Goal: Information Seeking & Learning: Learn about a topic

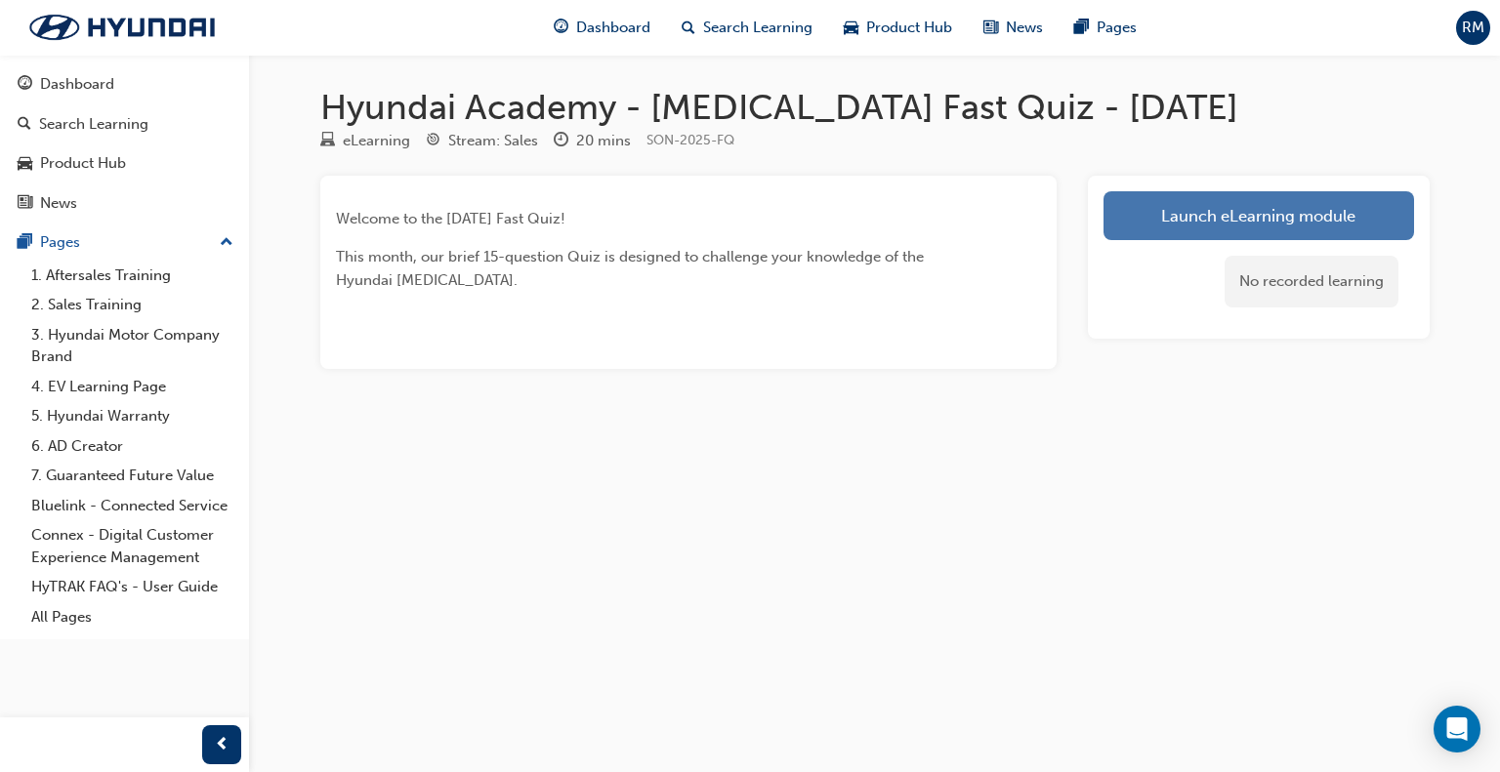
click at [1210, 211] on link "Launch eLearning module" at bounding box center [1258, 215] width 310 height 49
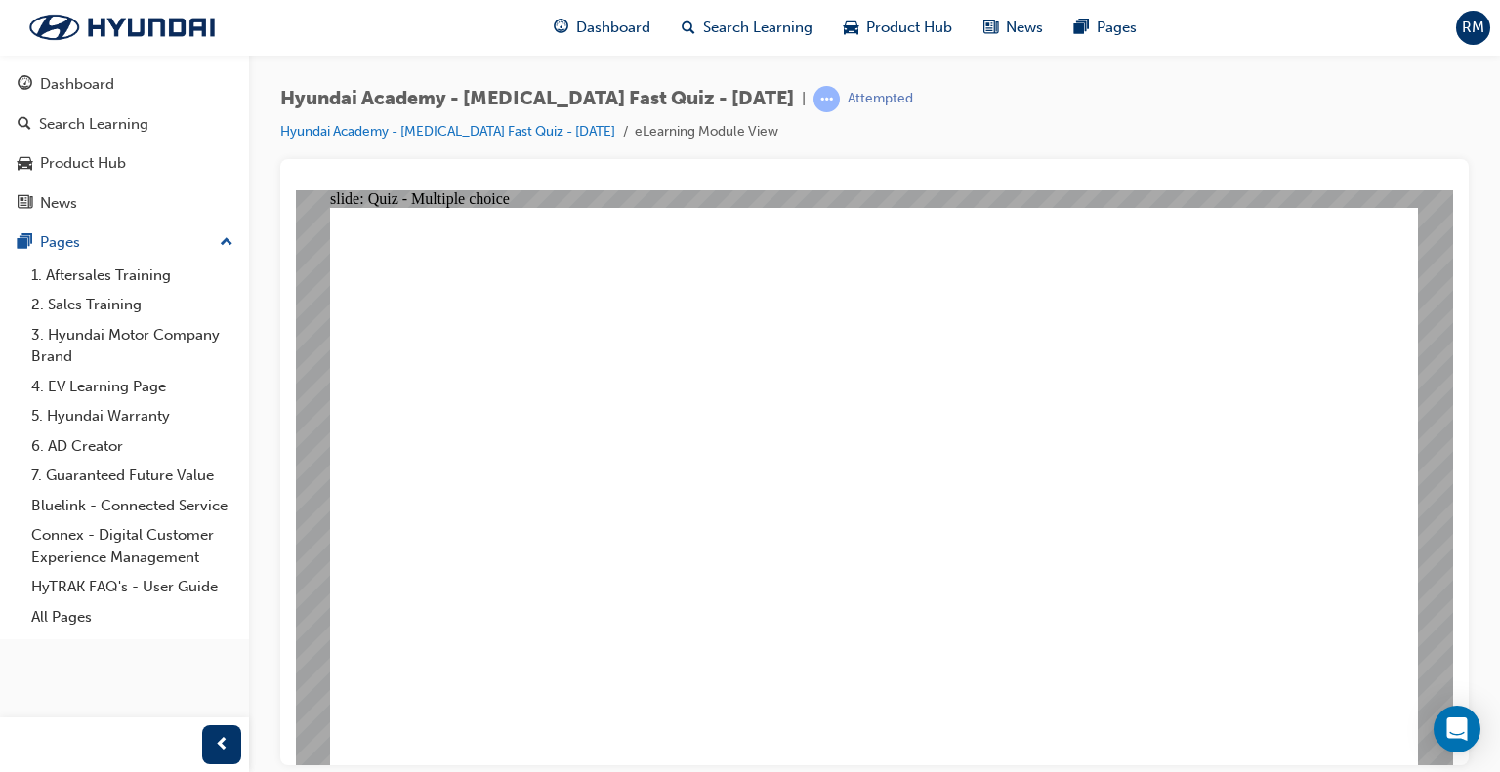
radio input "true"
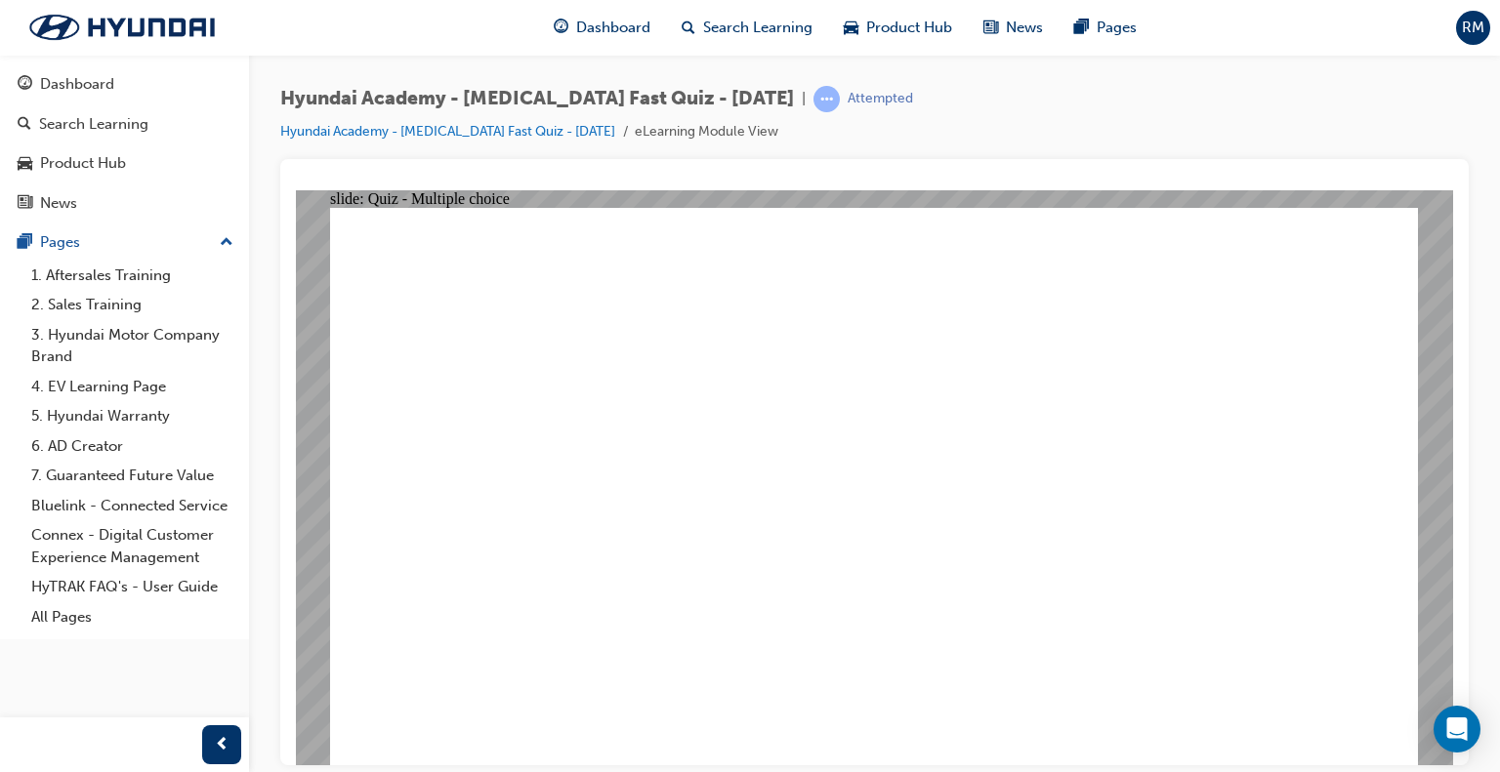
radio input "true"
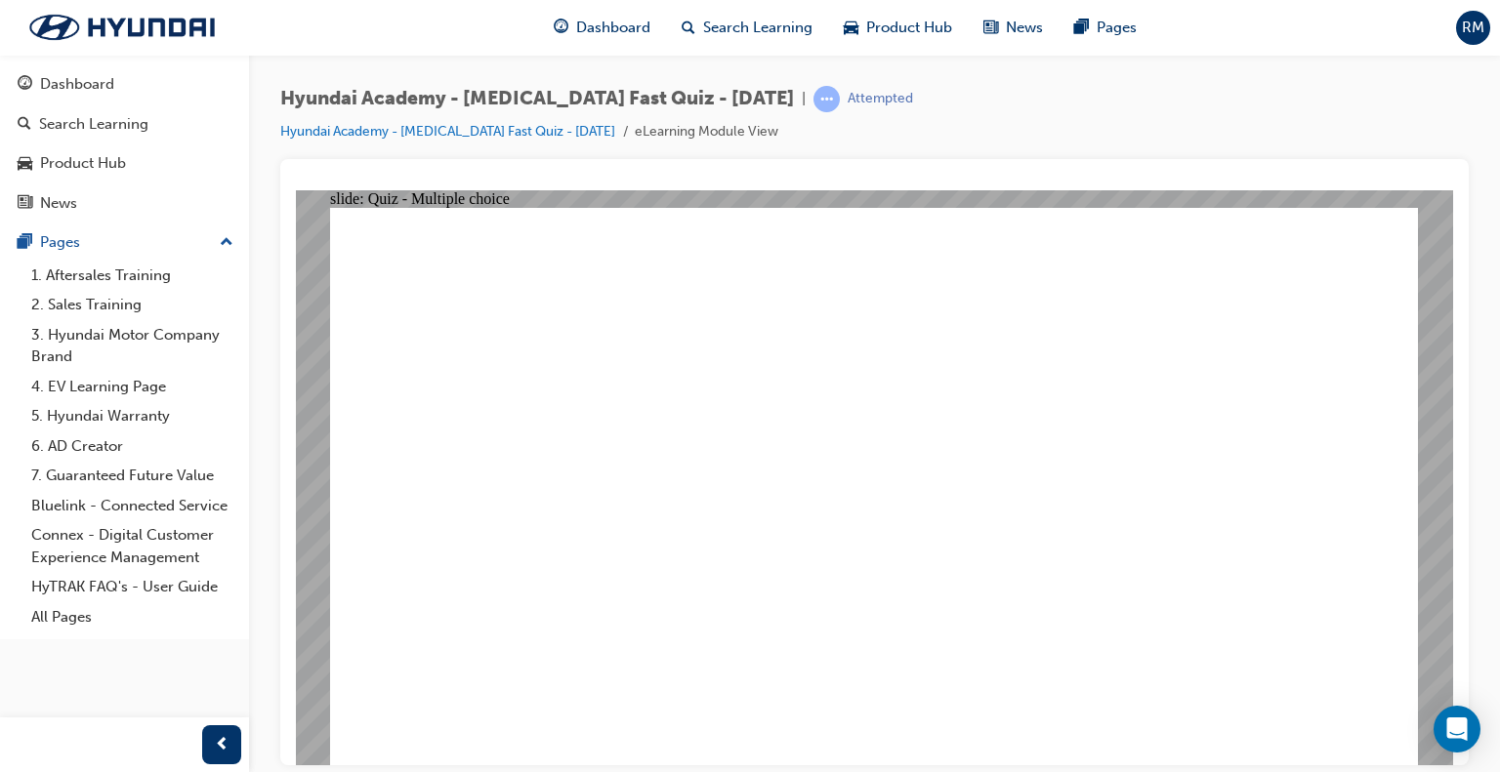
checkbox input "true"
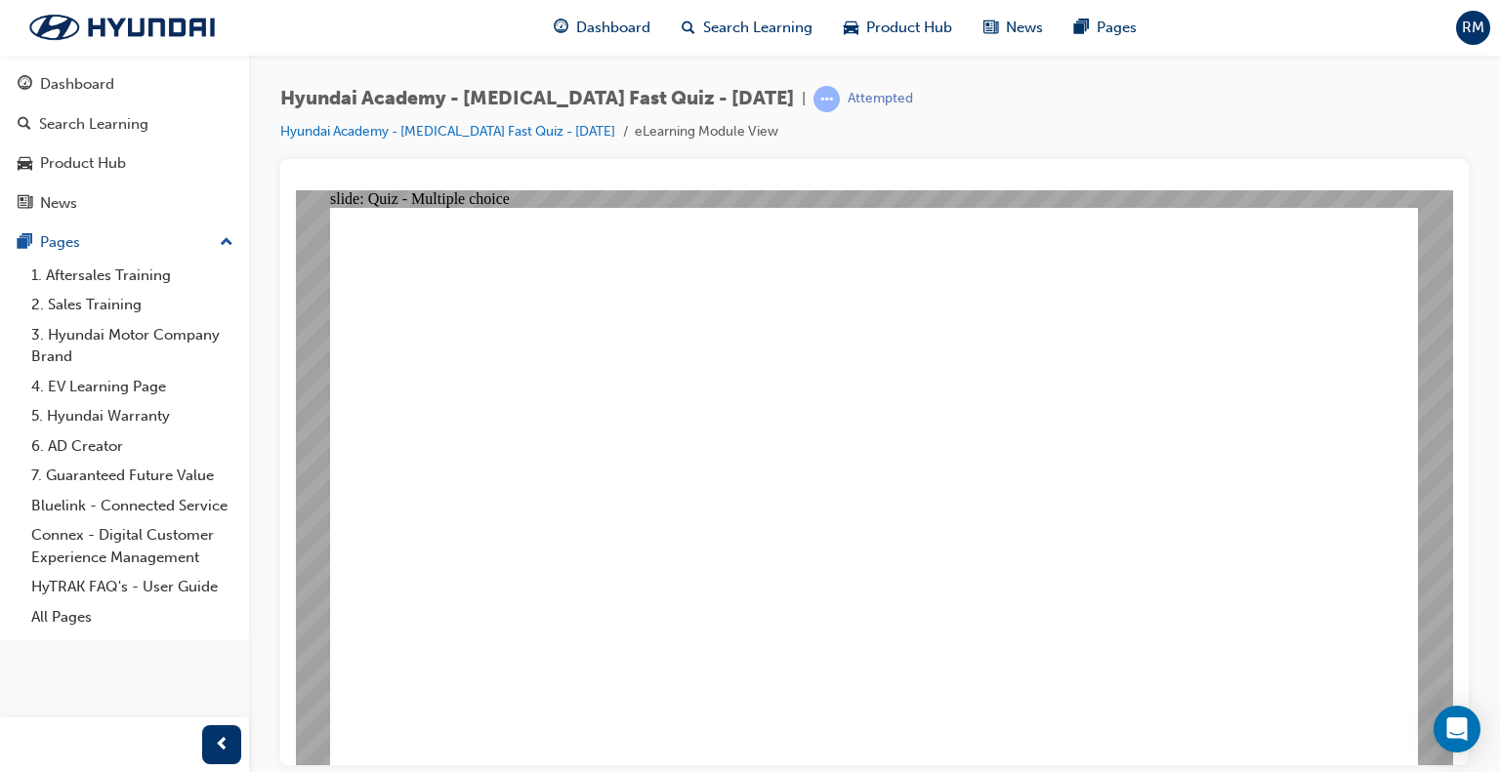
checkbox input "true"
radio input "true"
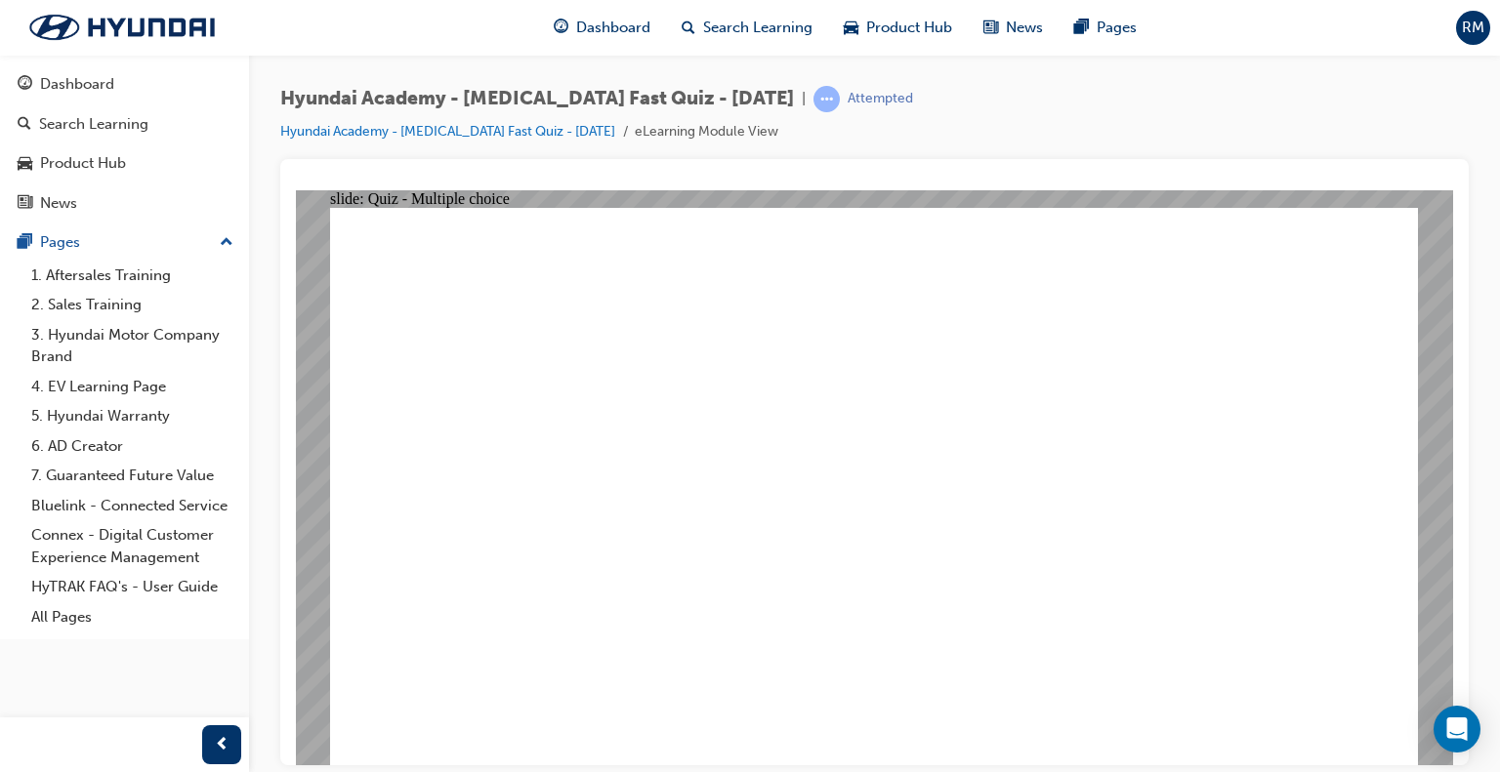
checkbox input "true"
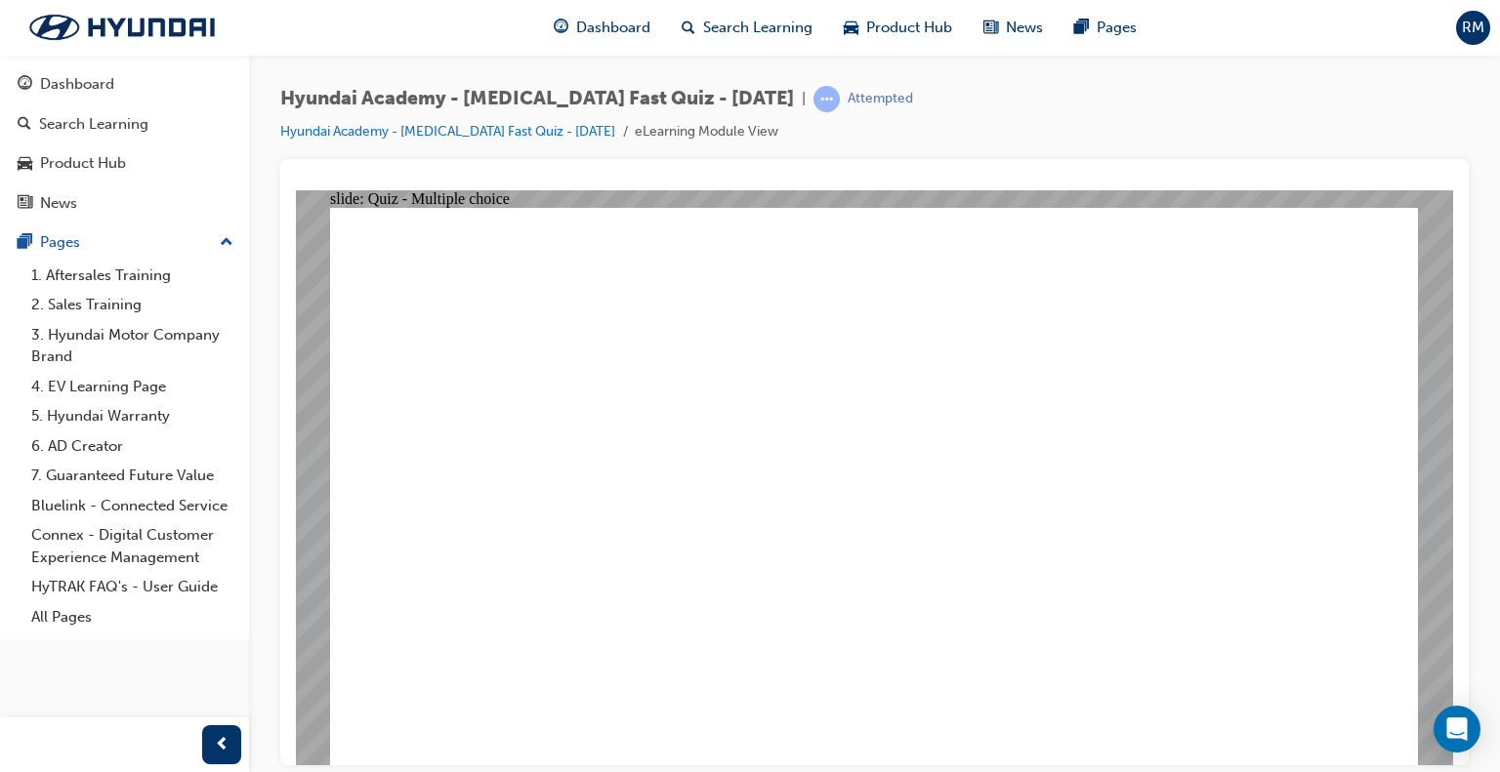
checkbox input "true"
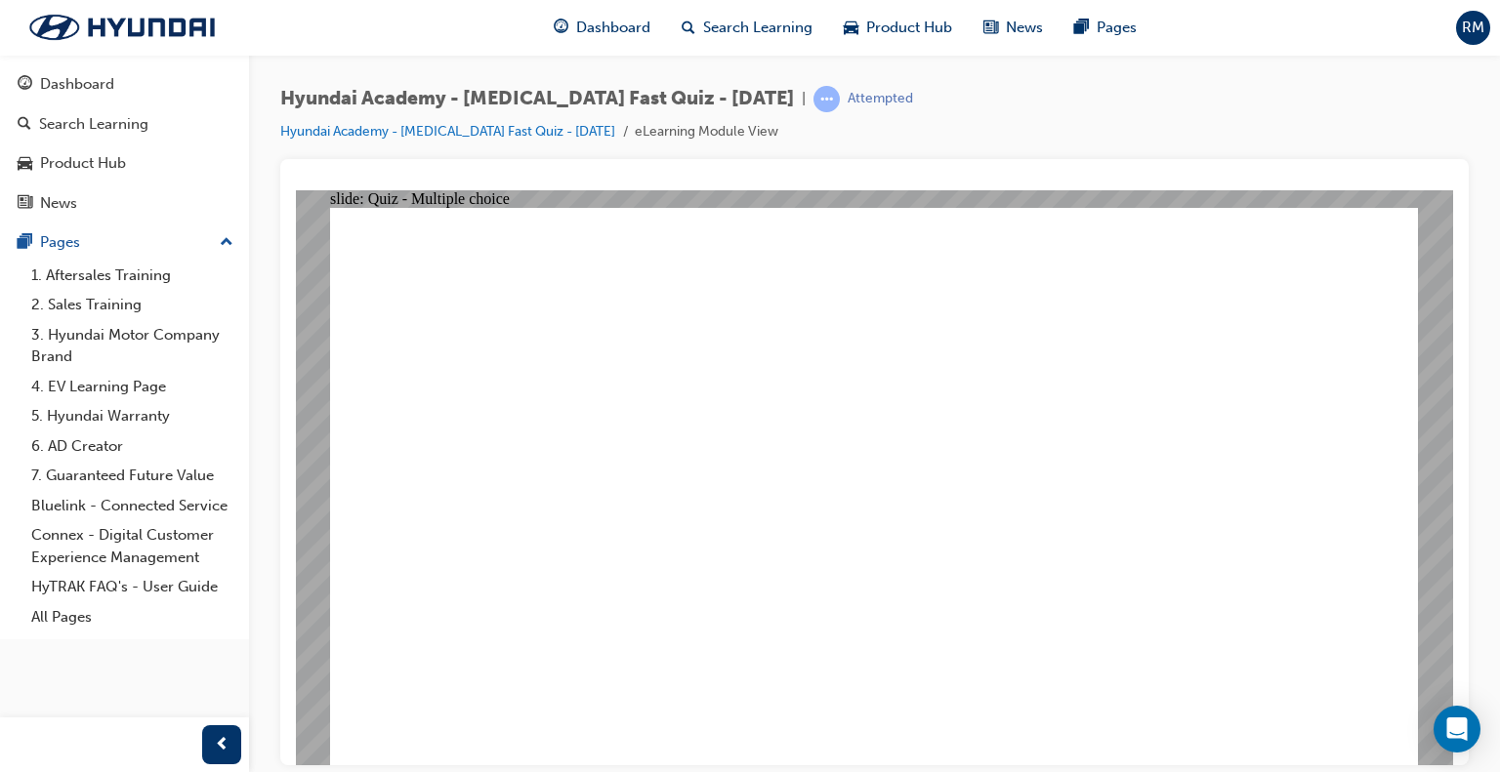
drag, startPoint x: 775, startPoint y: 653, endPoint x: 777, endPoint y: 642, distance: 10.9
radio input "true"
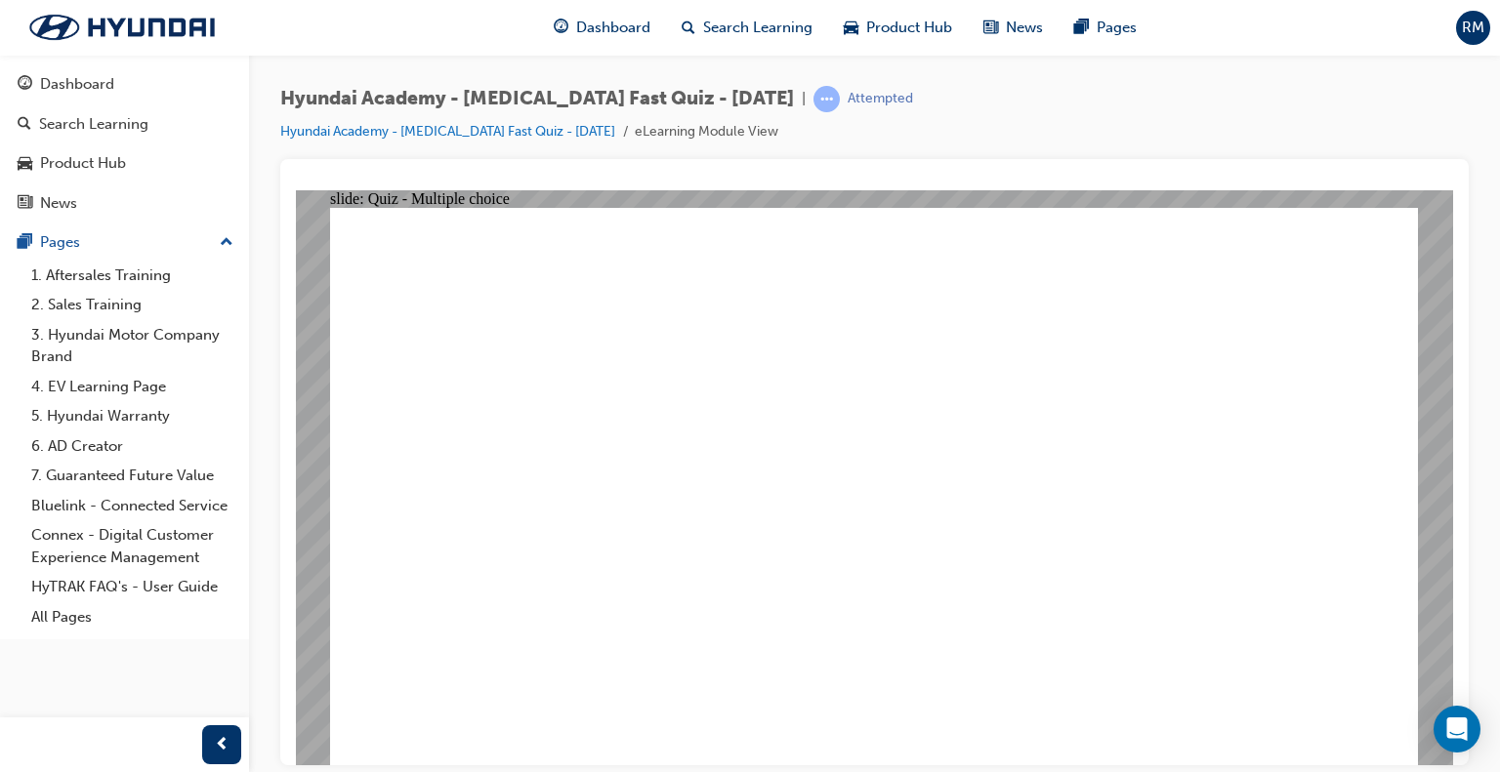
checkbox input "true"
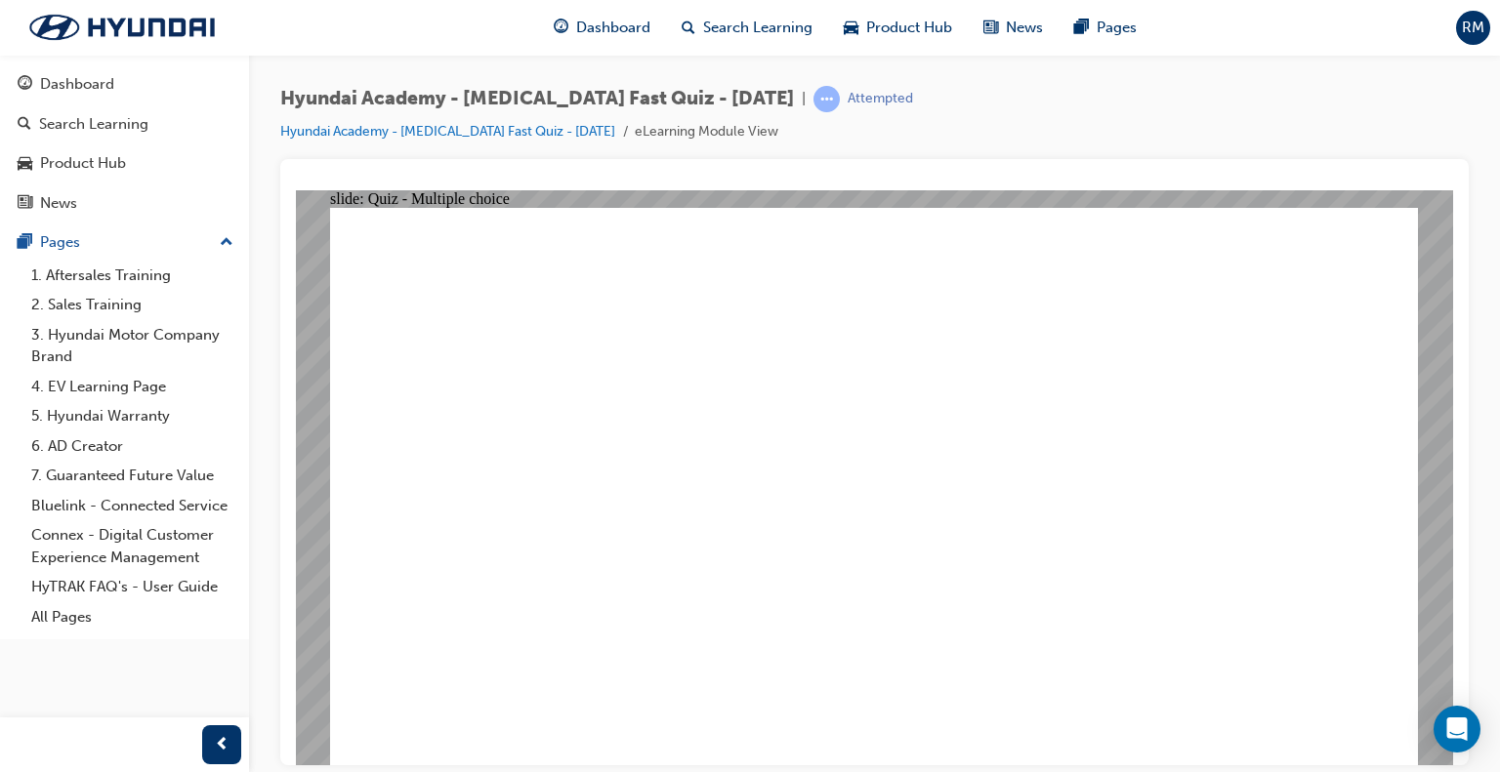
checkbox input "true"
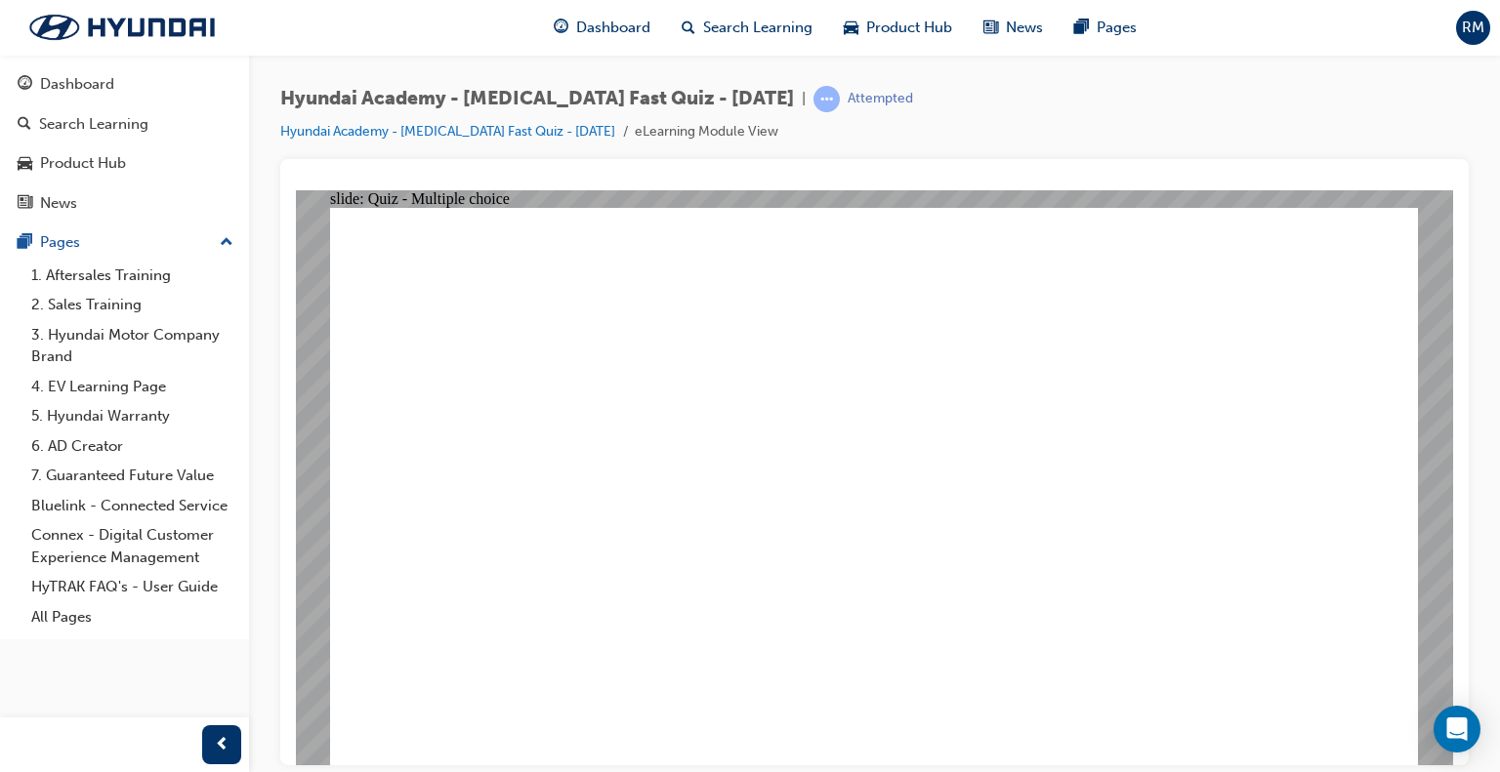
checkbox input "false"
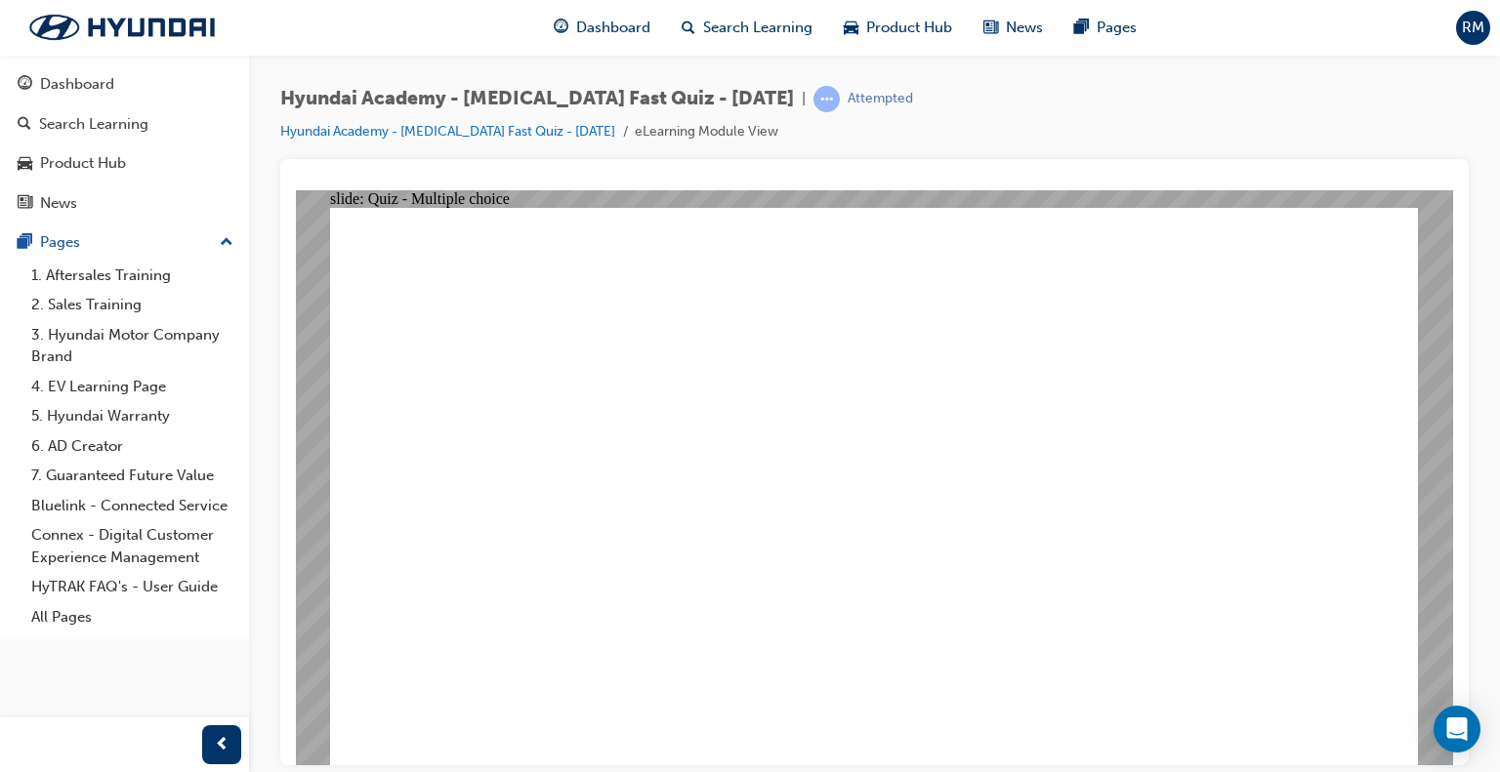
checkbox input "true"
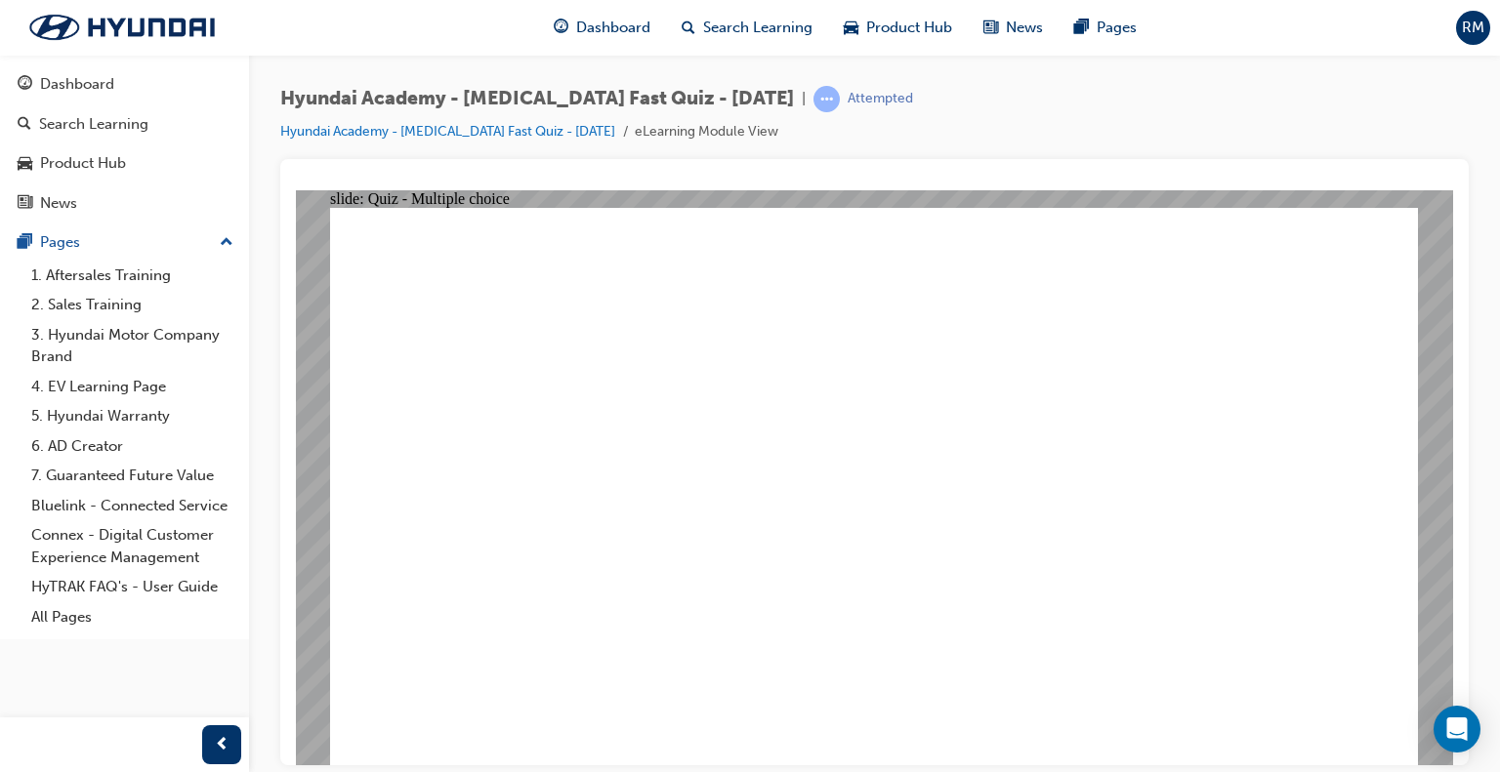
checkbox input "true"
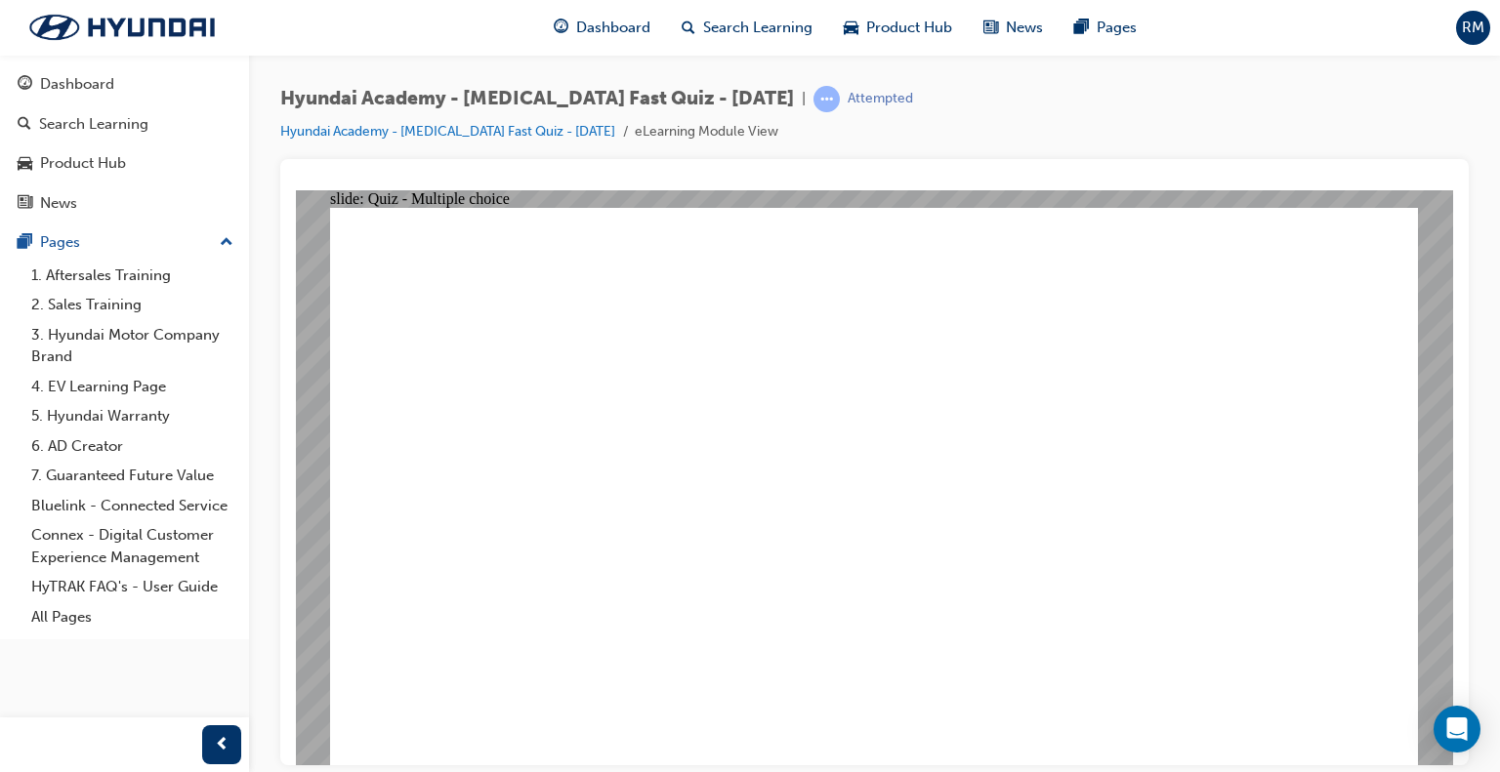
radio input "true"
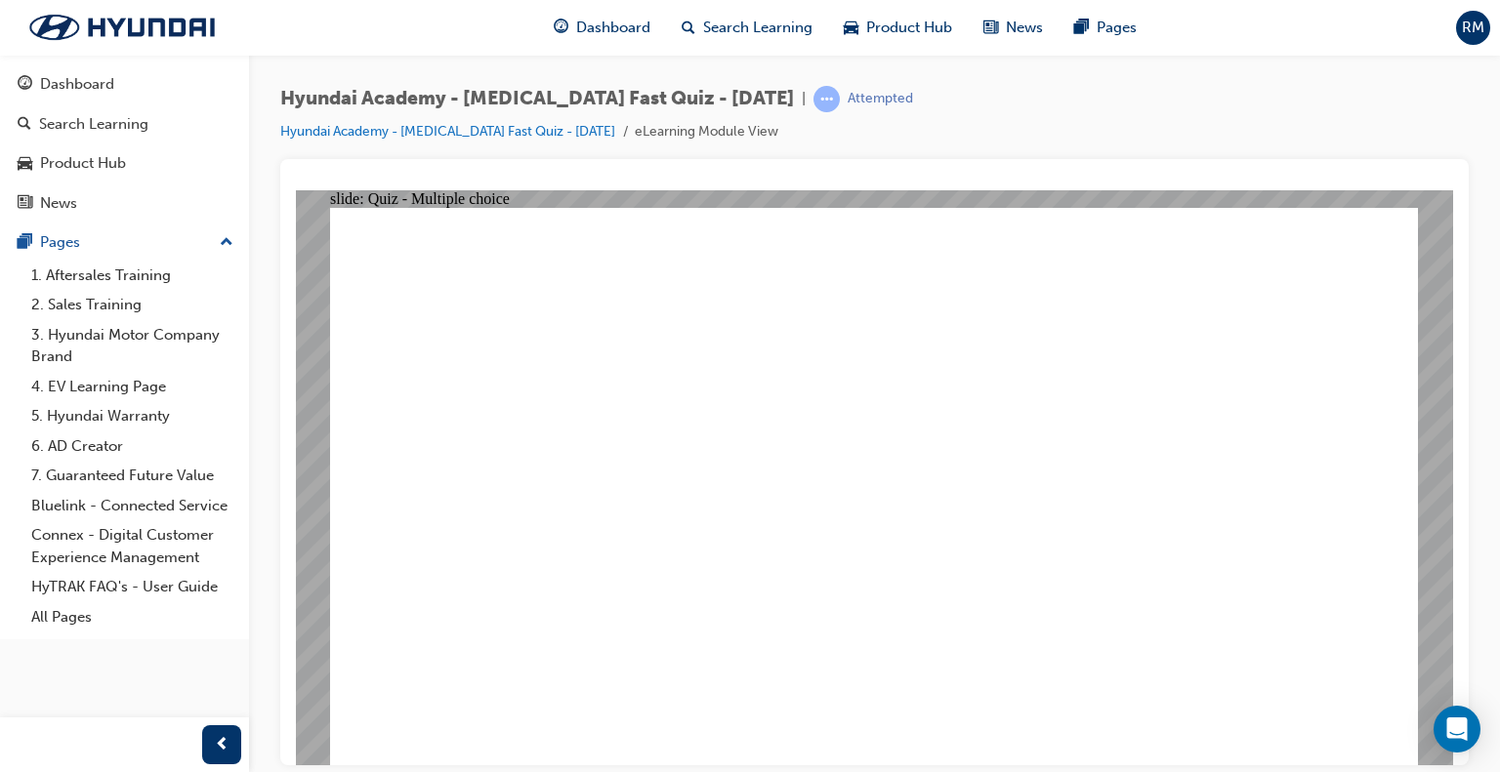
checkbox input "true"
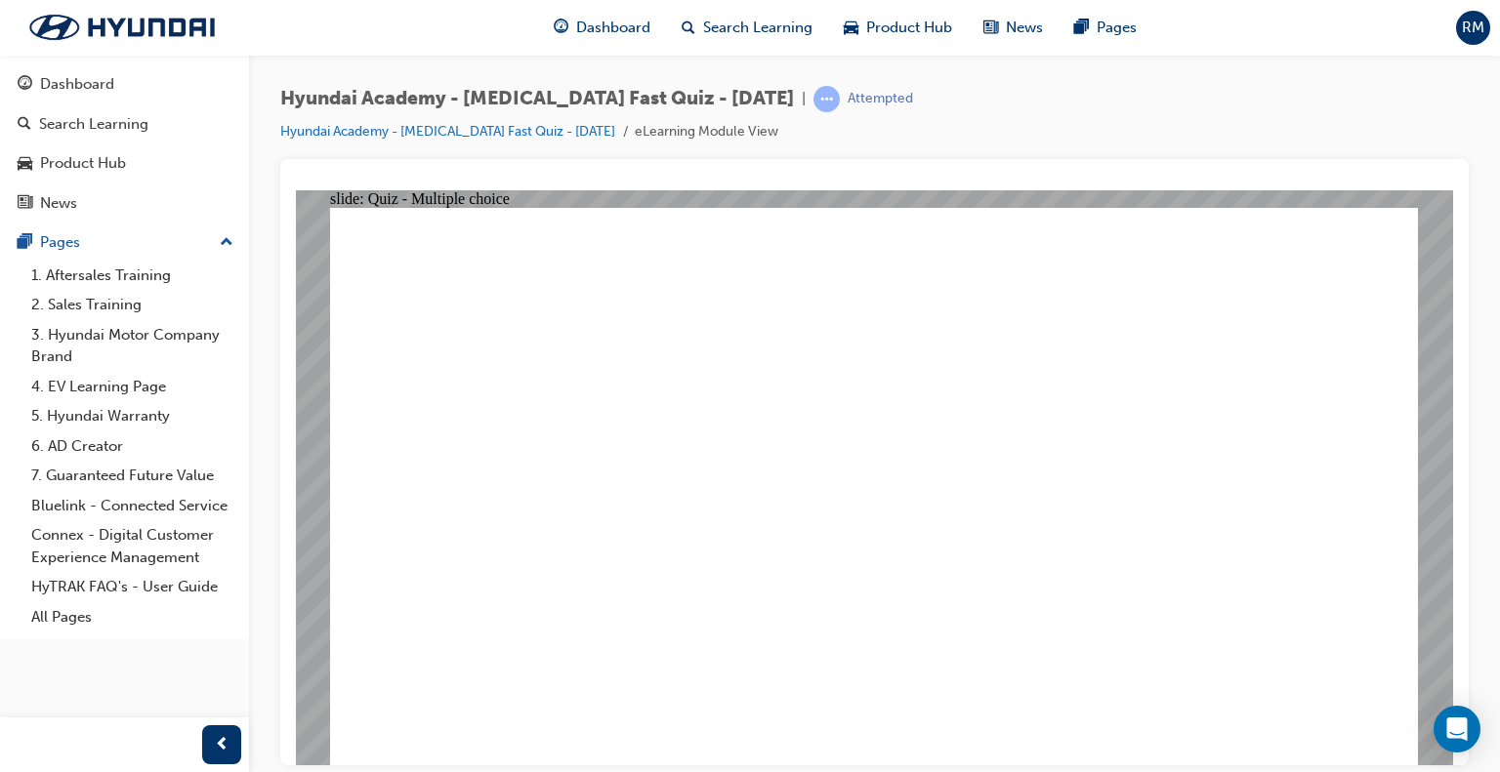
radio input "true"
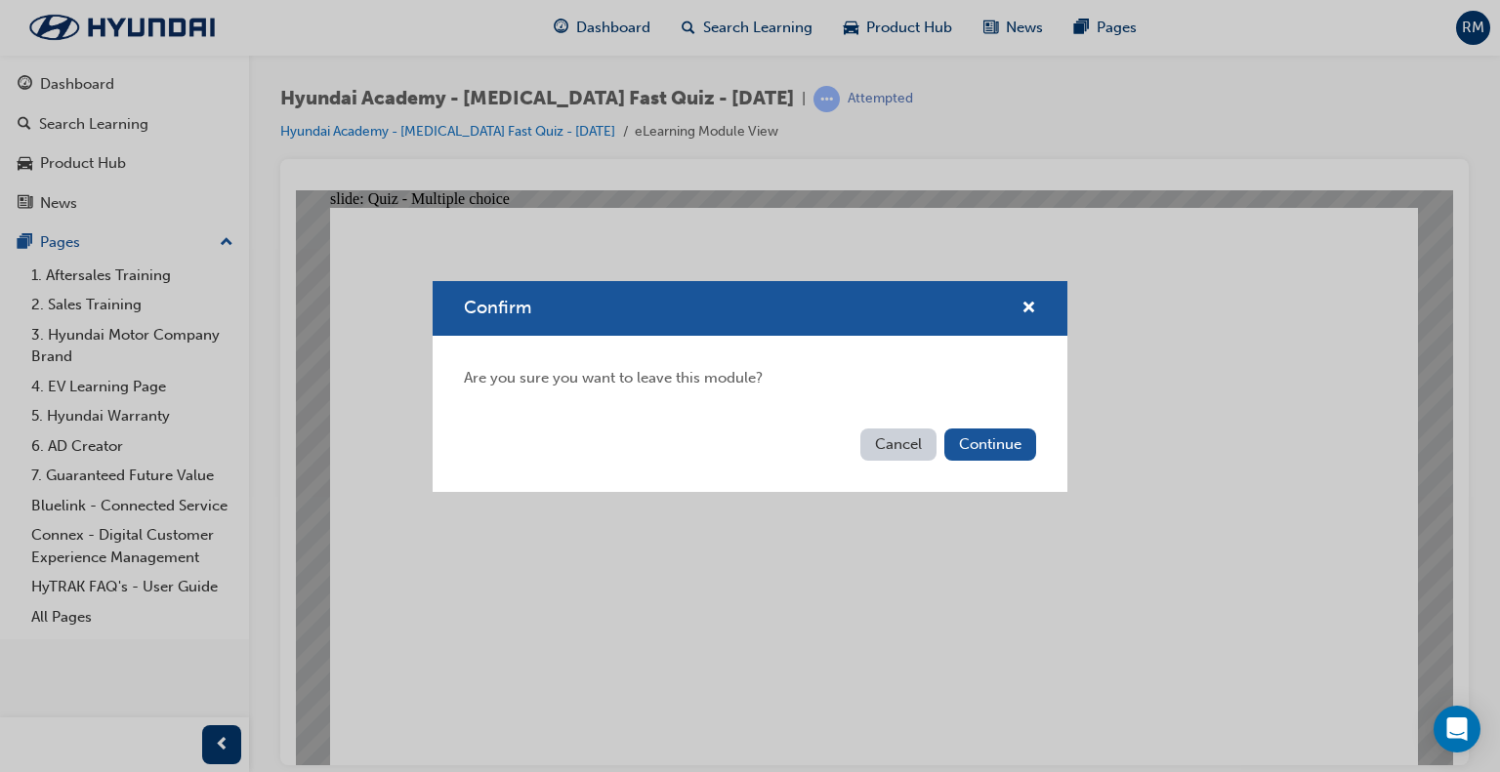
click at [1016, 437] on button "Continue" at bounding box center [990, 445] width 92 height 32
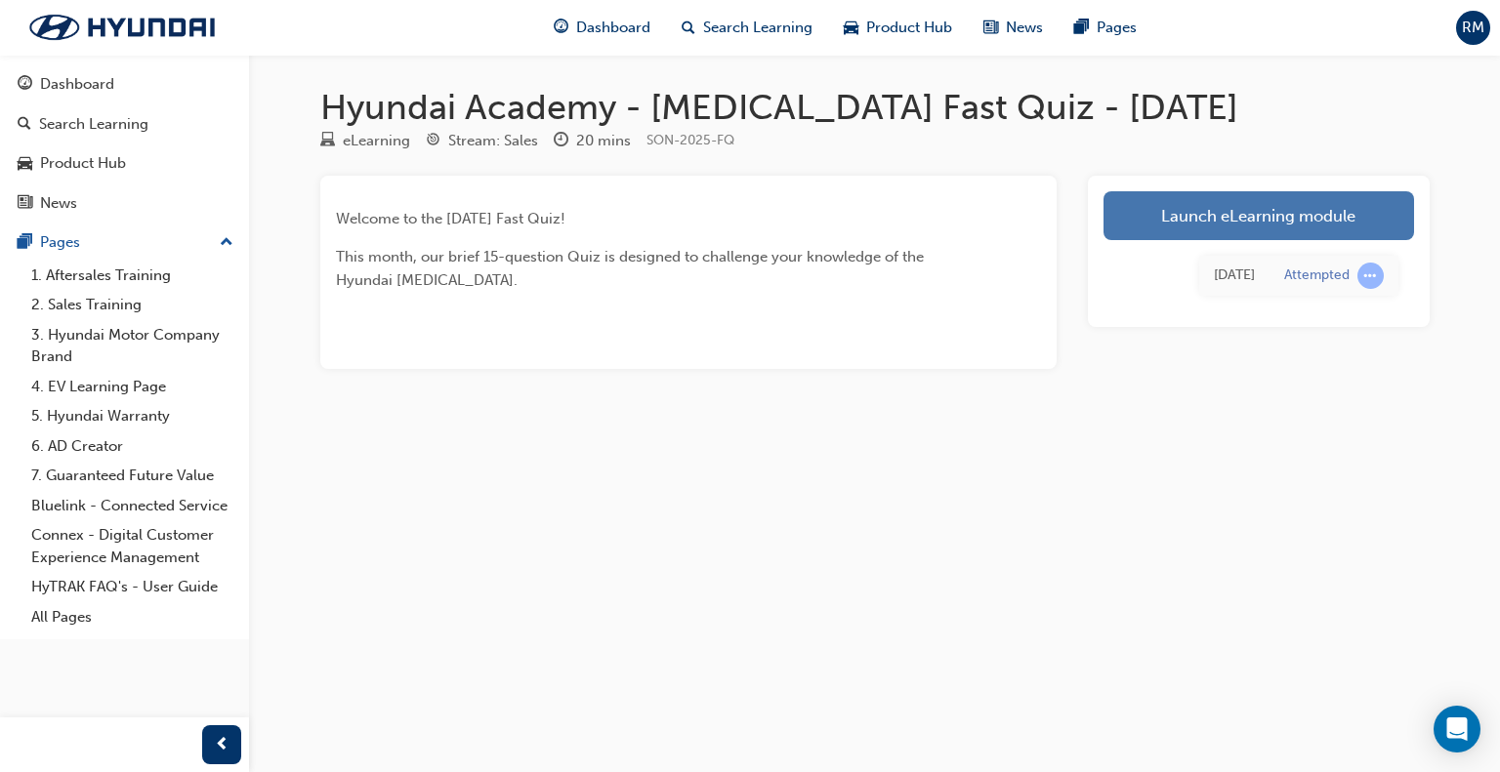
click at [1217, 215] on link "Launch eLearning module" at bounding box center [1258, 215] width 310 height 49
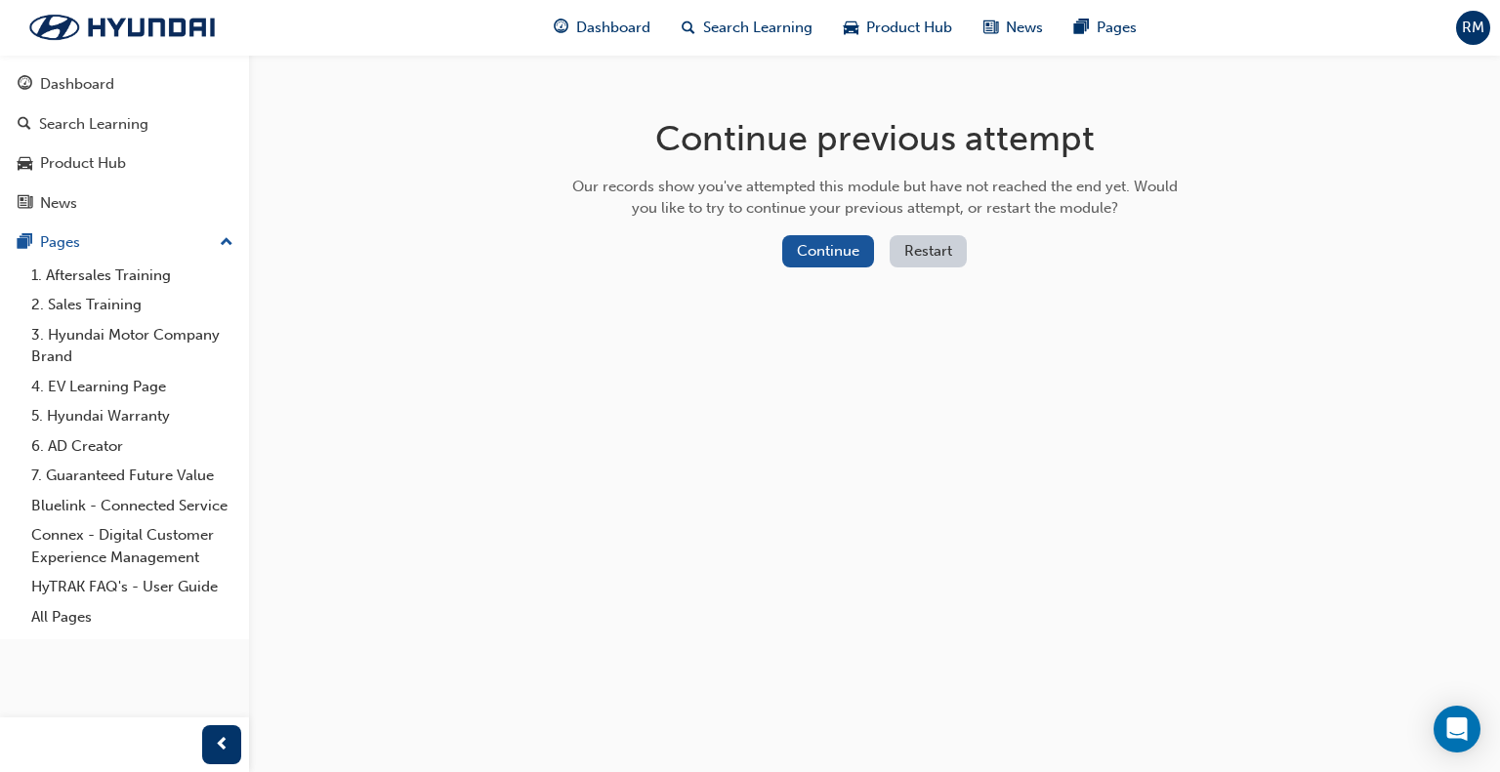
click at [937, 245] on button "Restart" at bounding box center [927, 251] width 77 height 32
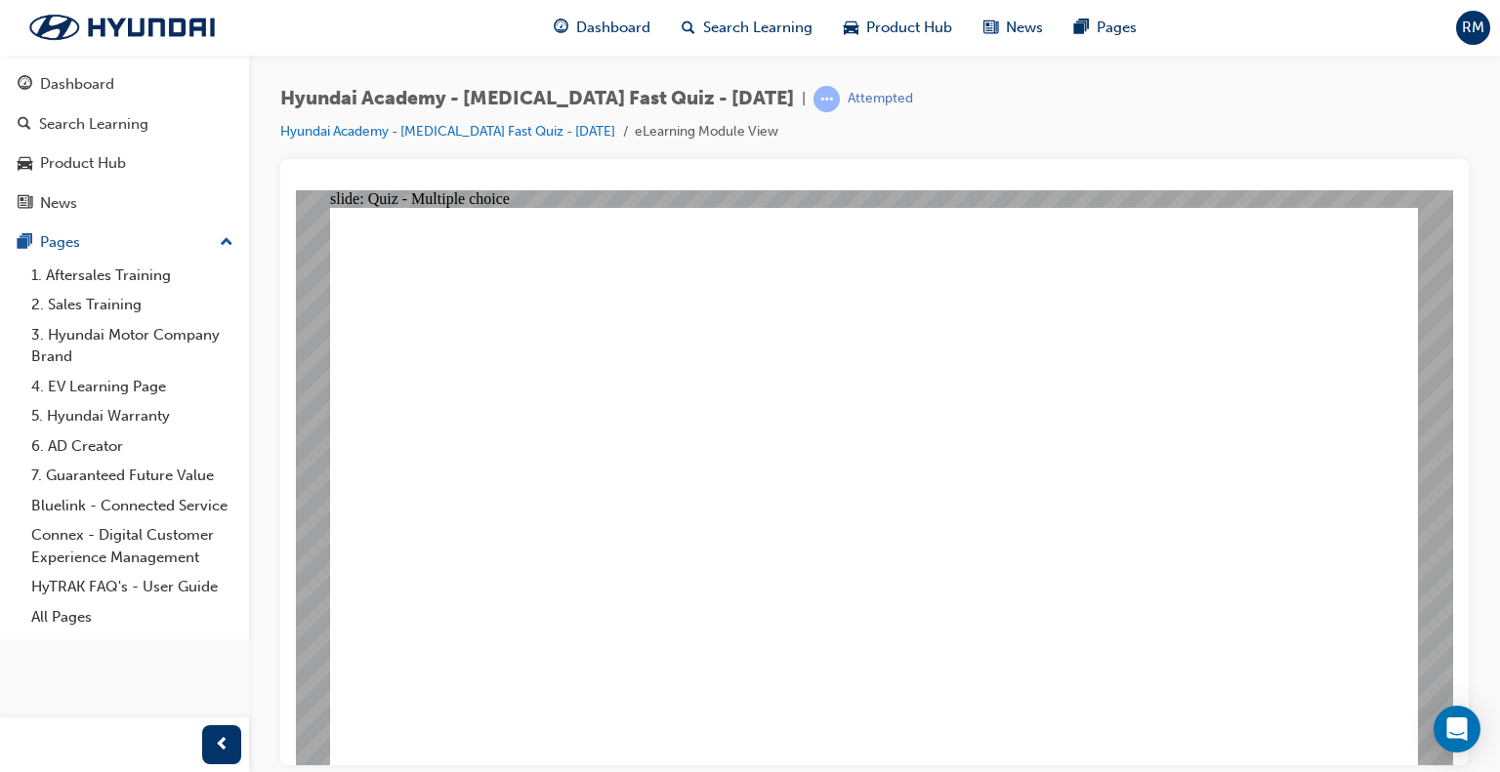
radio input "true"
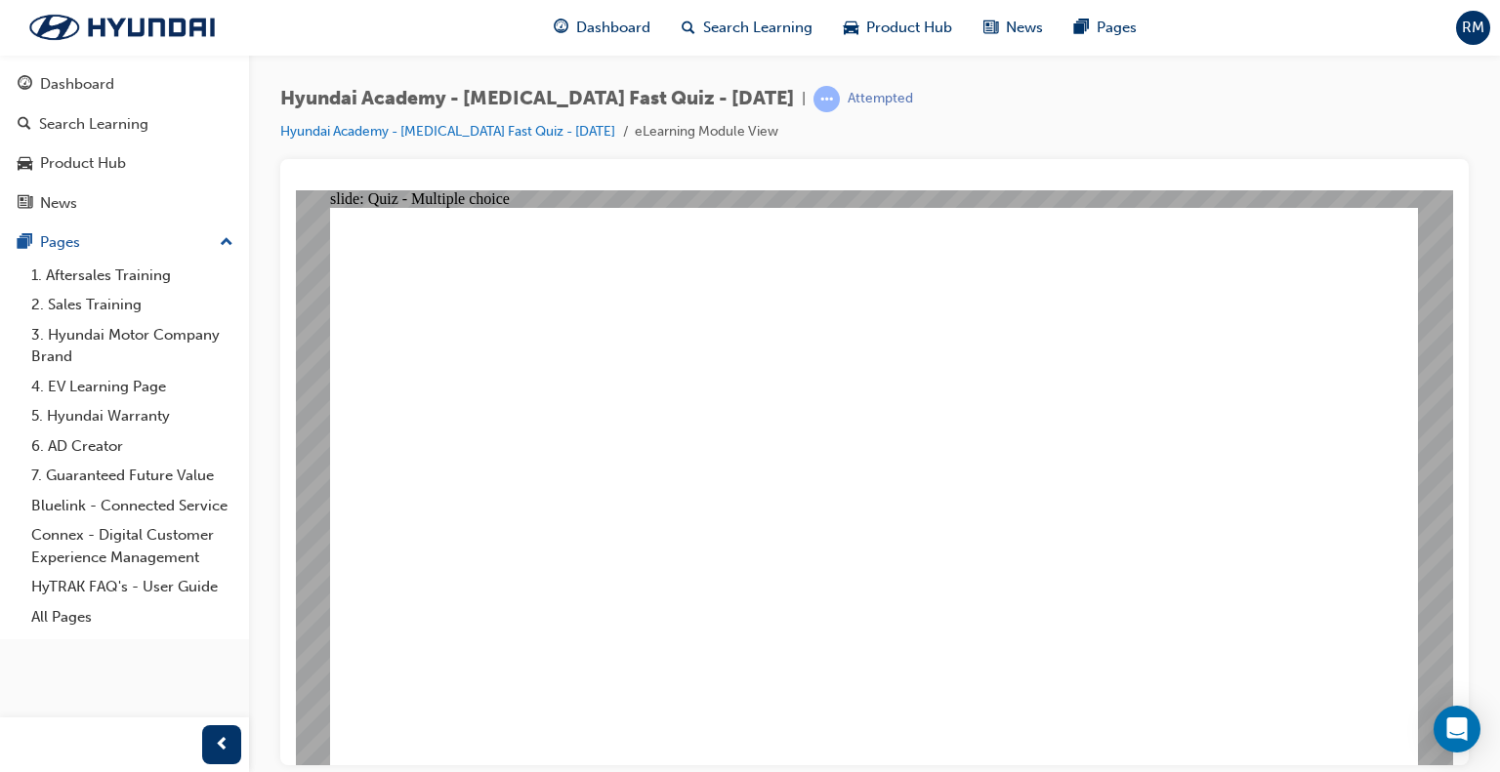
radio input "true"
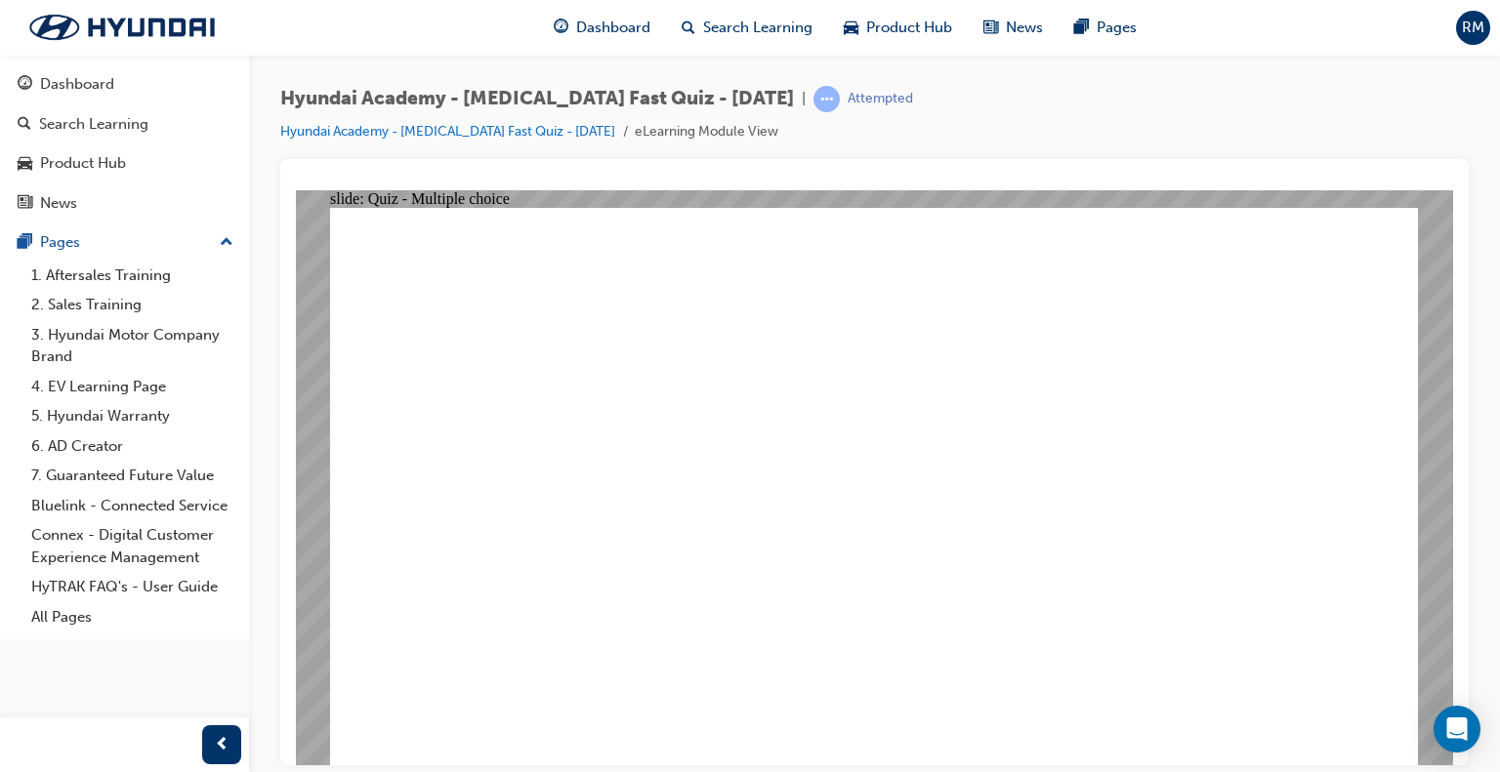
checkbox input "true"
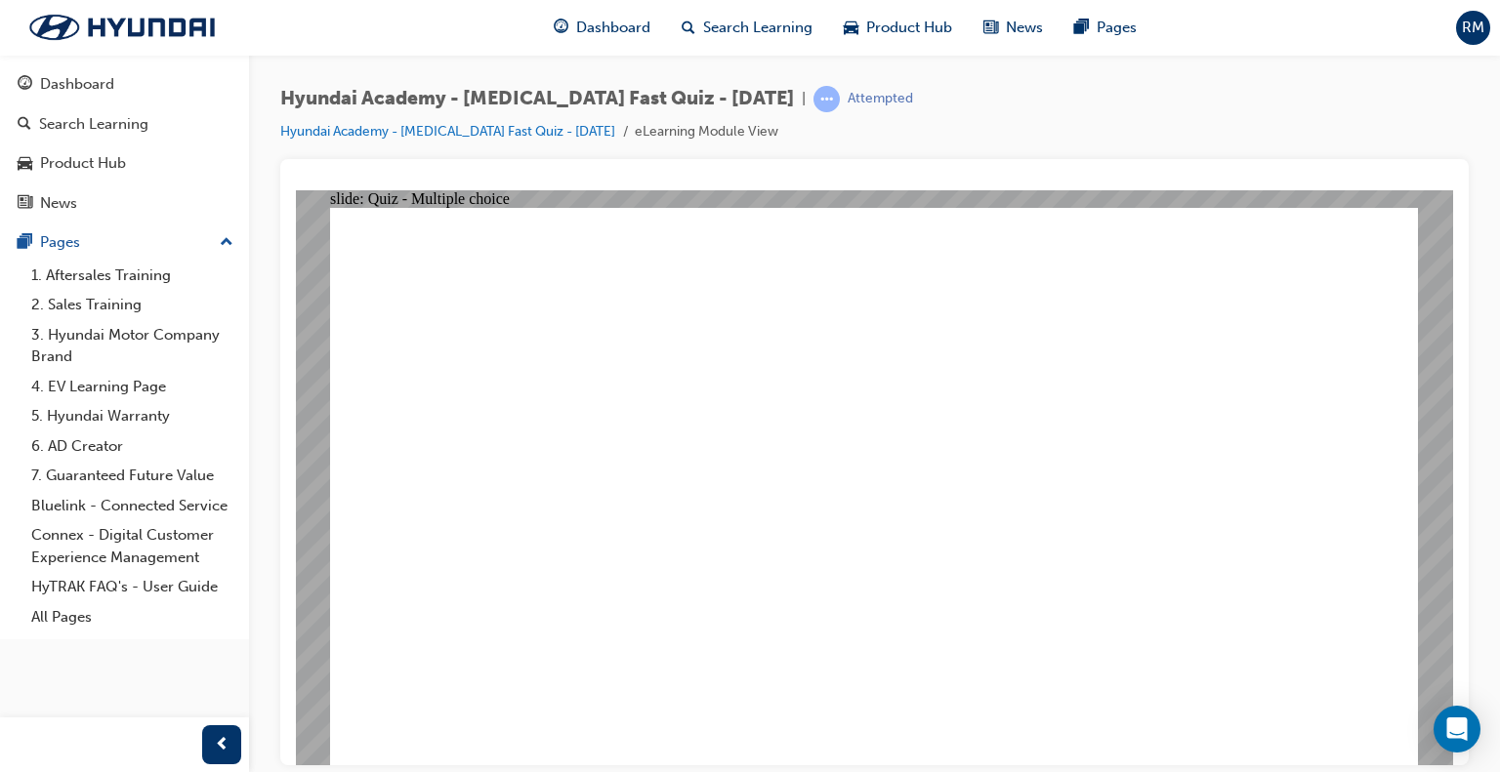
checkbox input "true"
radio input "true"
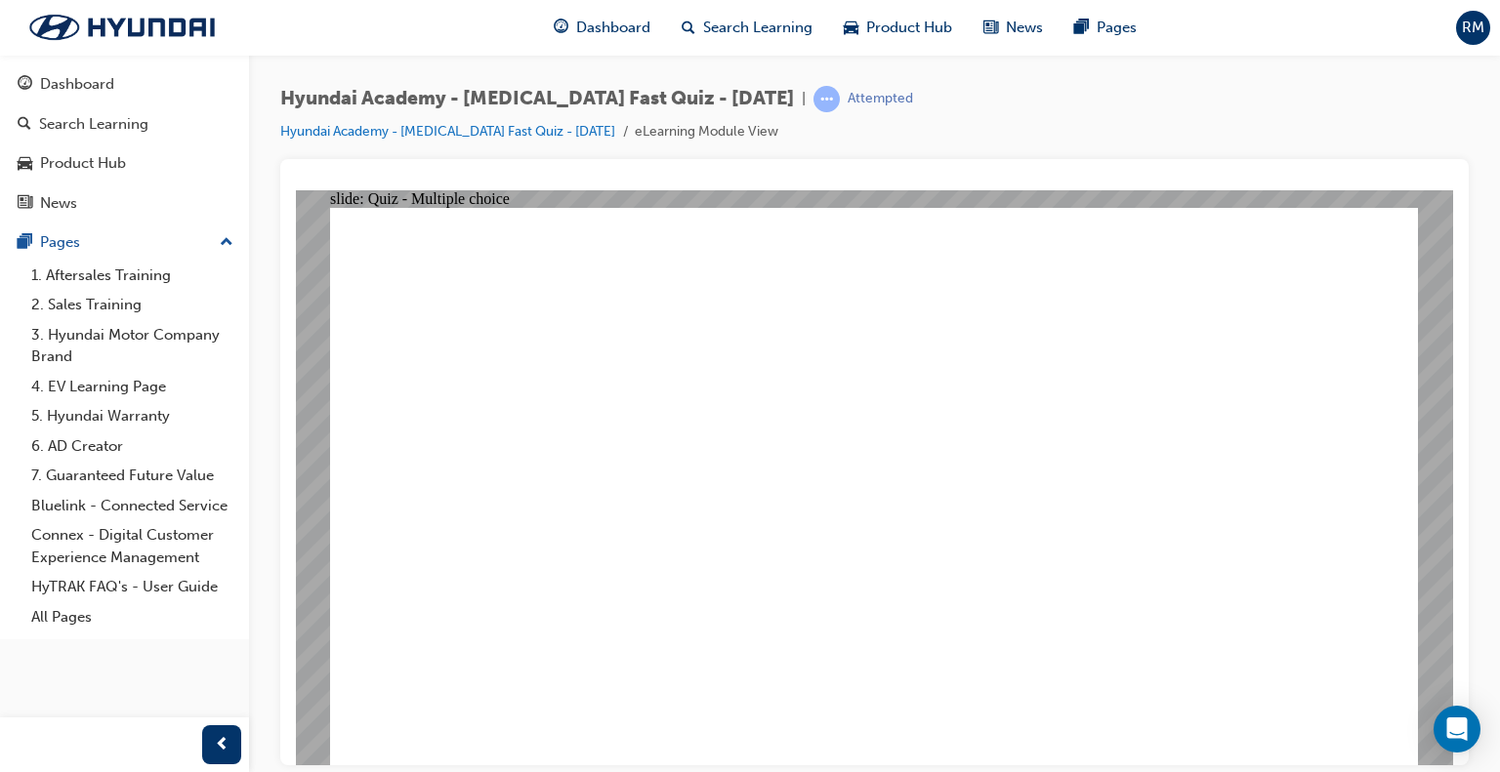
checkbox input "true"
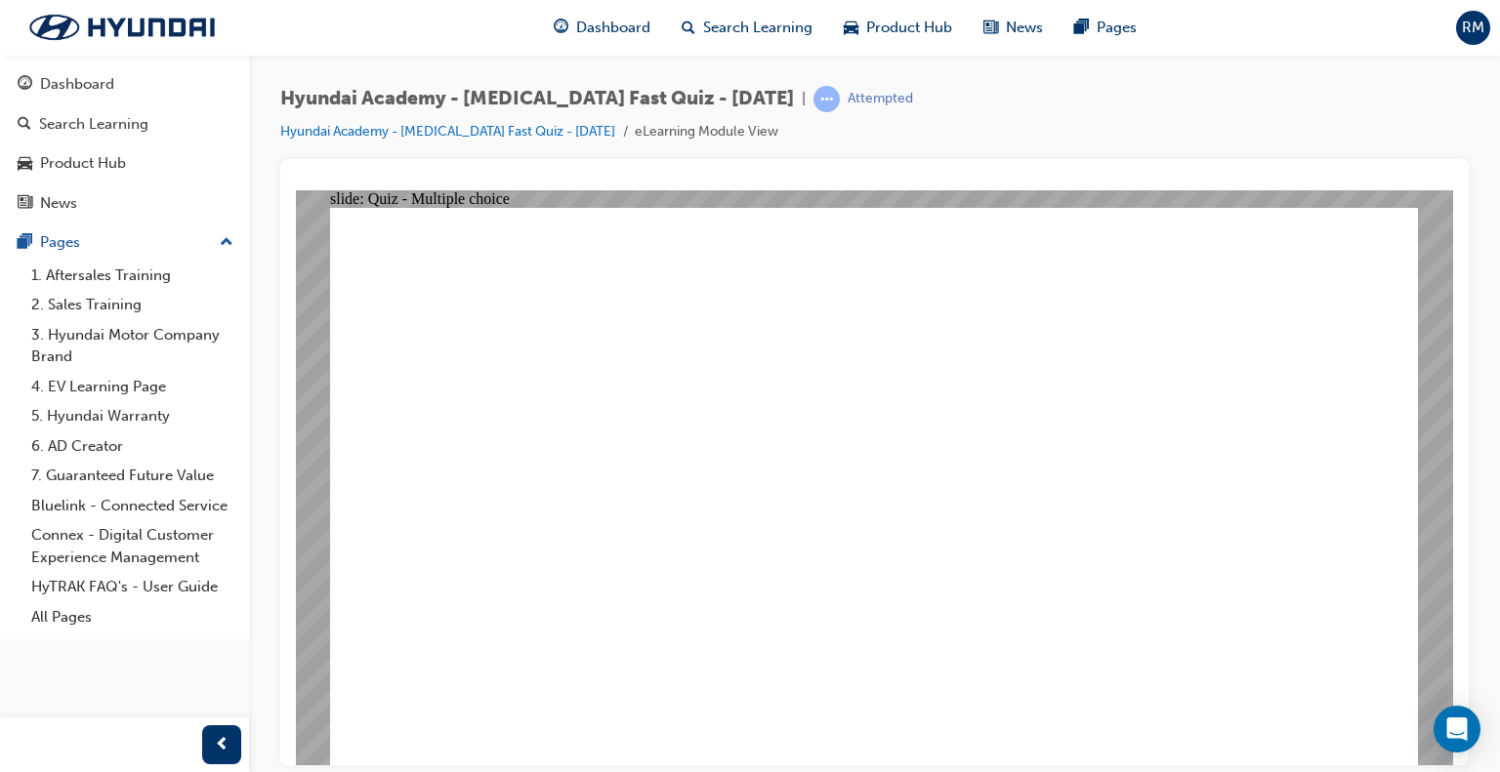
checkbox input "true"
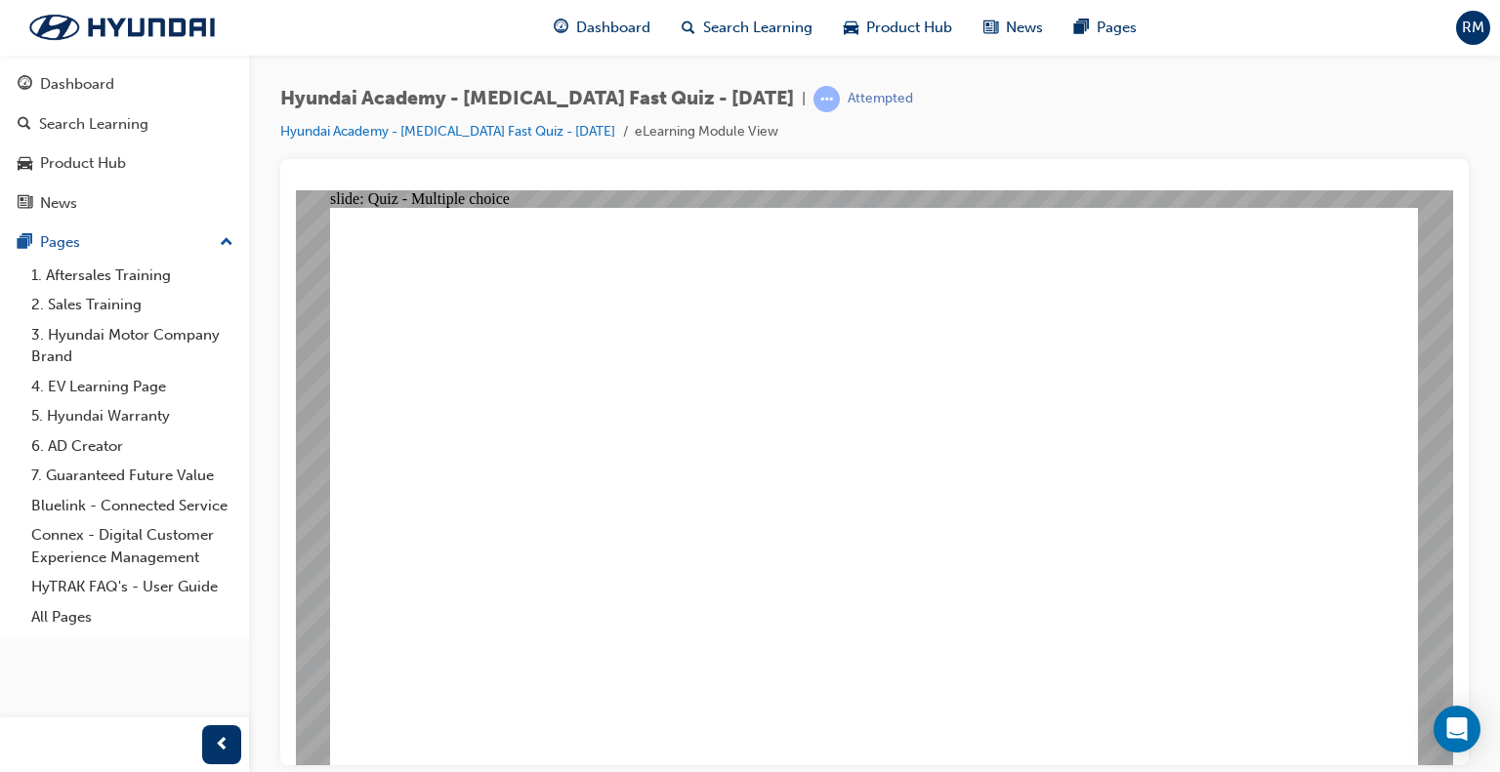
radio input "true"
checkbox input "true"
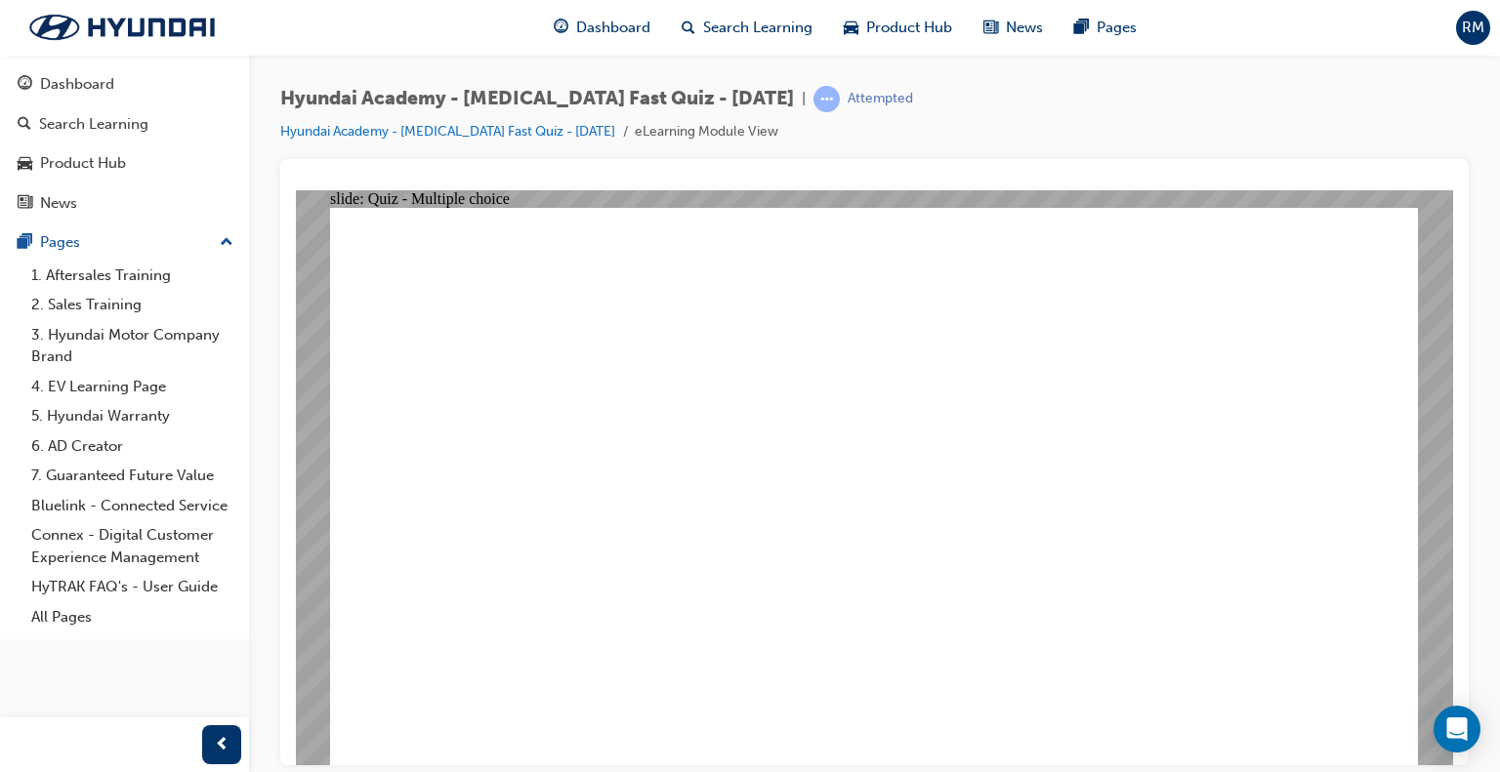
checkbox input "true"
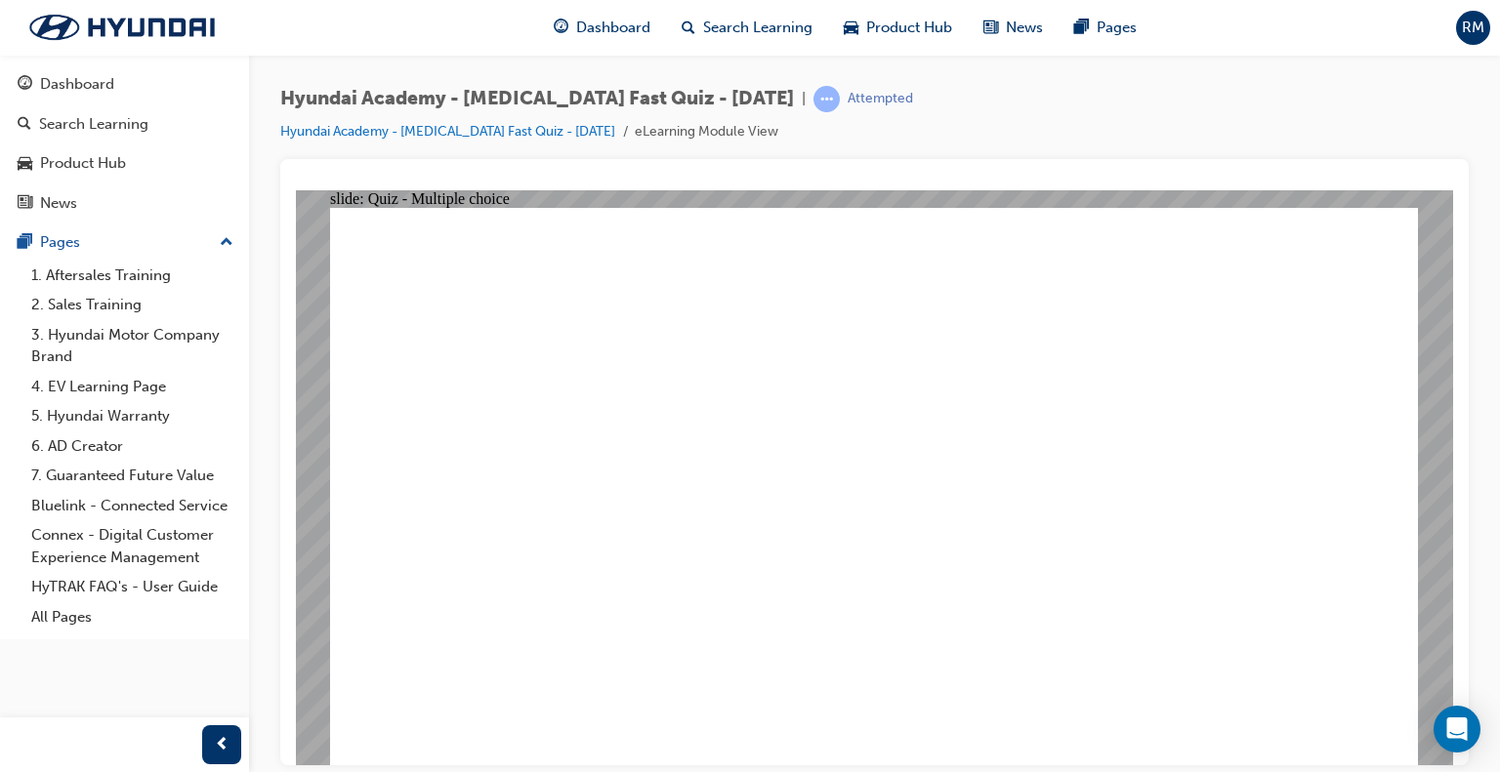
checkbox input "true"
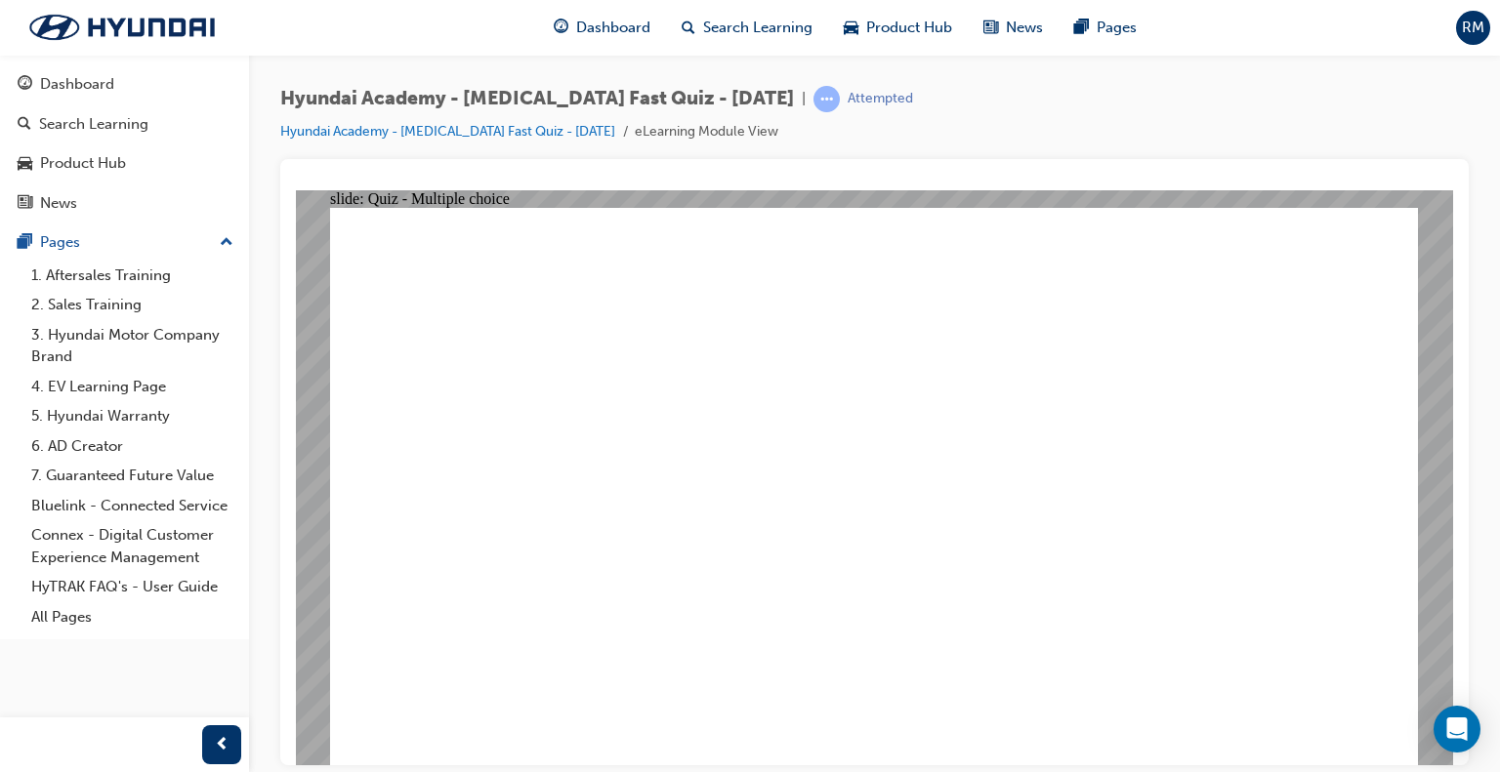
checkbox input "true"
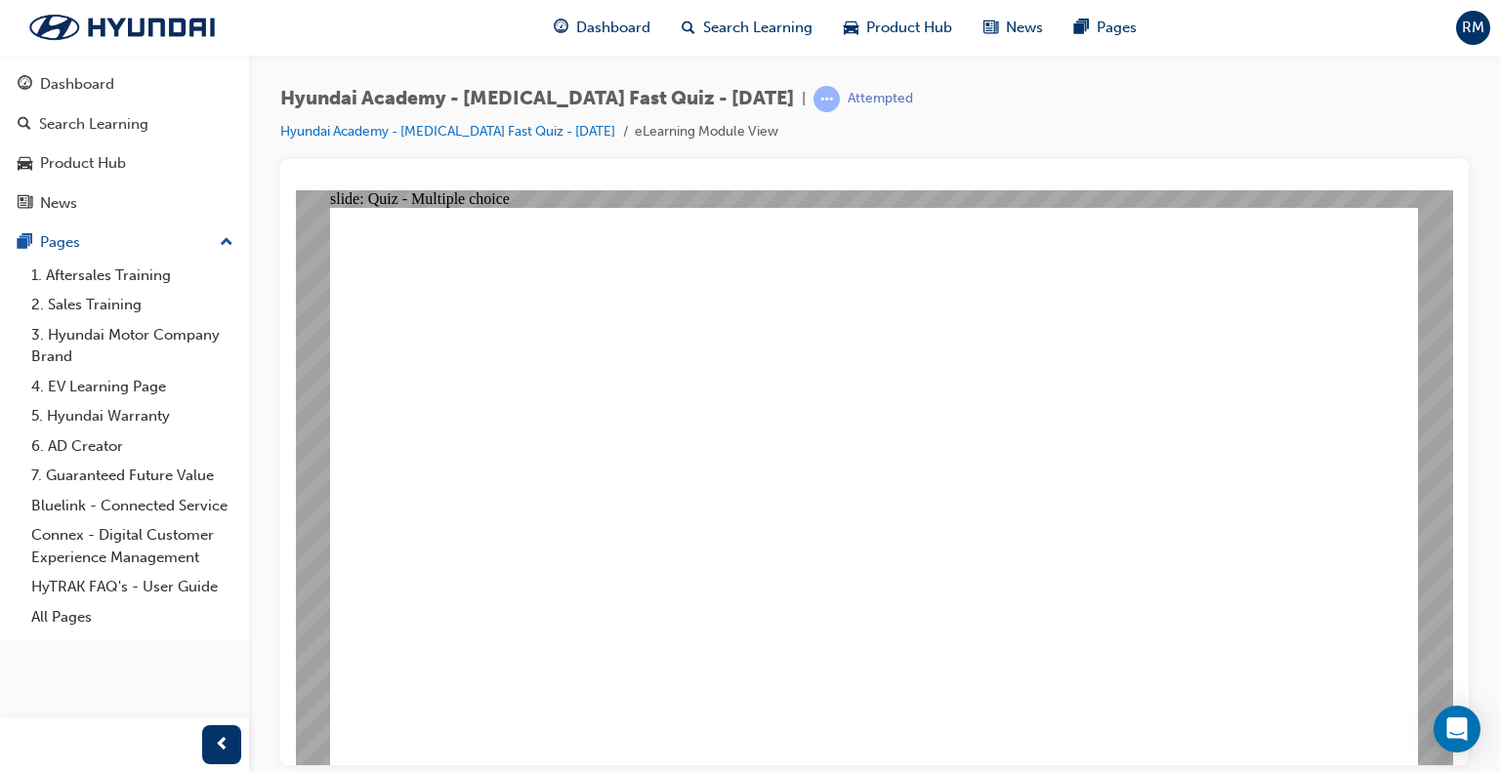
checkbox input "true"
checkbox input "false"
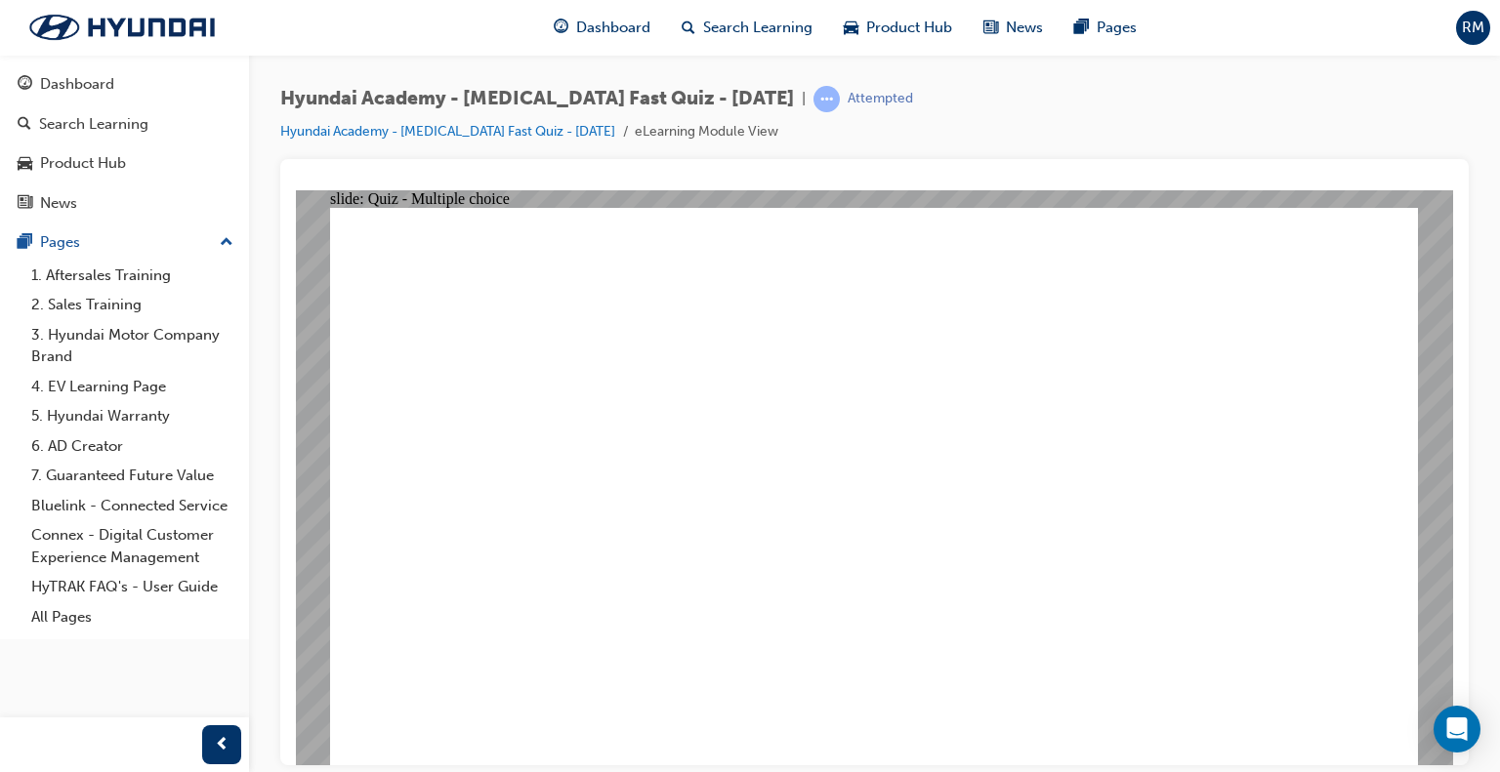
checkbox input "false"
drag, startPoint x: 1035, startPoint y: 681, endPoint x: 1024, endPoint y: 708, distance: 28.5
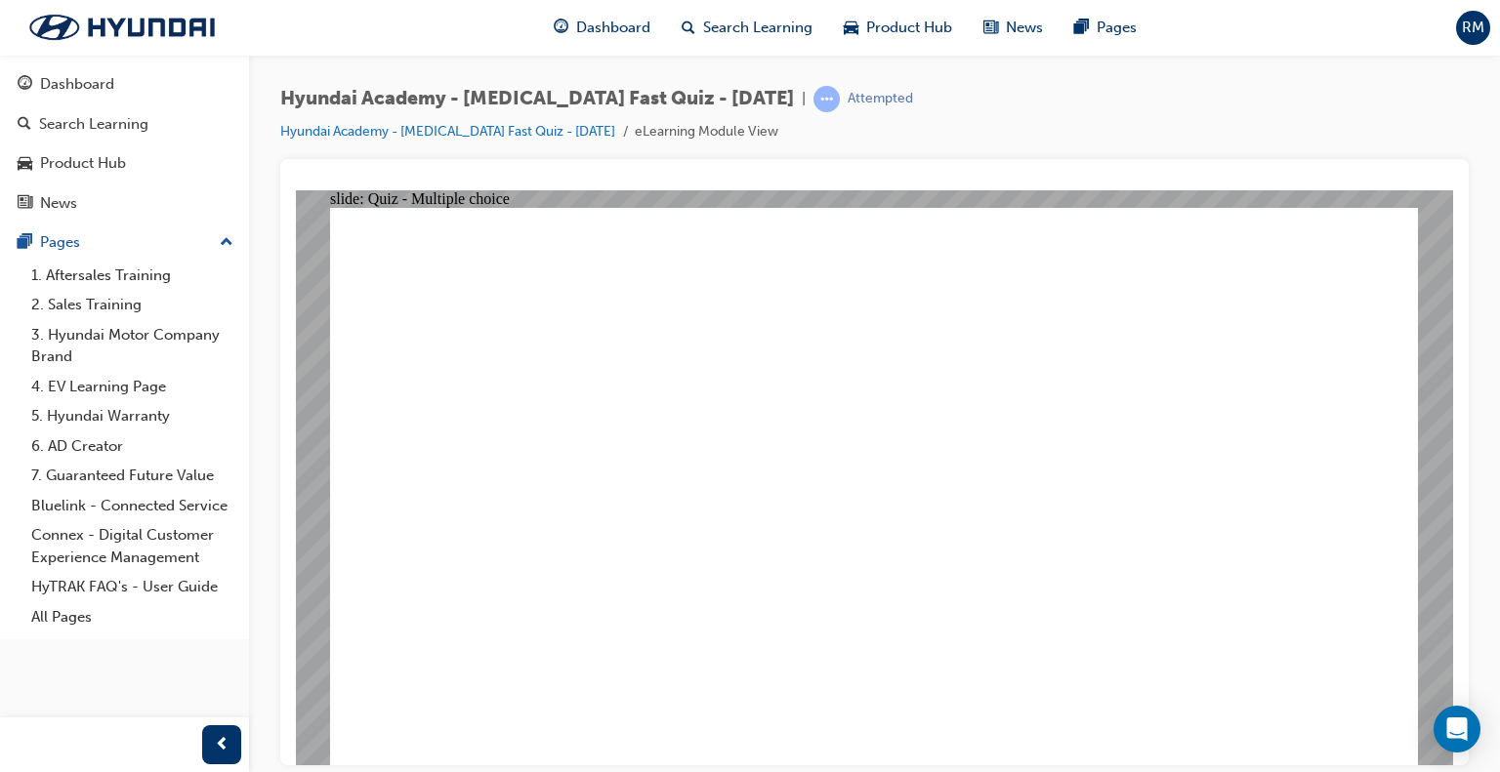
checkbox input "false"
checkbox input "true"
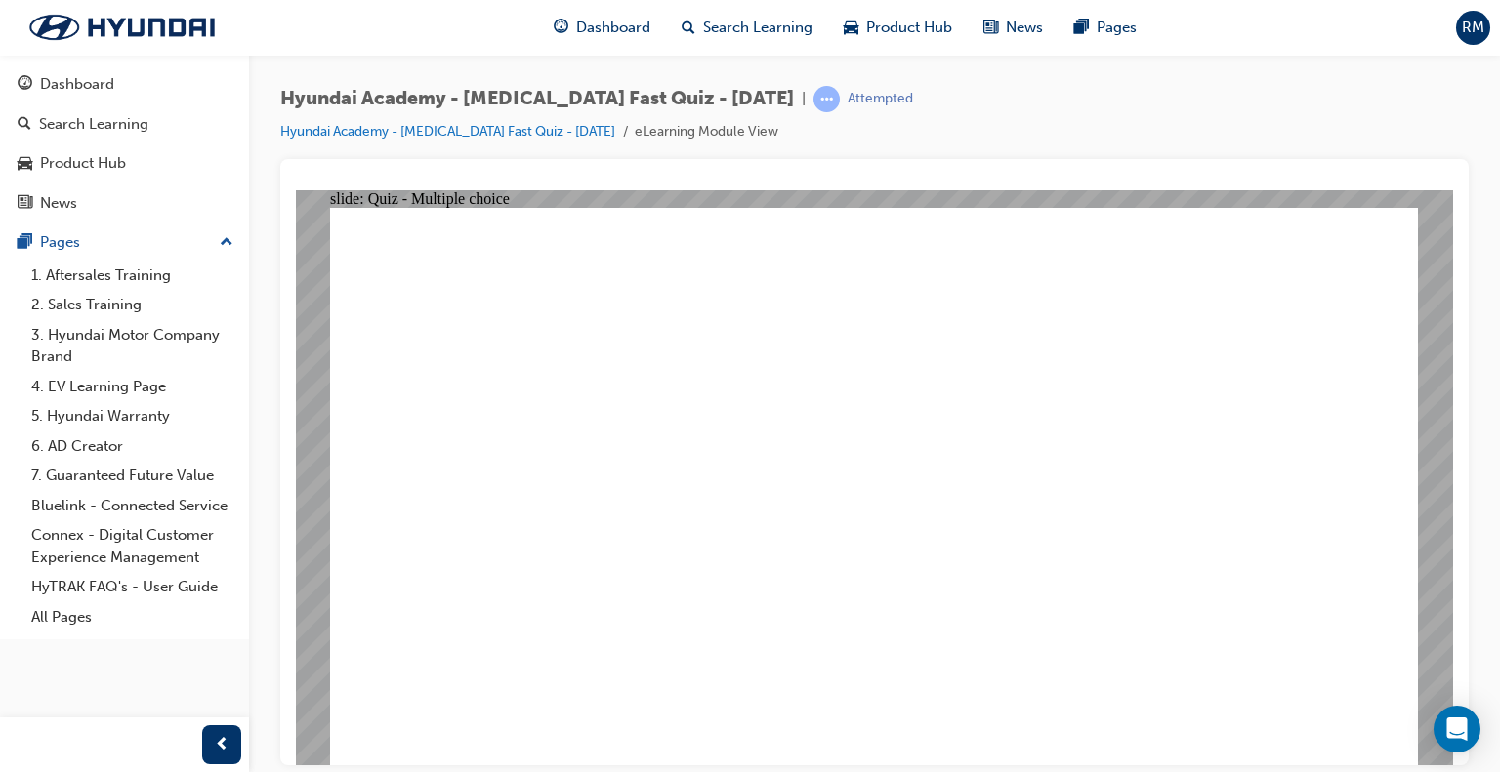
checkbox input "true"
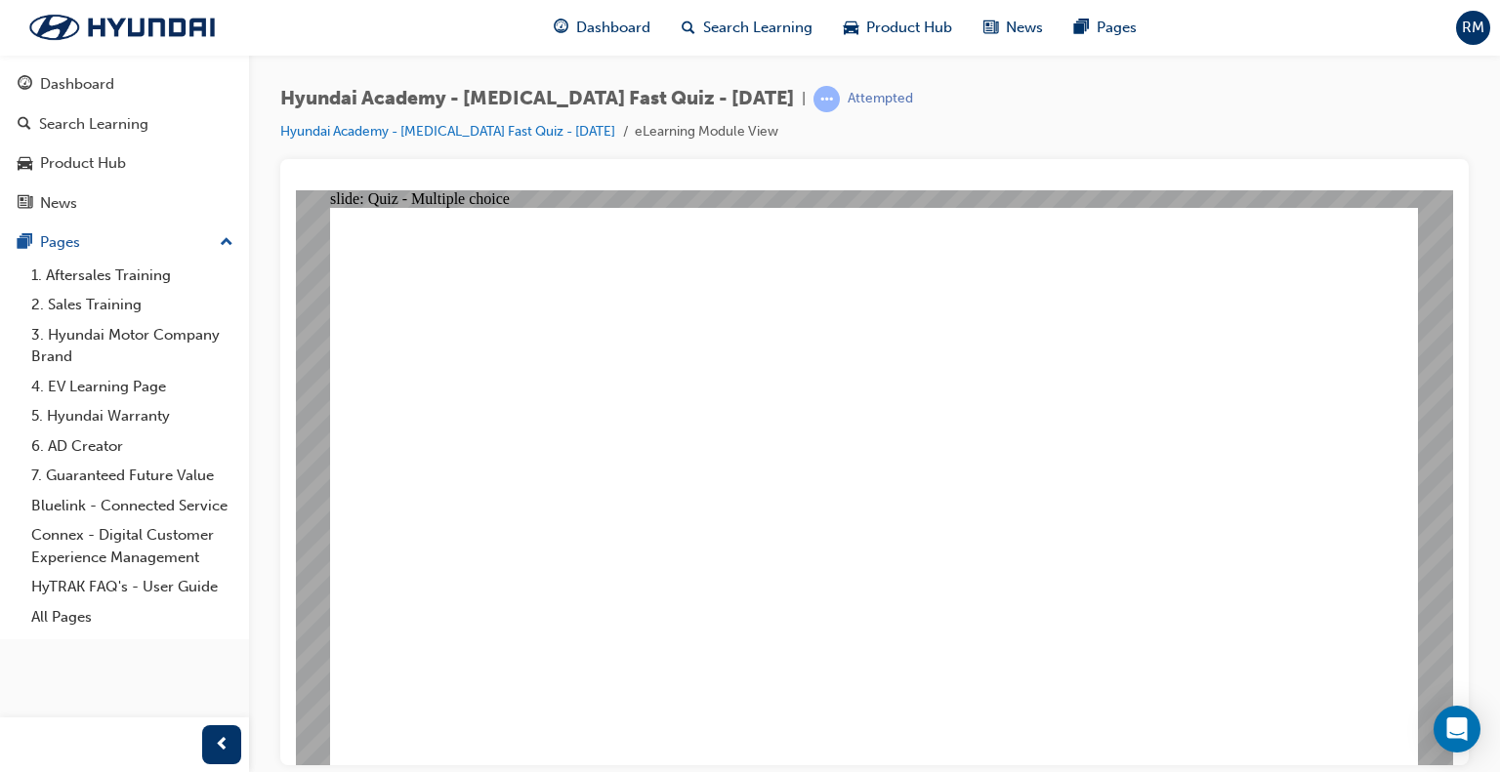
drag, startPoint x: 828, startPoint y: 644, endPoint x: 820, endPoint y: 584, distance: 61.0
radio input "true"
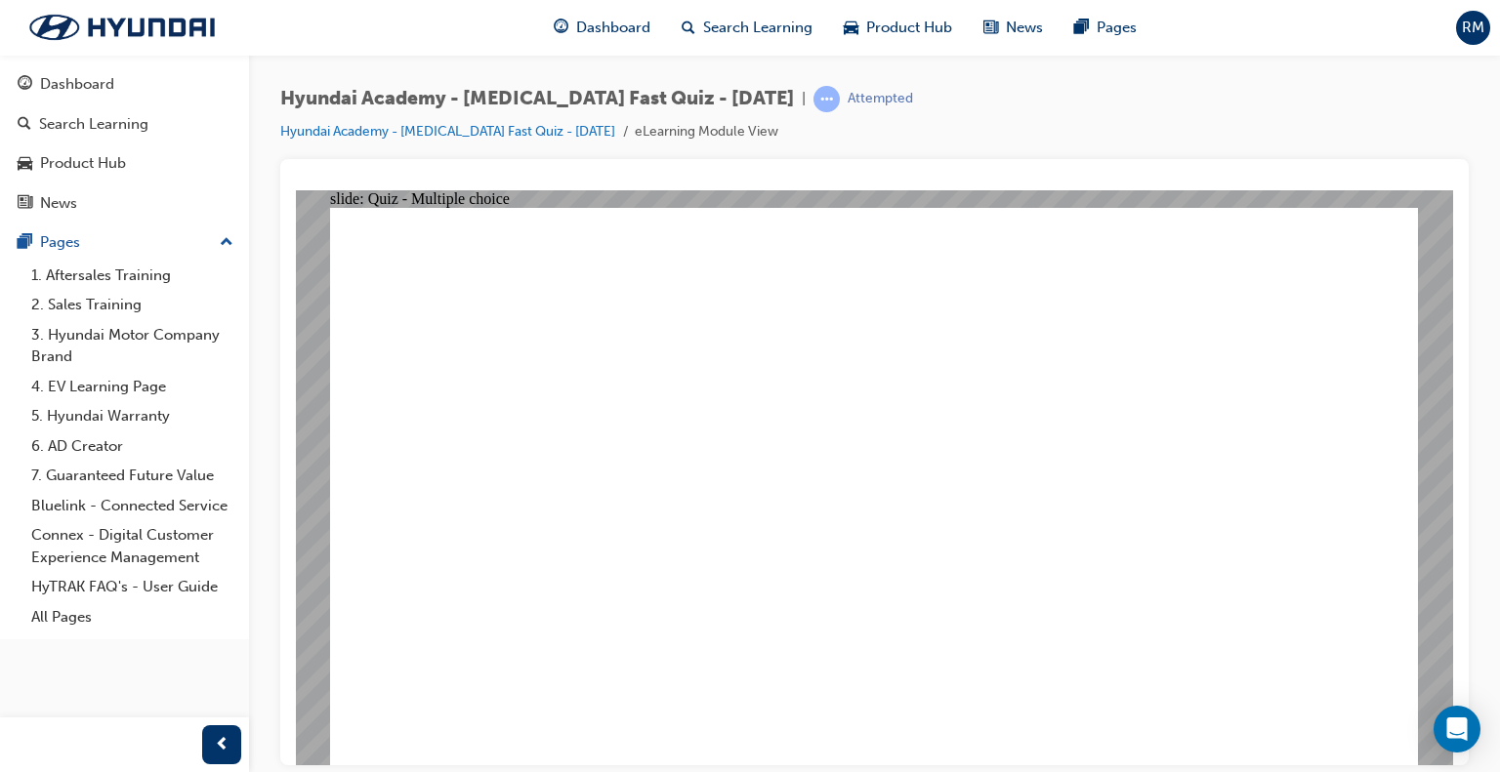
click at [111, 88] on div "Dashboard" at bounding box center [77, 84] width 74 height 22
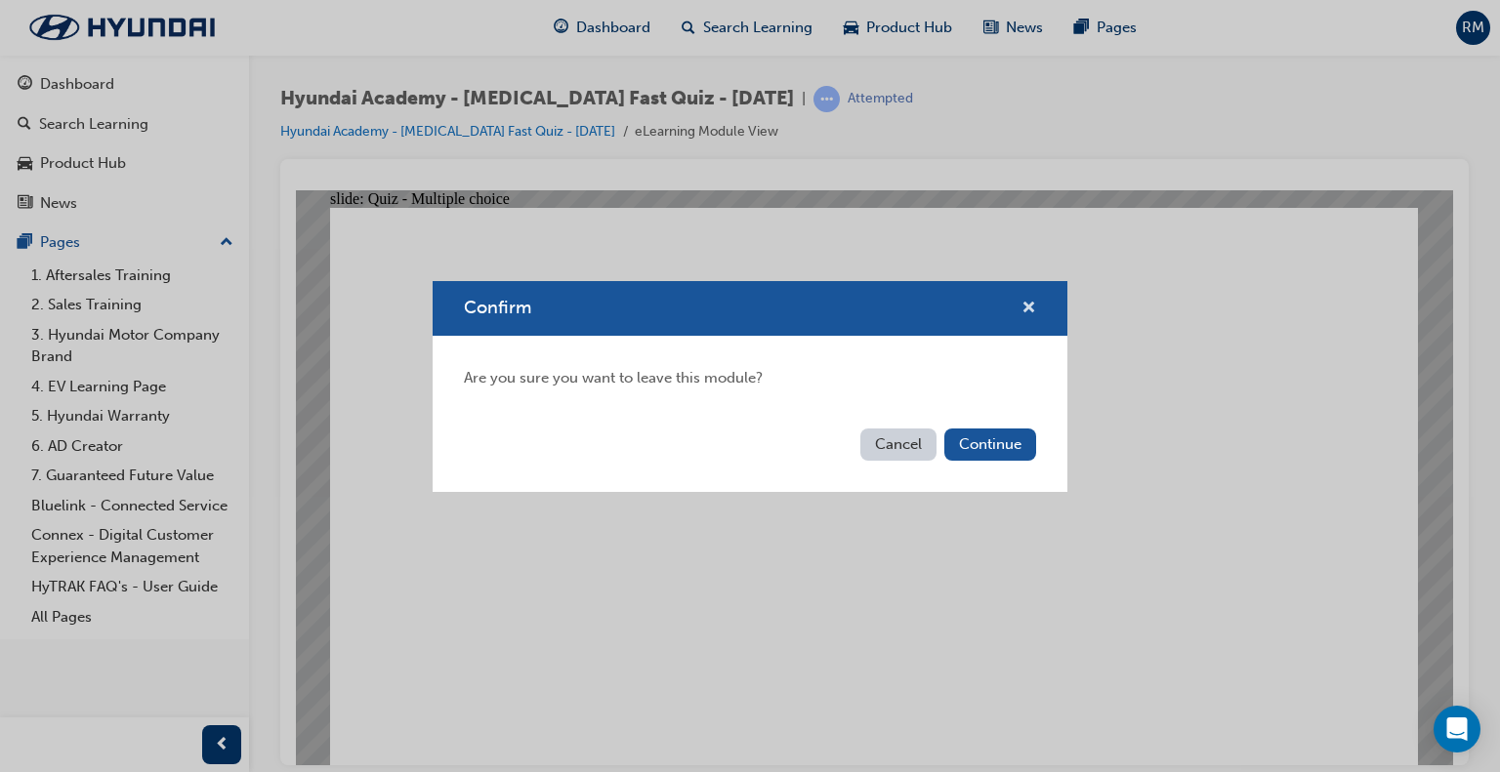
drag, startPoint x: 1023, startPoint y: 303, endPoint x: 762, endPoint y: 49, distance: 364.6
click at [1023, 303] on span "cross-icon" at bounding box center [1028, 310] width 15 height 18
click at [1010, 441] on button "Continue" at bounding box center [990, 445] width 92 height 32
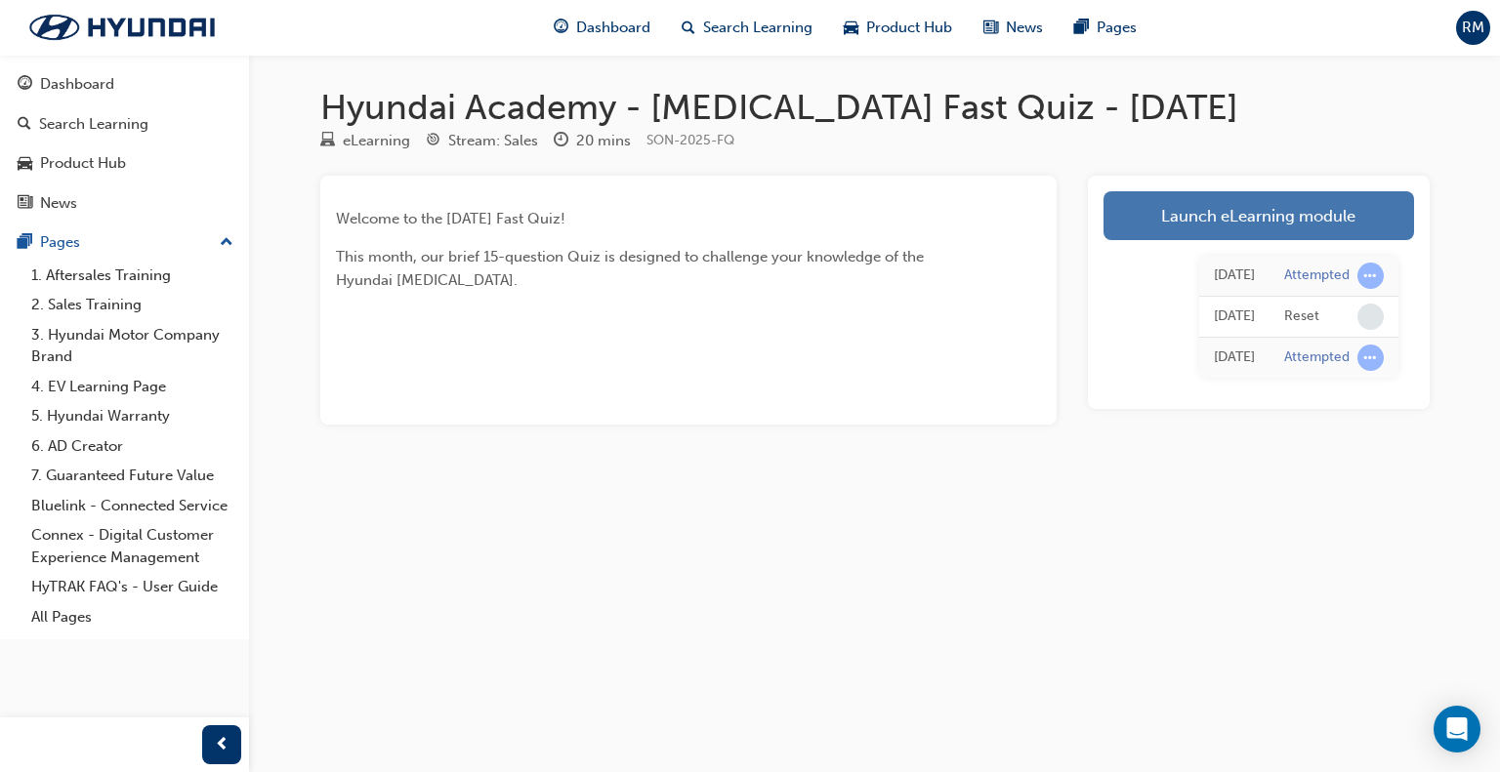
click at [1254, 218] on link "Launch eLearning module" at bounding box center [1258, 215] width 310 height 49
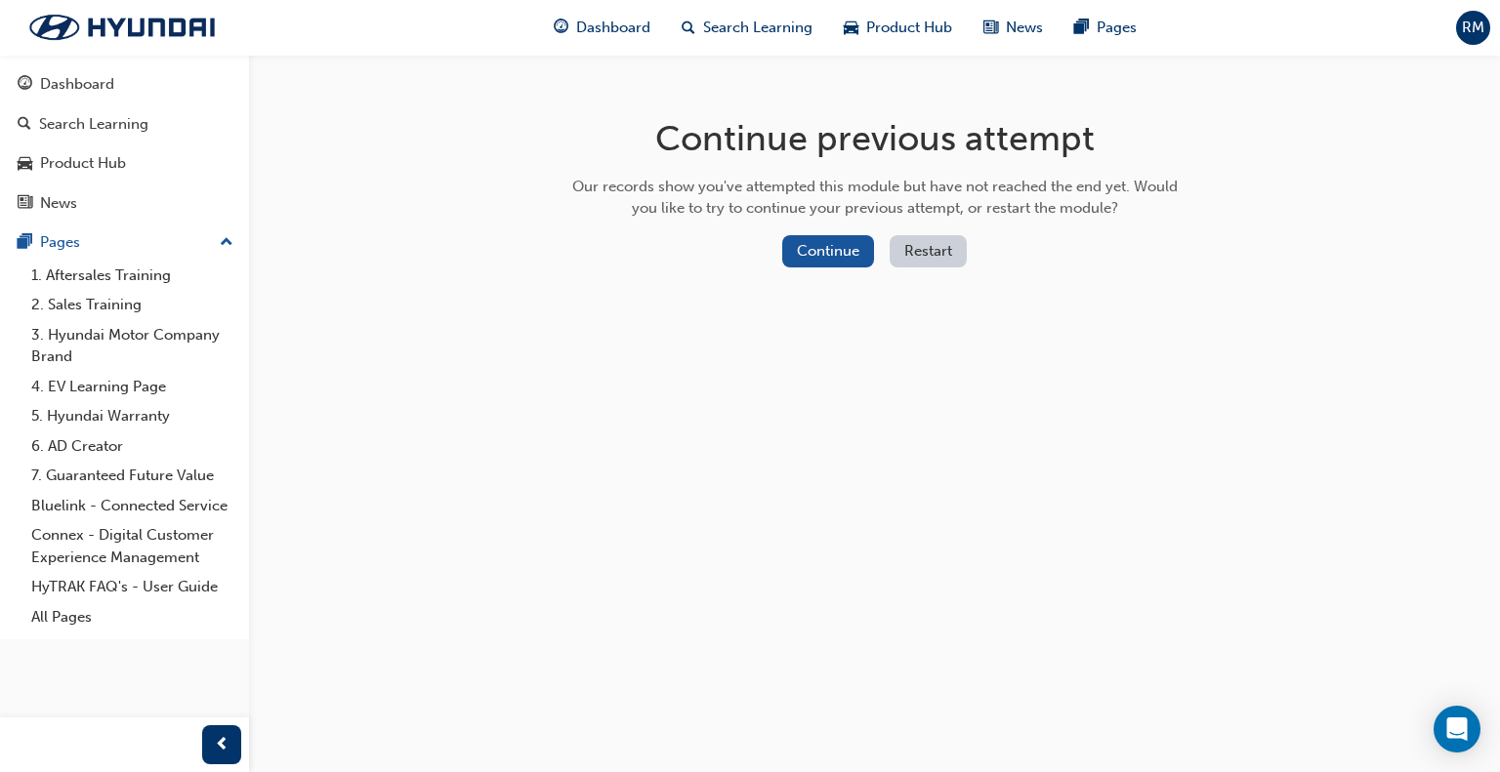
click at [906, 249] on button "Restart" at bounding box center [927, 251] width 77 height 32
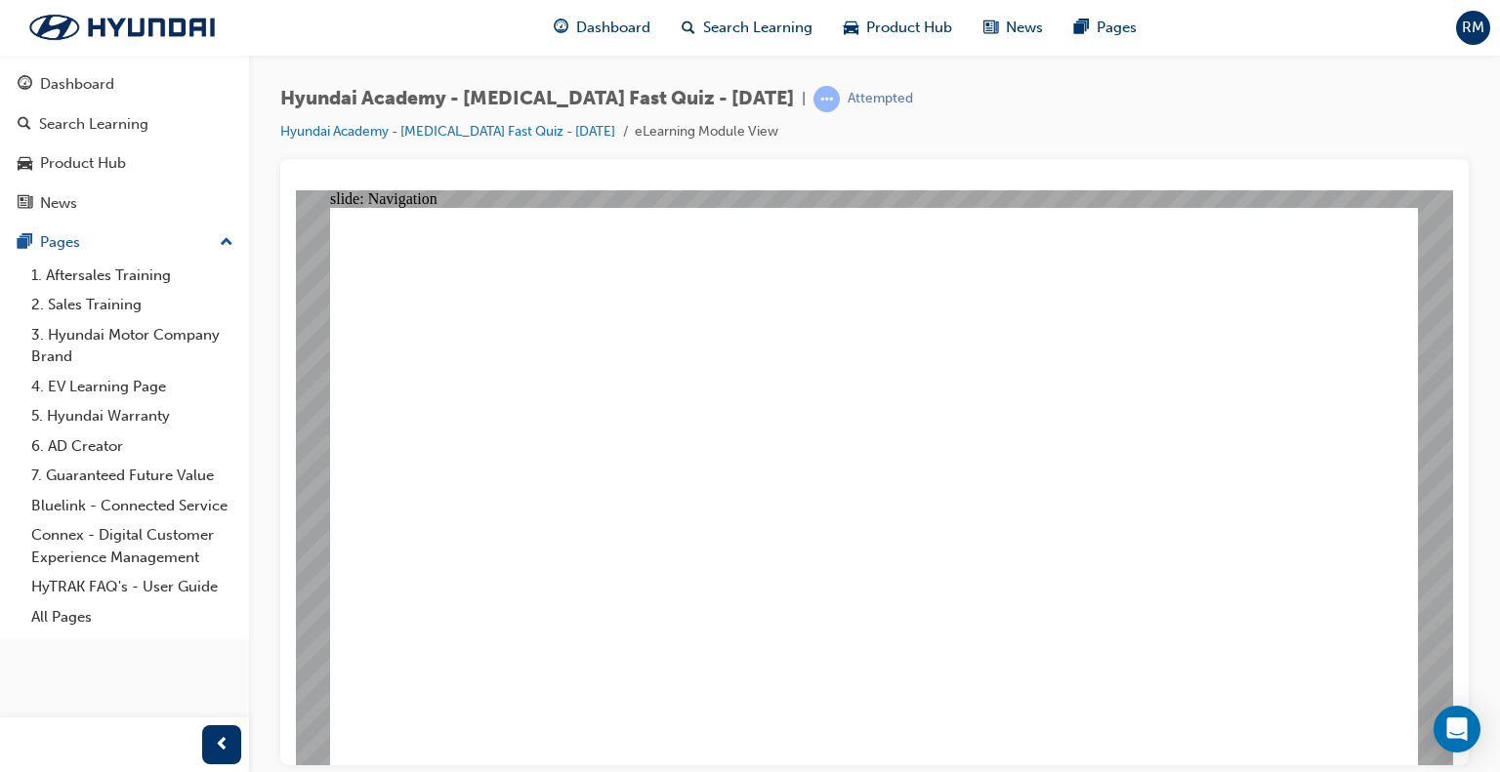
radio input "true"
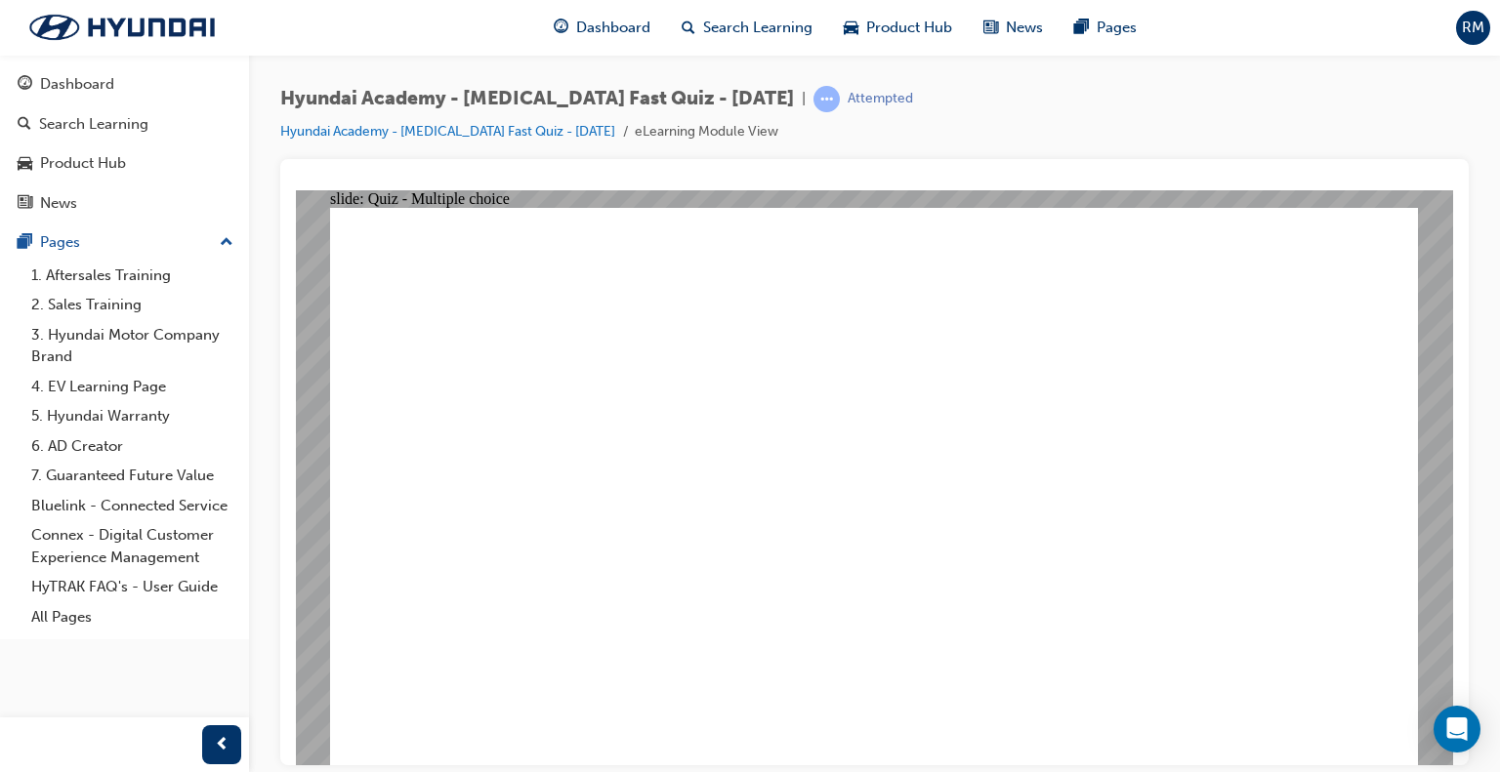
radio input "true"
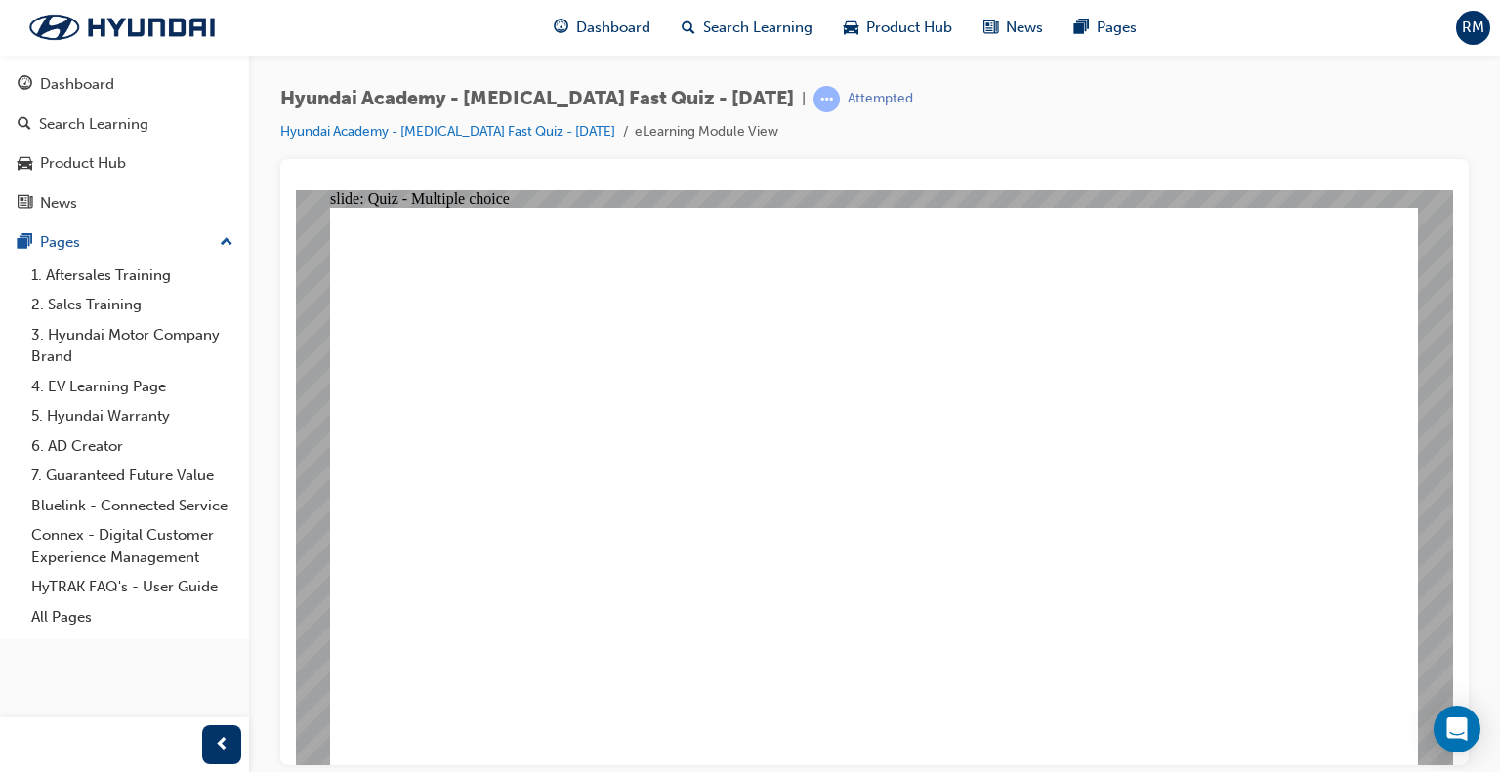
radio input "true"
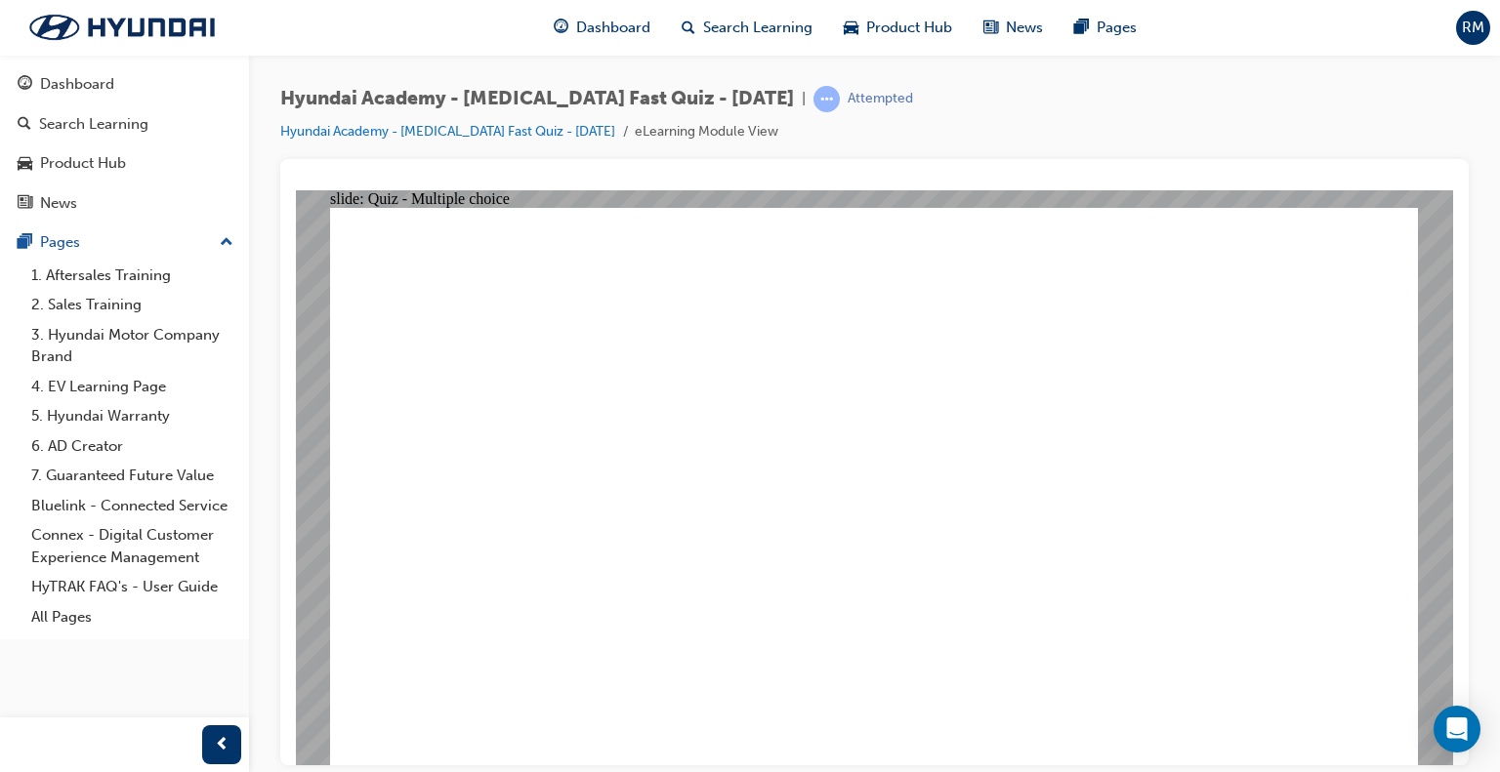
drag, startPoint x: 779, startPoint y: 621, endPoint x: 776, endPoint y: 580, distance: 41.1
checkbox input "true"
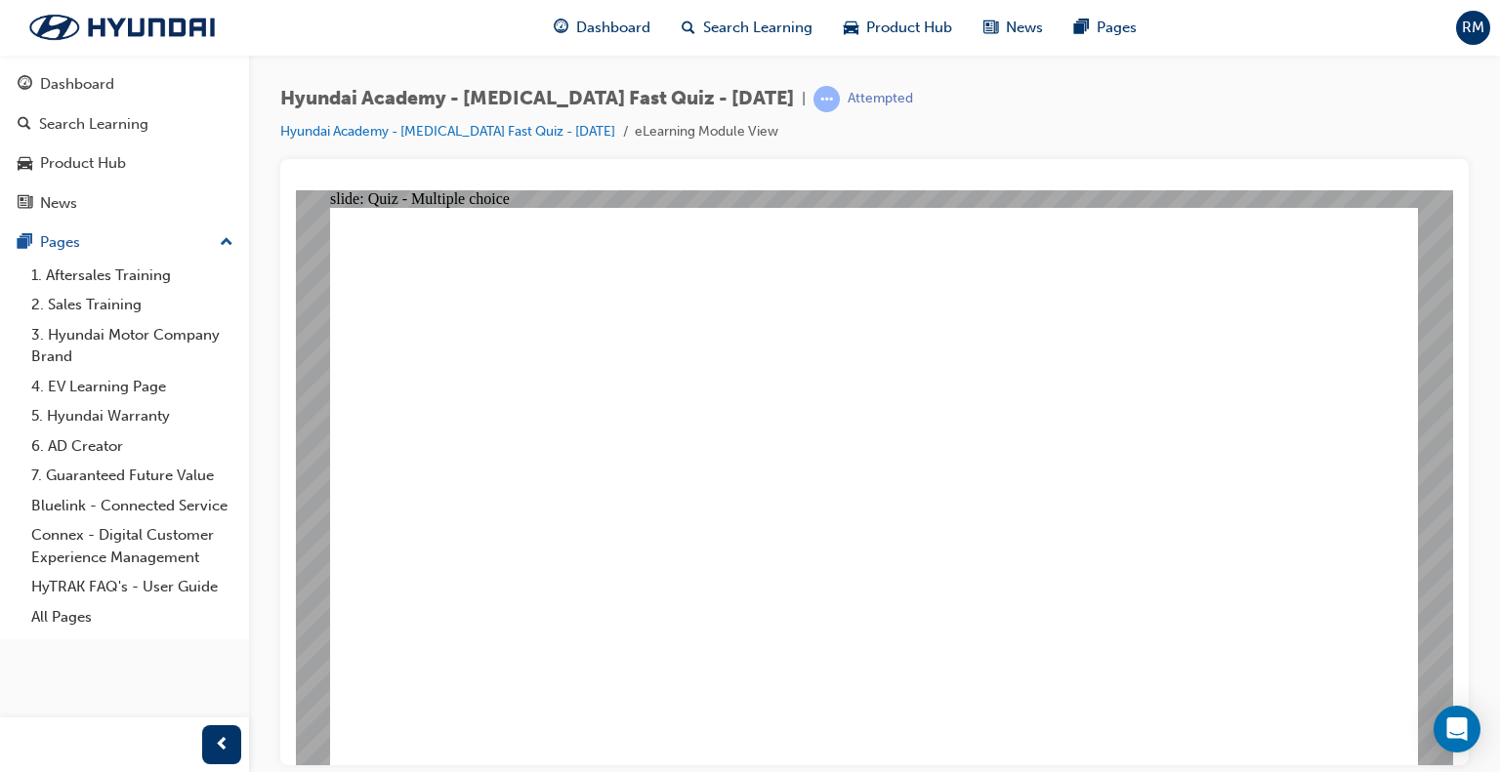
radio input "true"
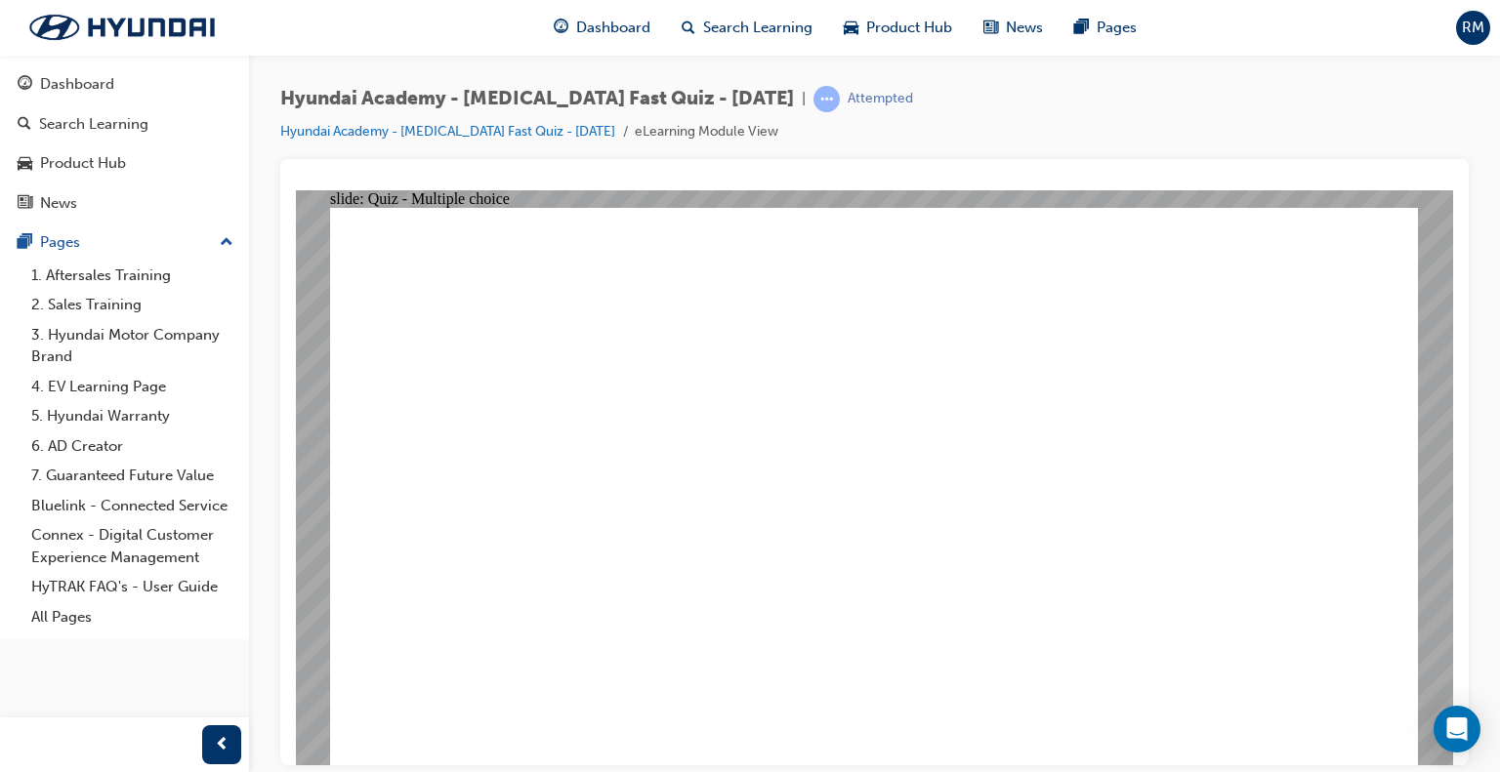
checkbox input "true"
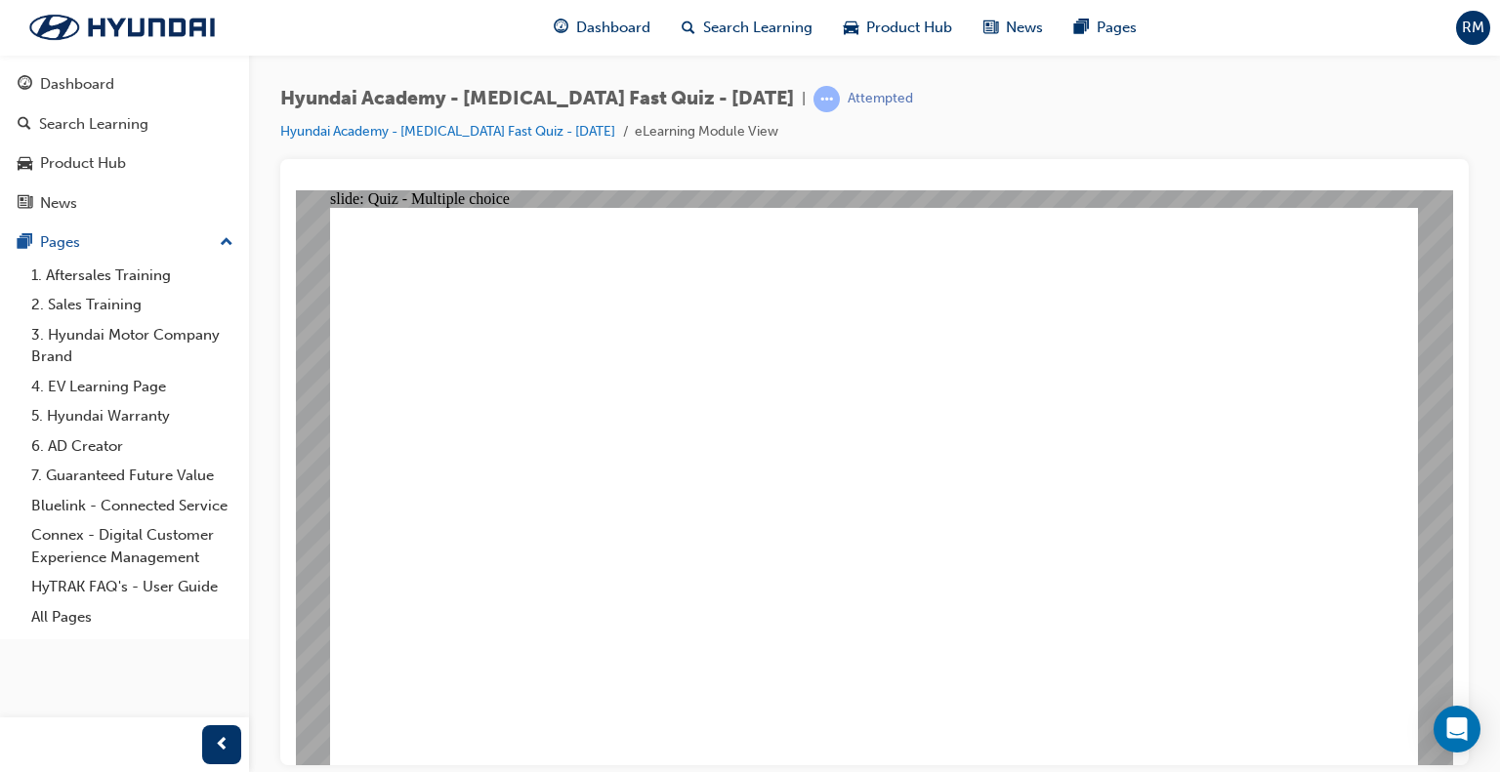
radio input "true"
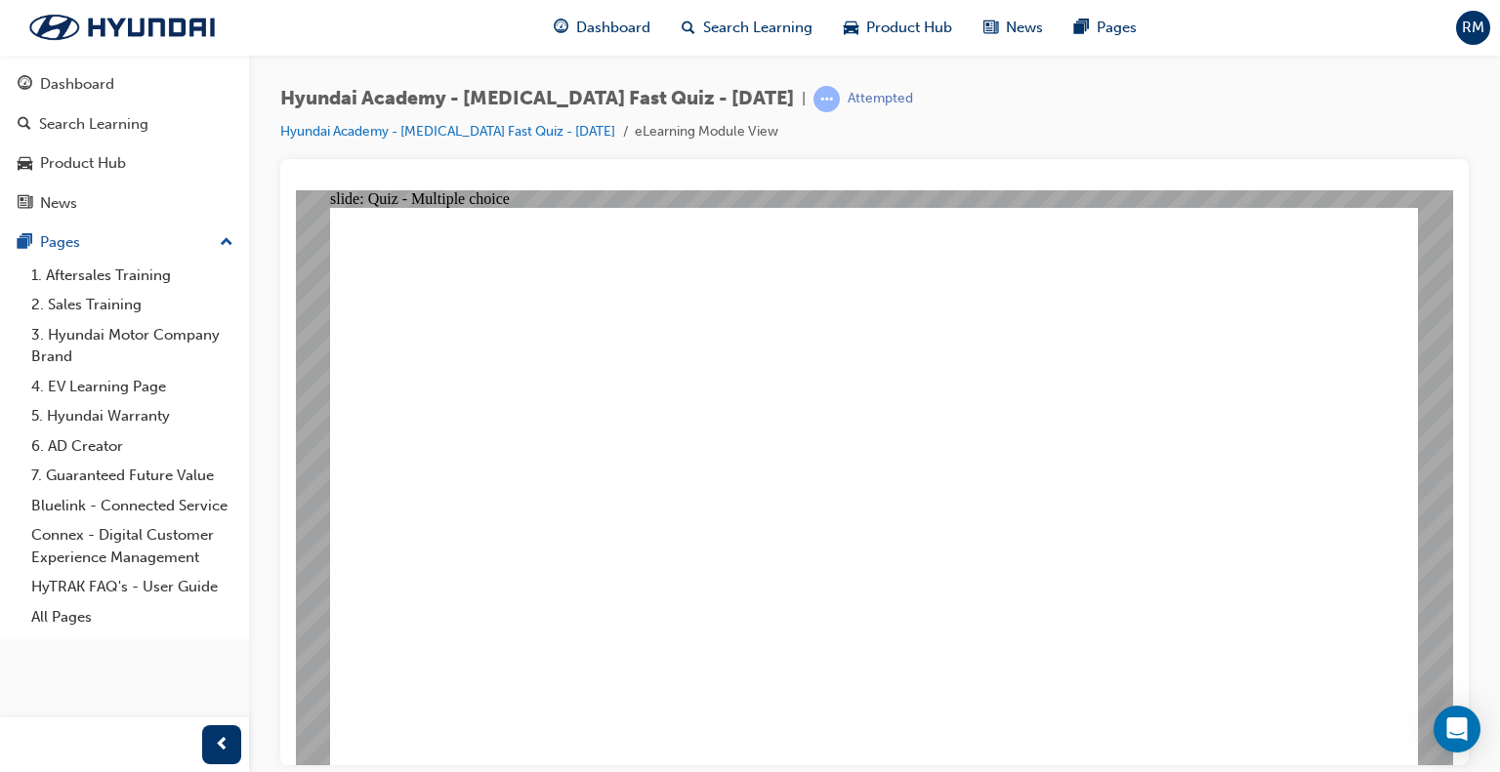
checkbox input "true"
drag, startPoint x: 1341, startPoint y: 700, endPoint x: 1343, endPoint y: 712, distance: 11.9
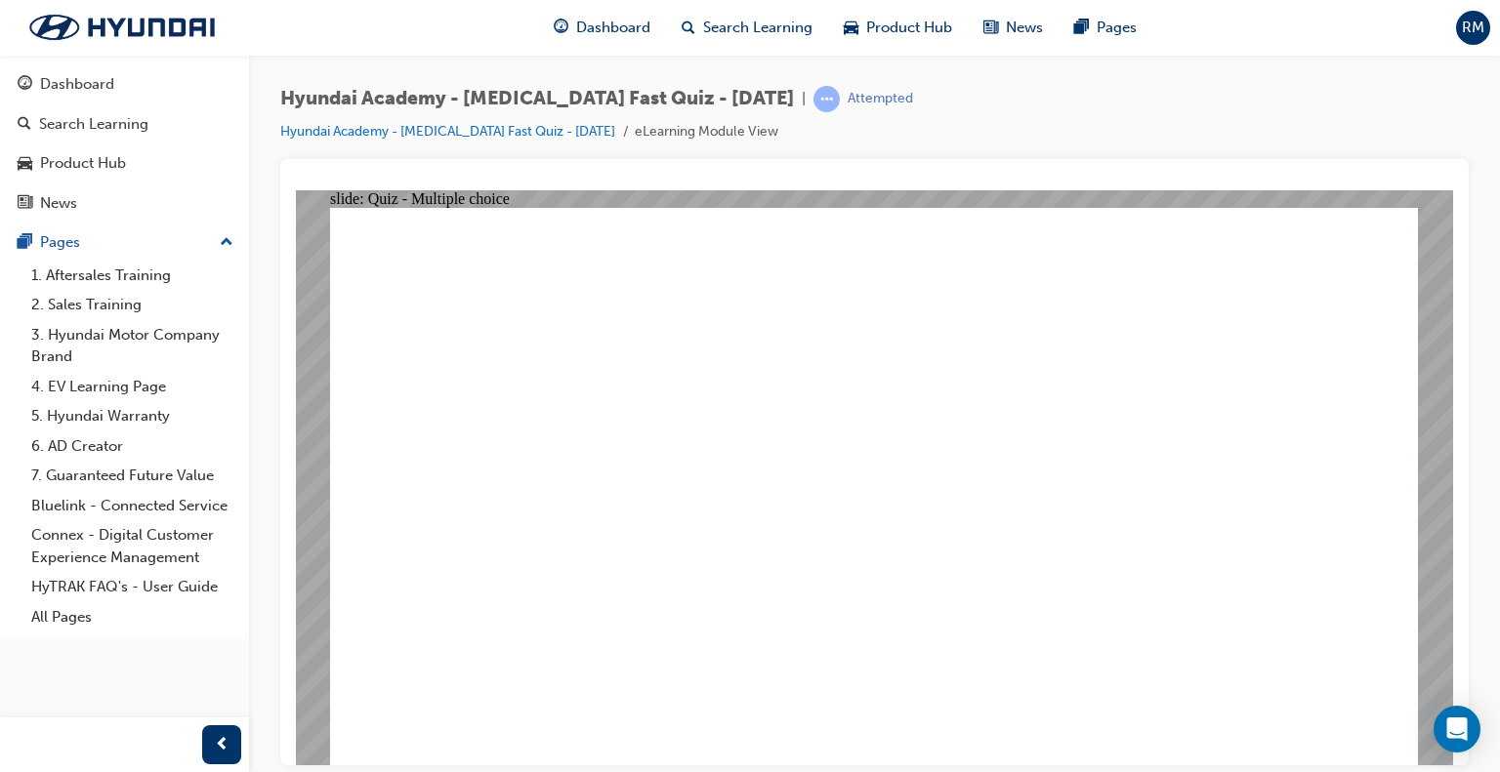
checkbox input "true"
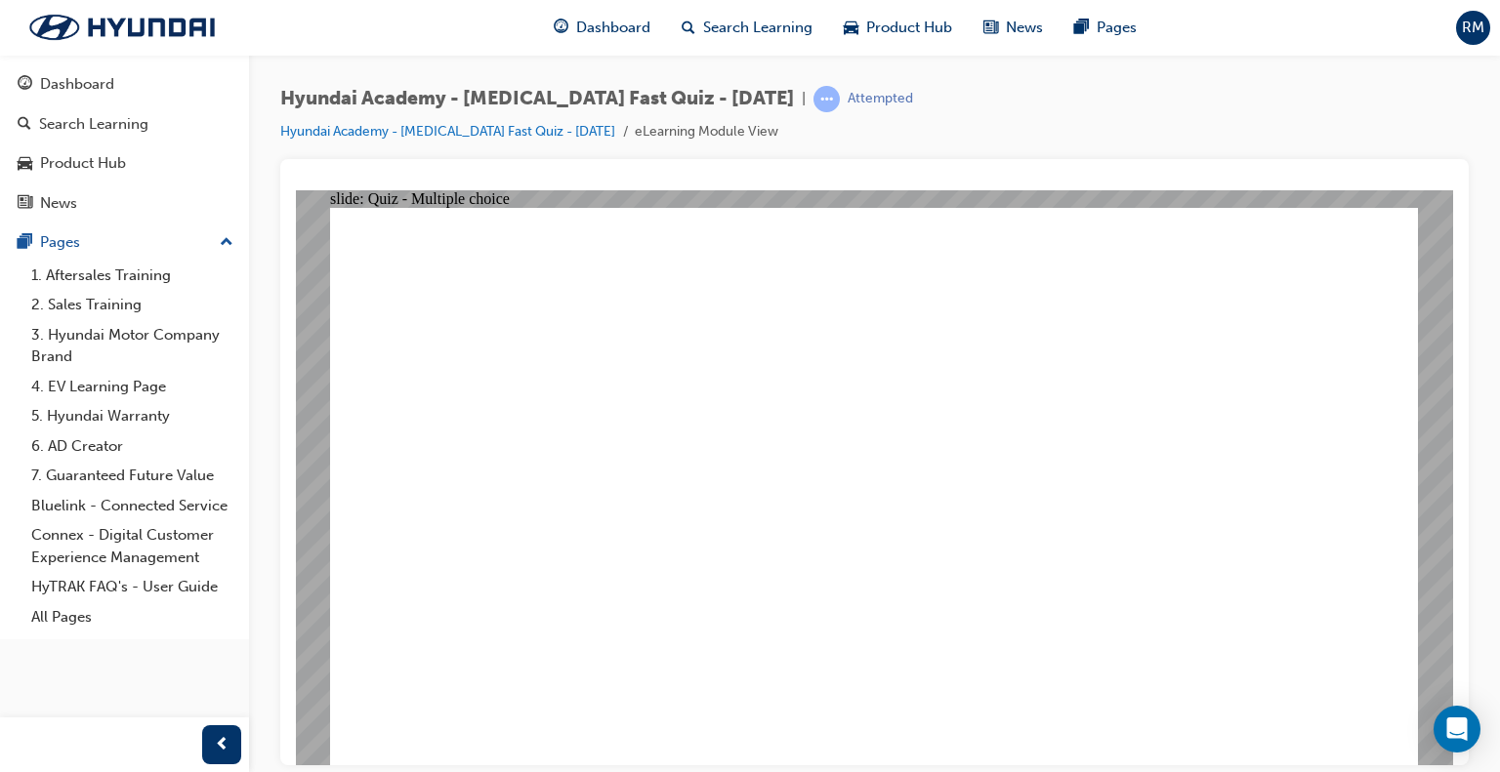
checkbox input "true"
drag, startPoint x: 722, startPoint y: 440, endPoint x: 714, endPoint y: 451, distance: 13.3
checkbox input "true"
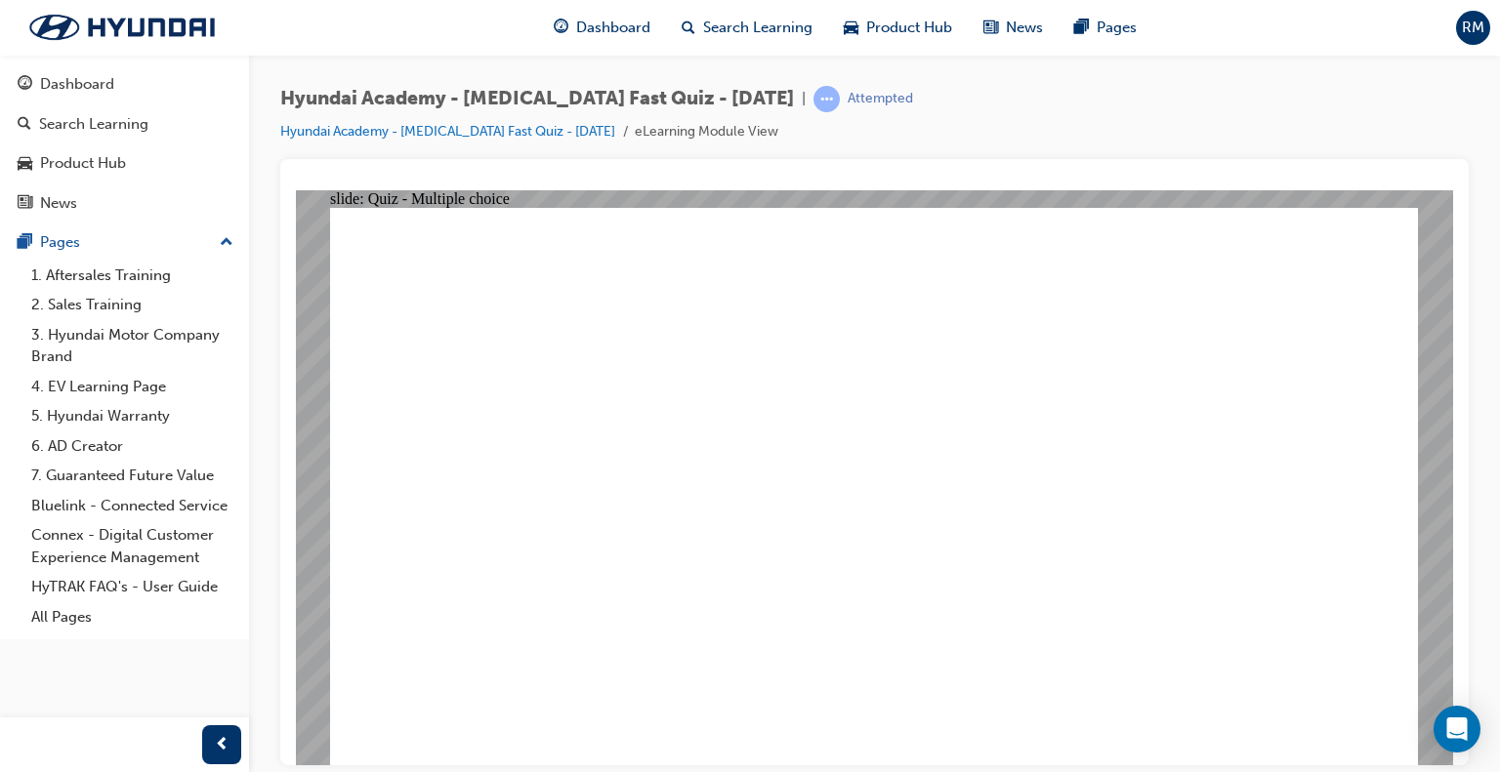
radio input "true"
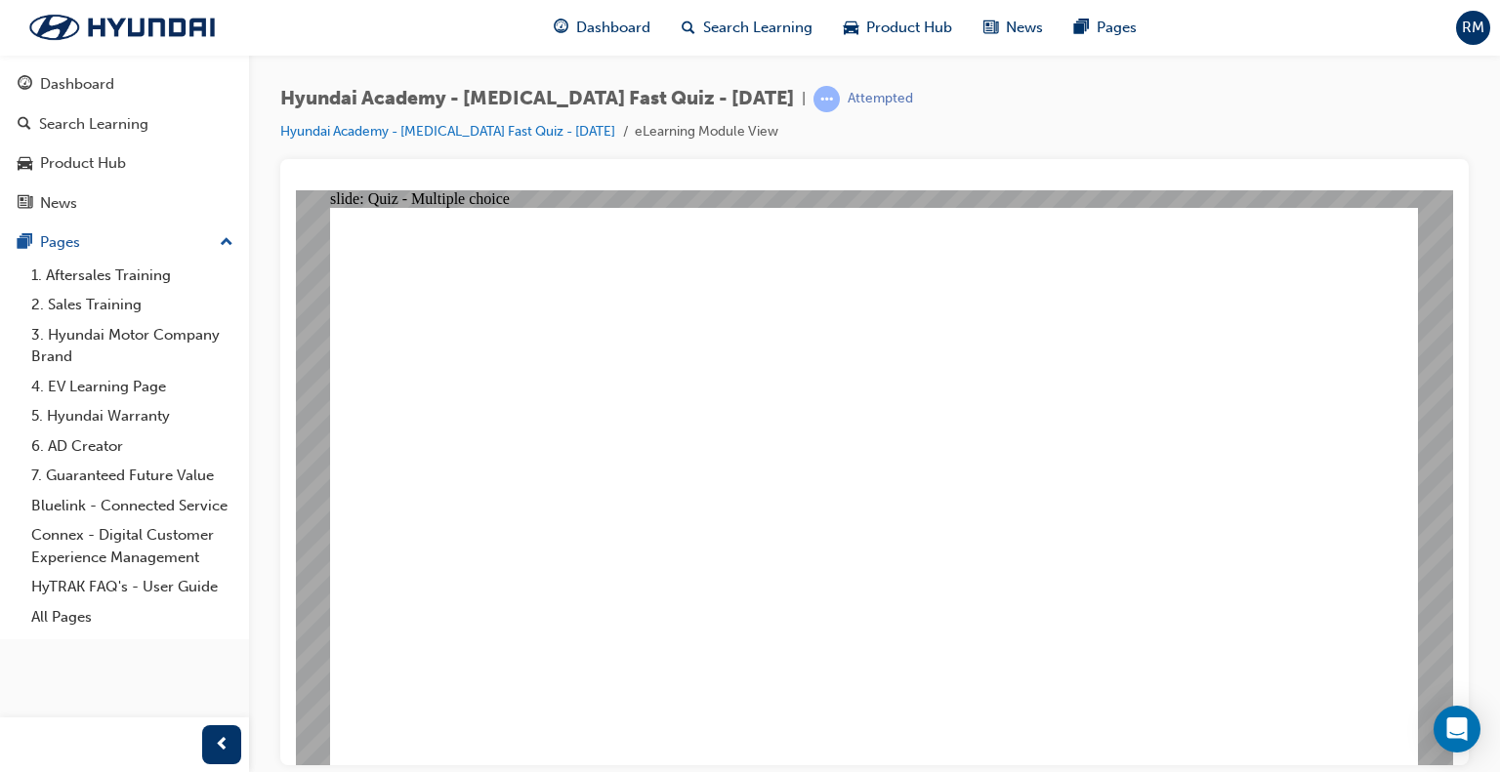
checkbox input "true"
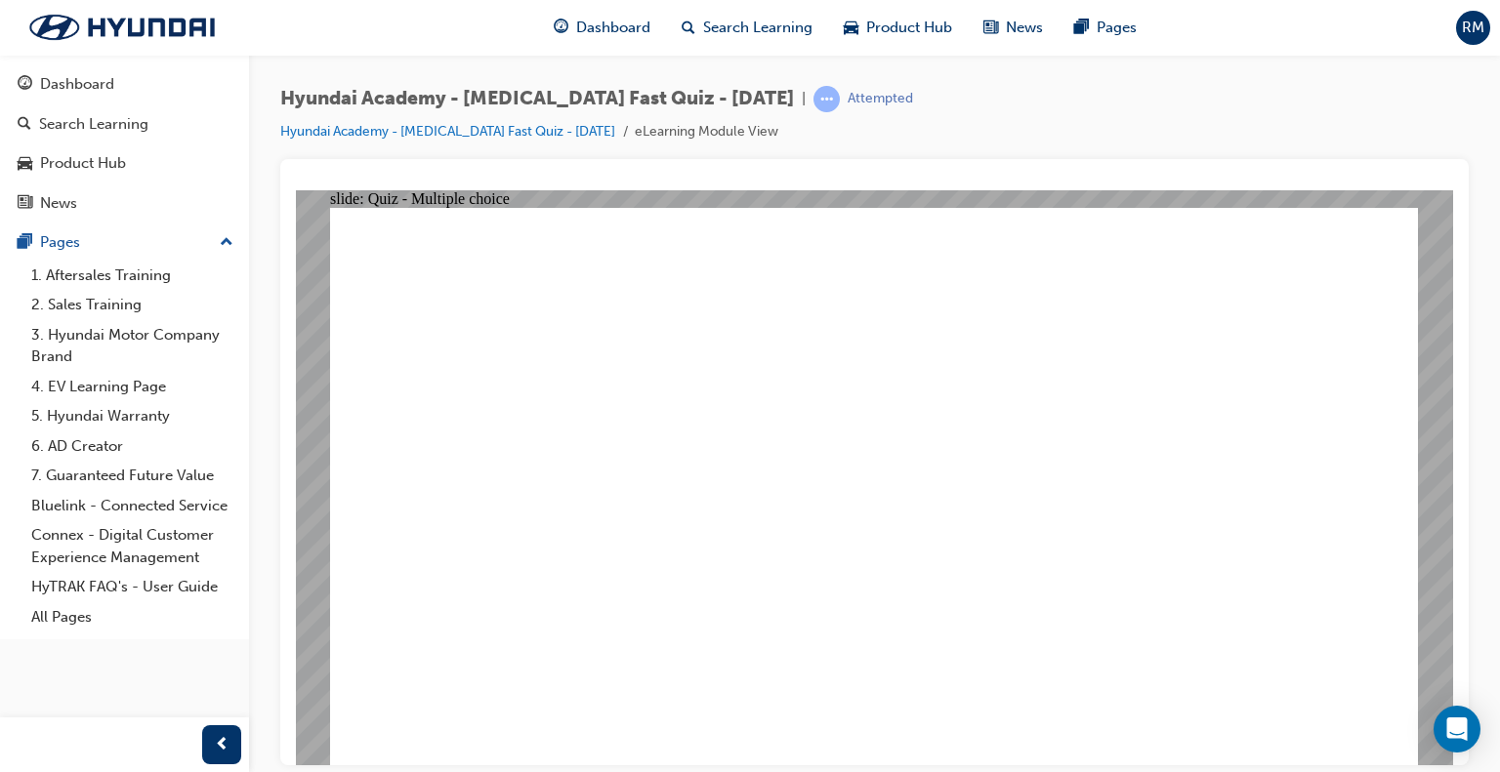
checkbox input "true"
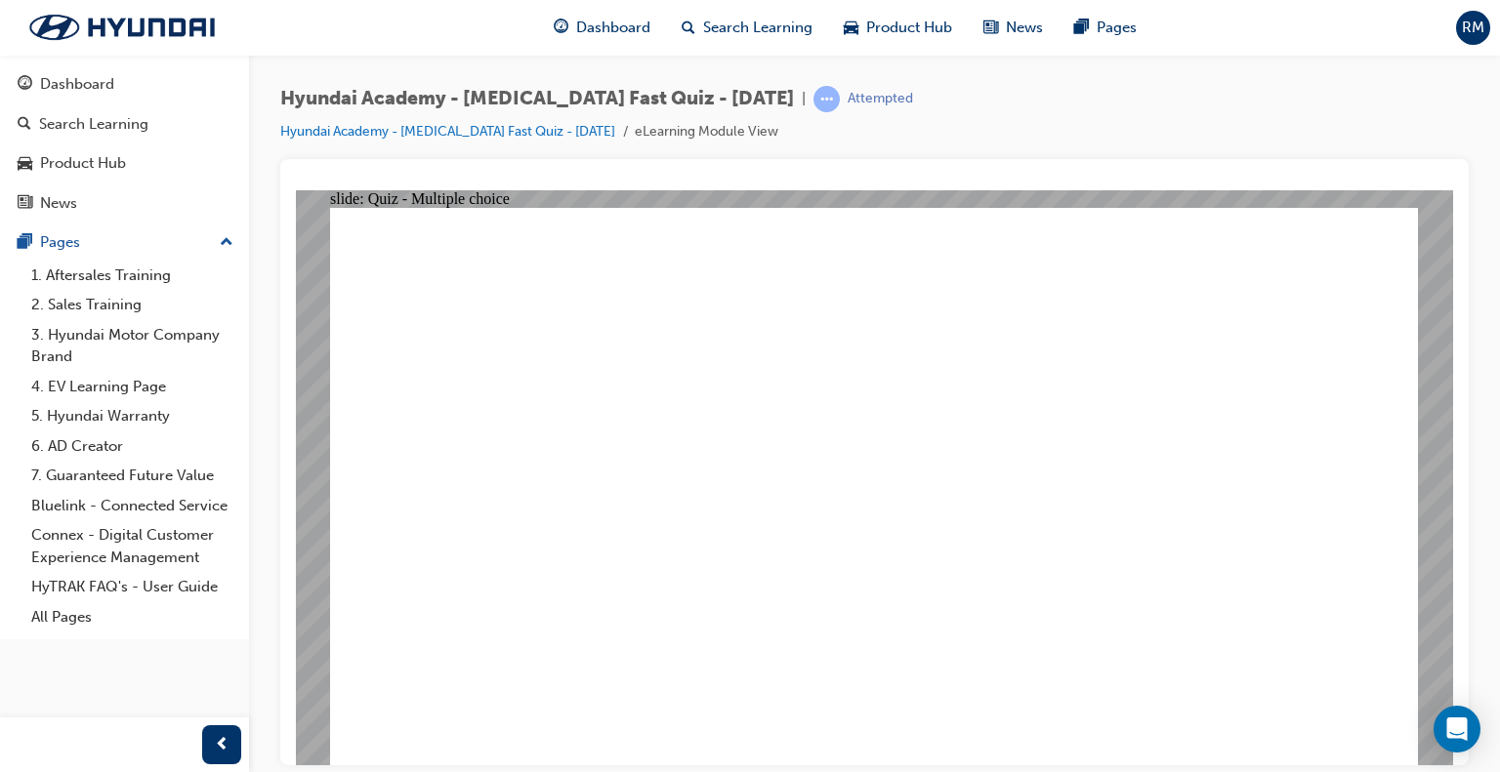
checkbox input "false"
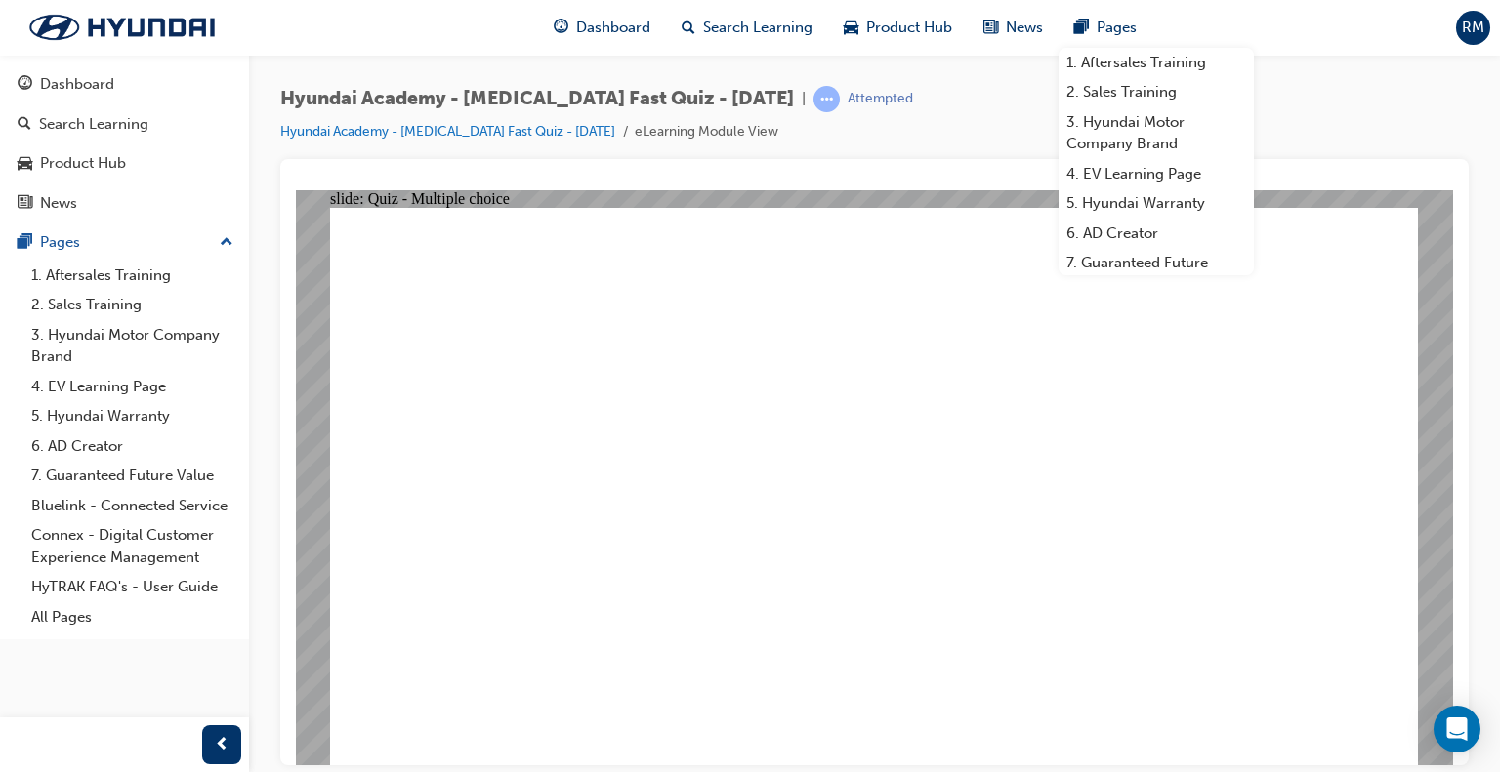
radio input "true"
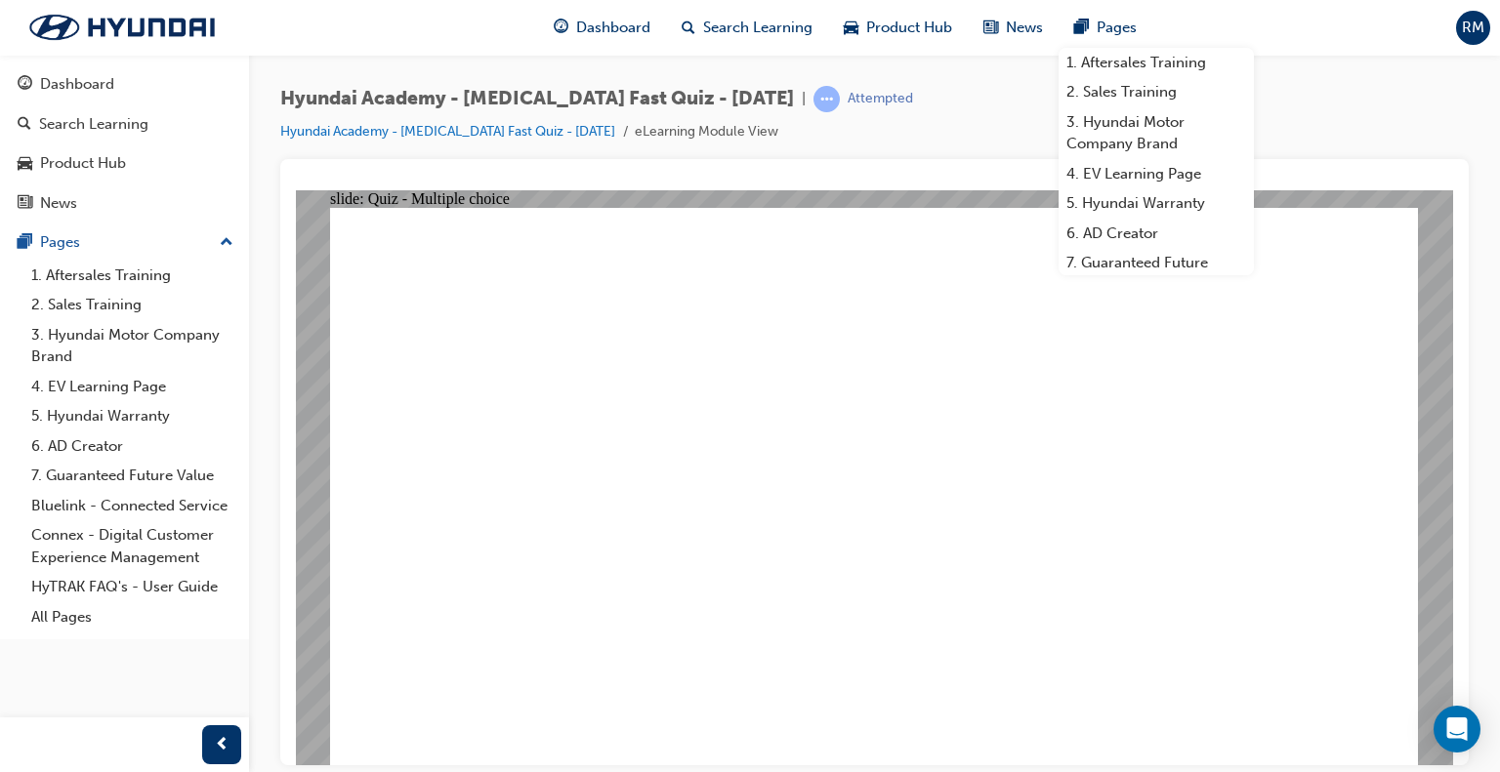
radio input "true"
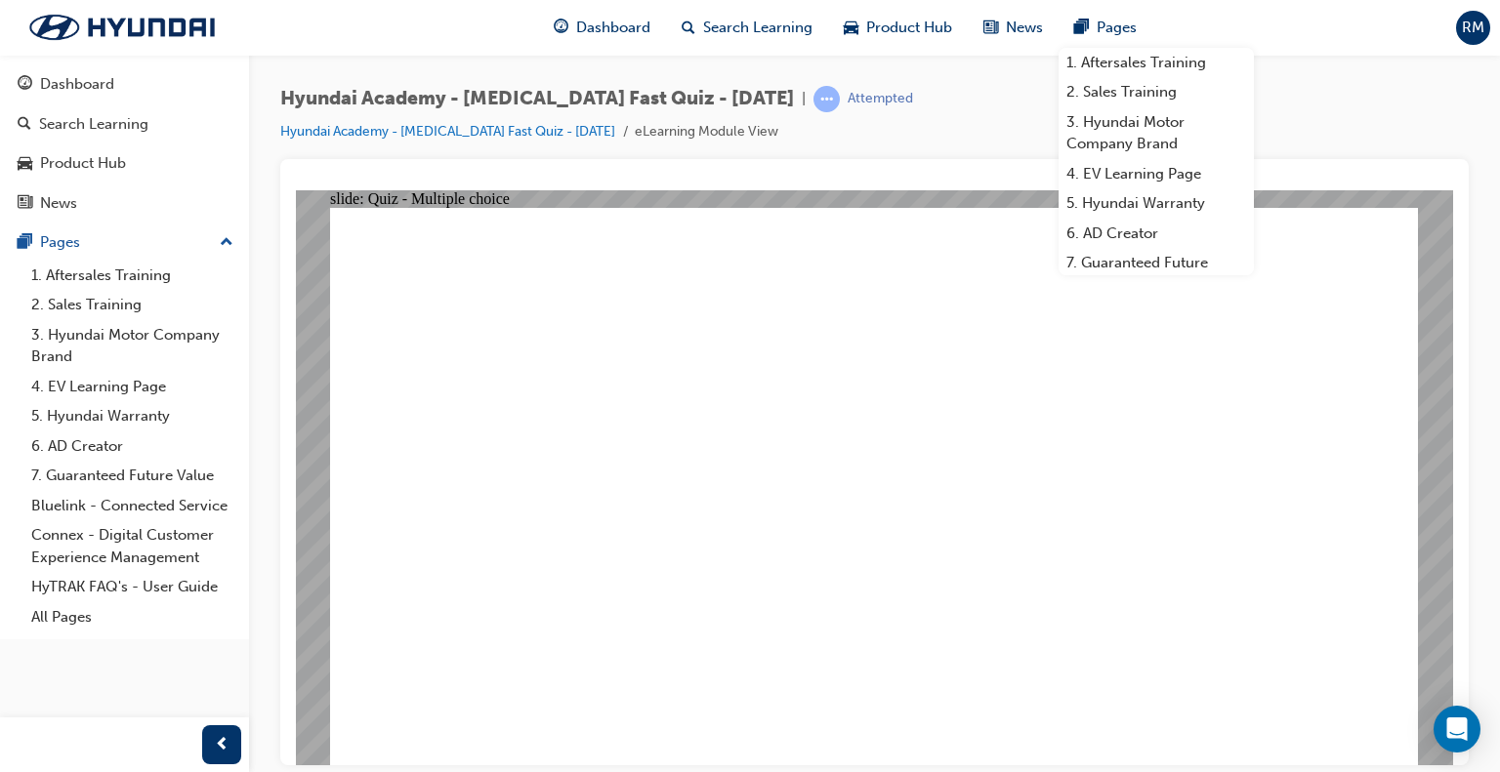
radio input "true"
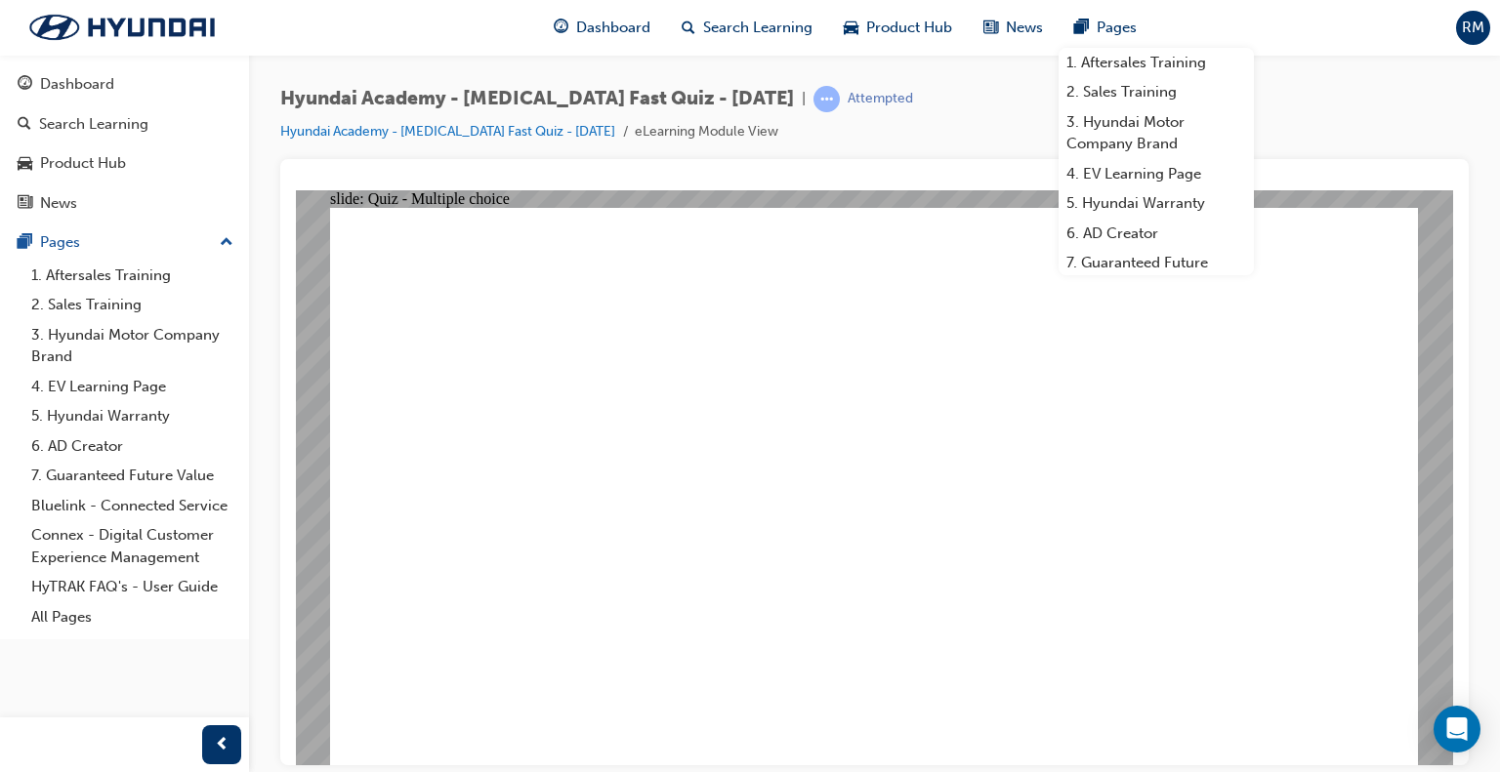
radio input "true"
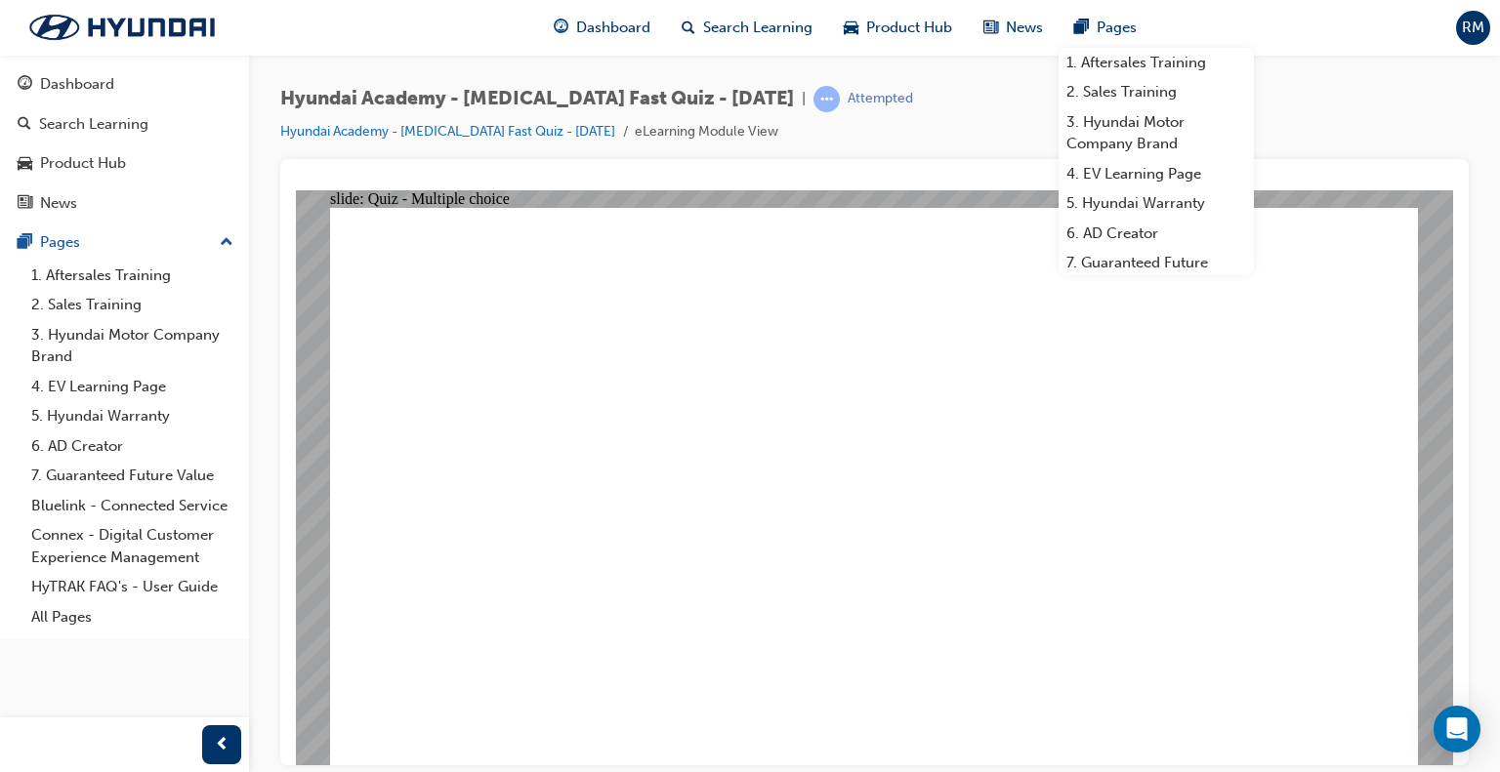
radio input "true"
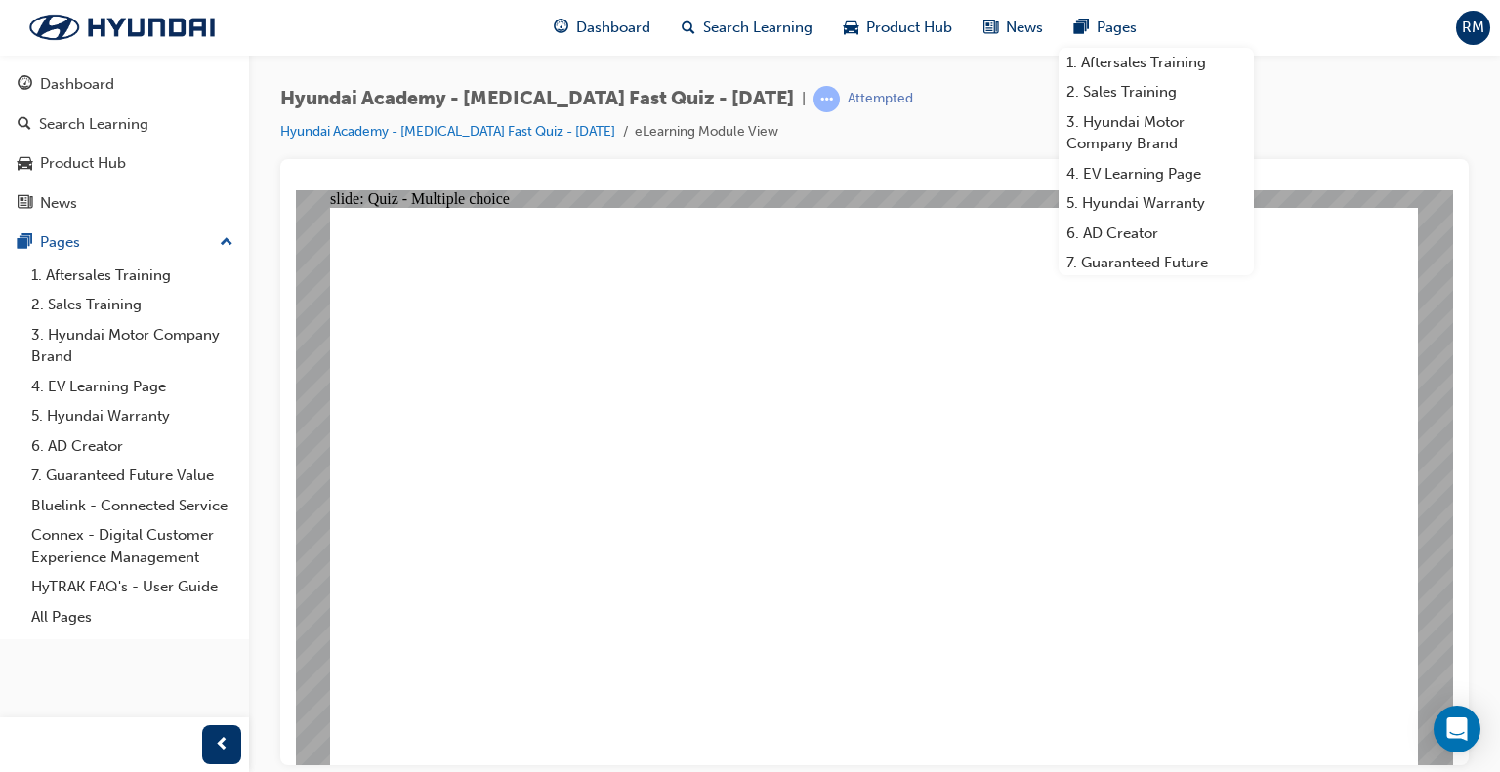
radio input "true"
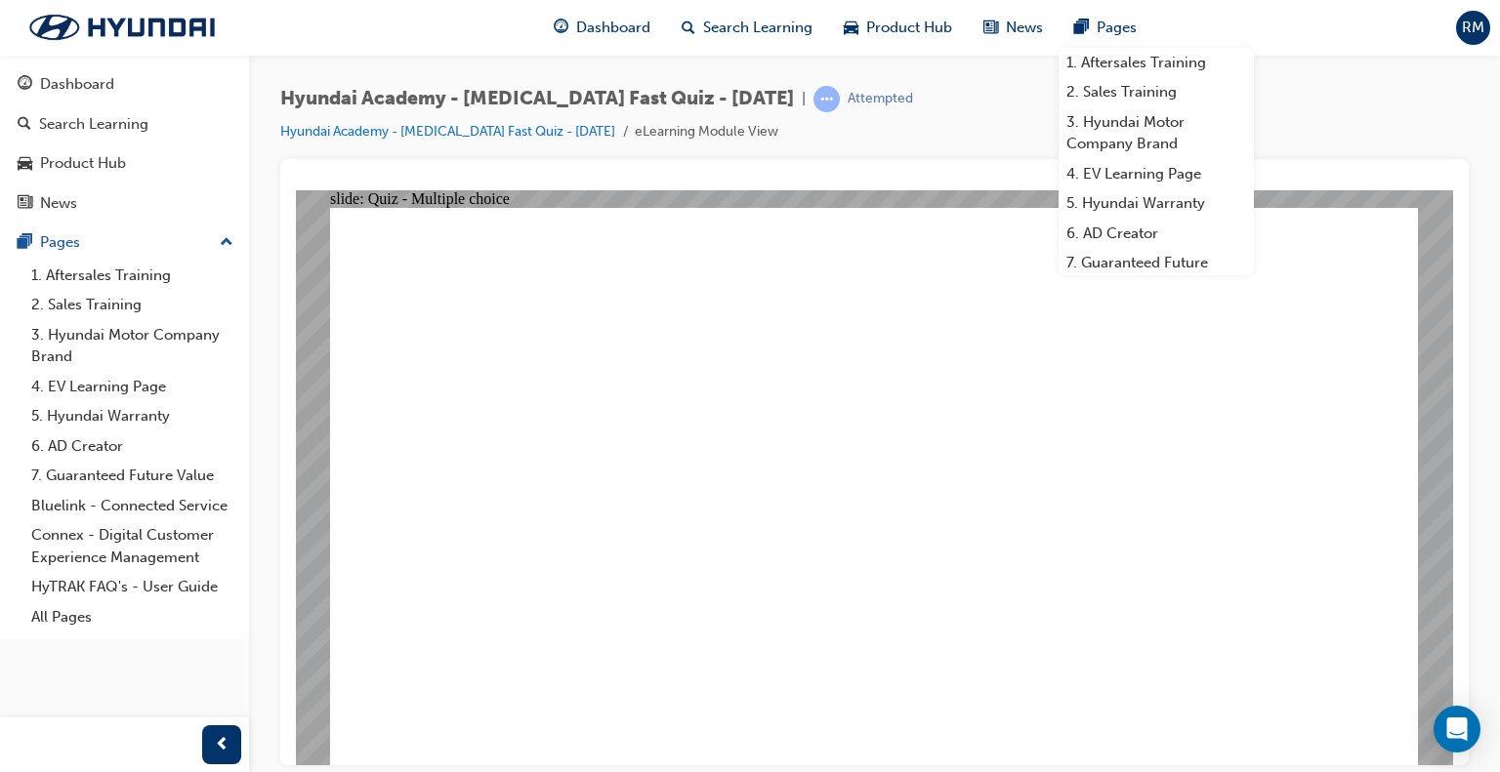
radio input "true"
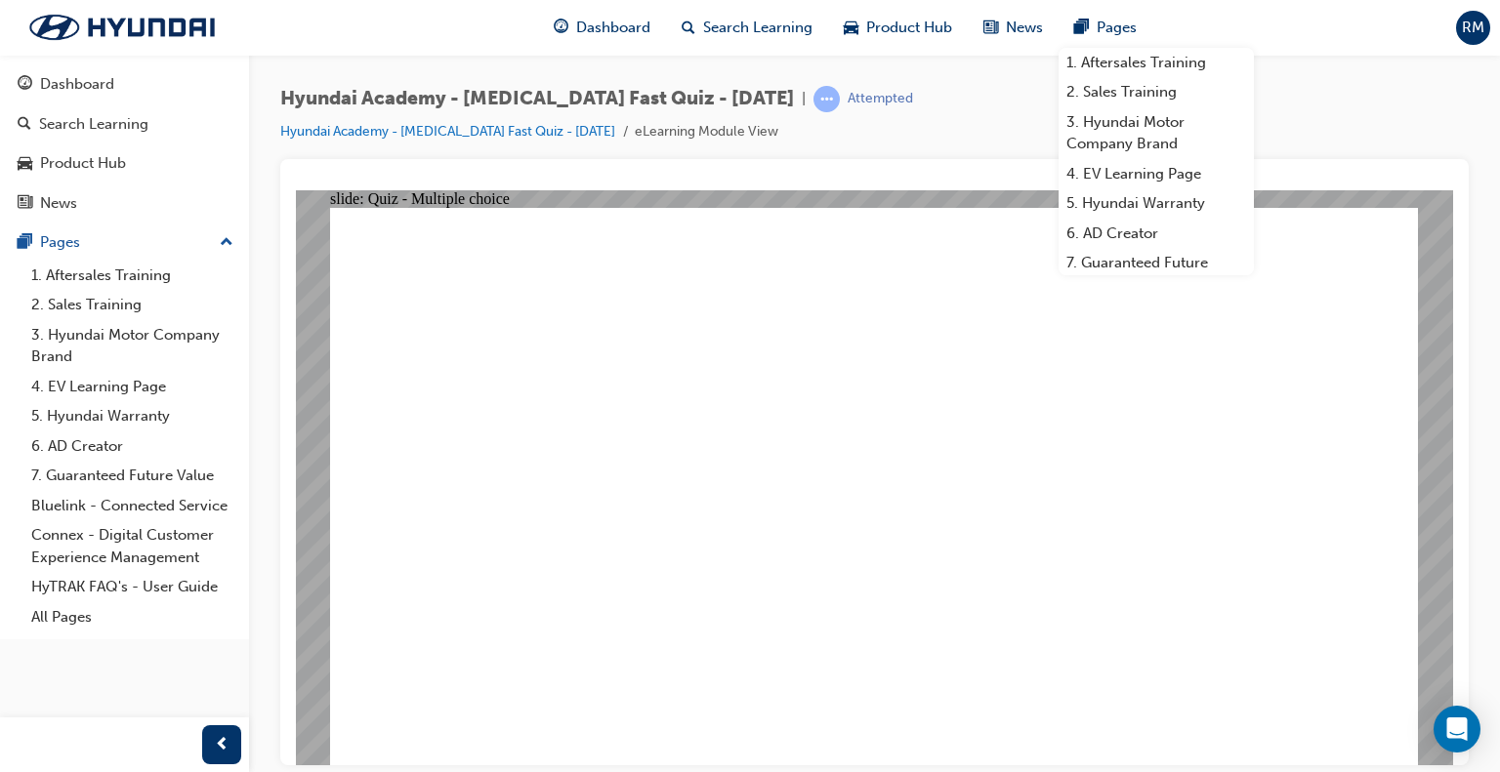
checkbox input "true"
drag, startPoint x: 918, startPoint y: 597, endPoint x: 881, endPoint y: 575, distance: 42.9
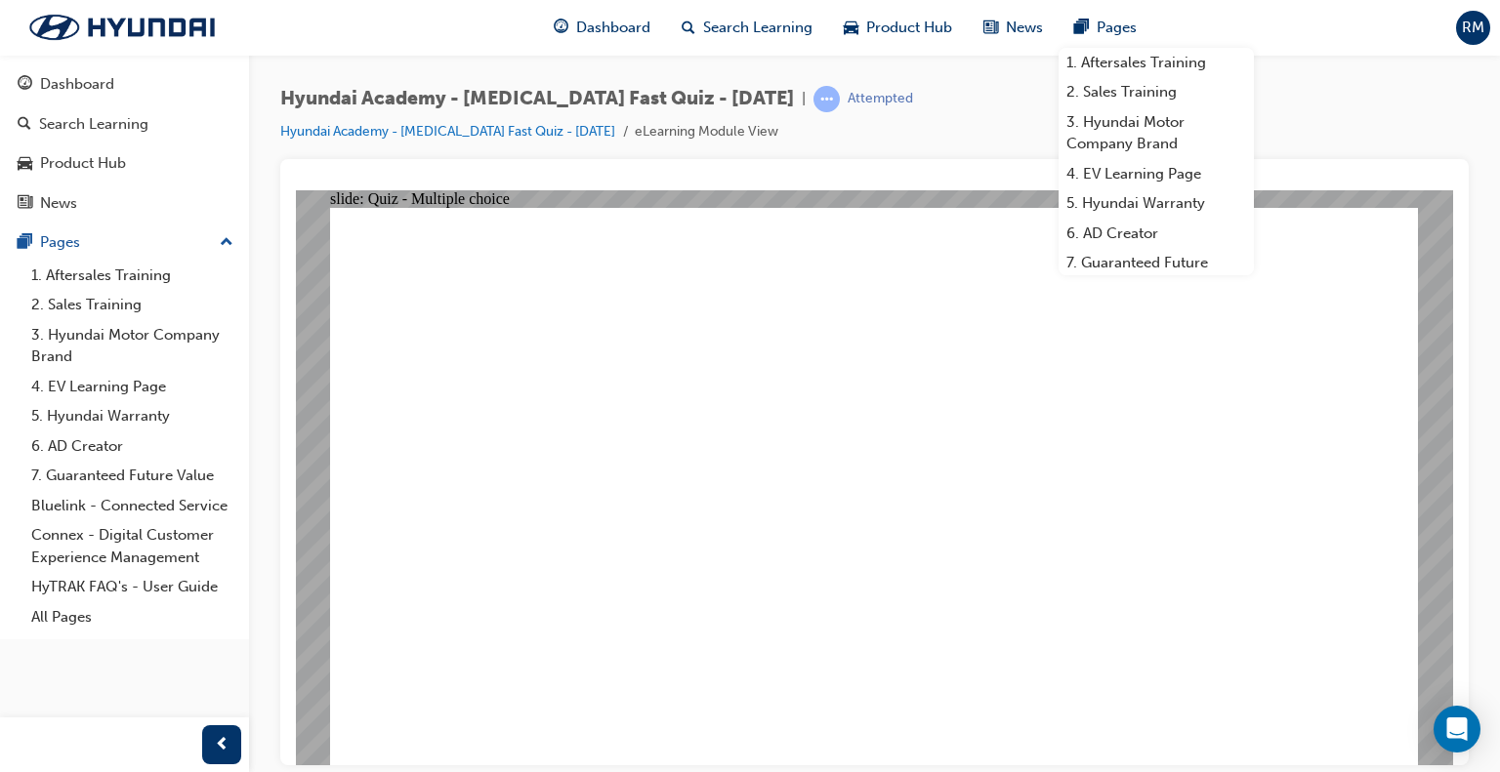
radio input "true"
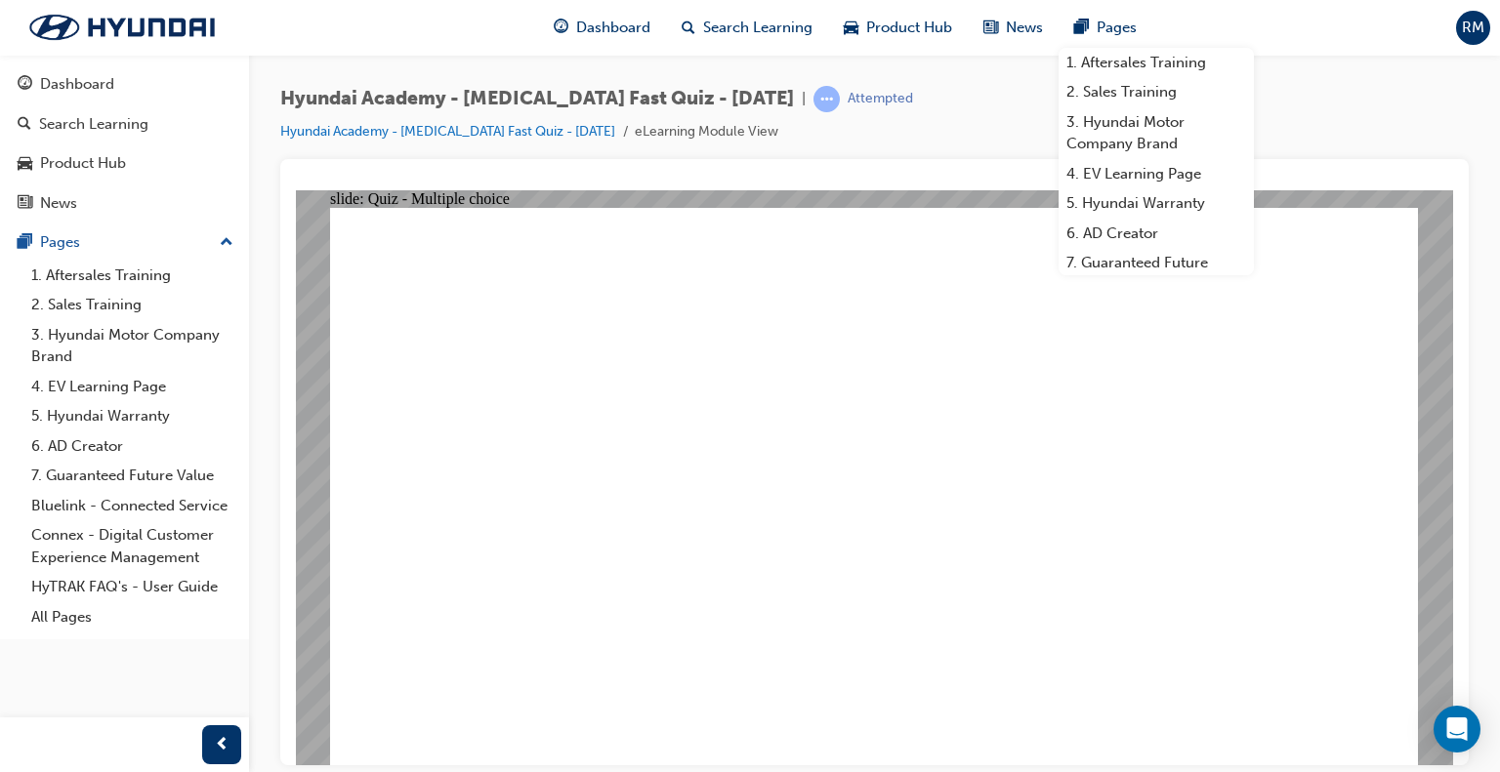
checkbox input "true"
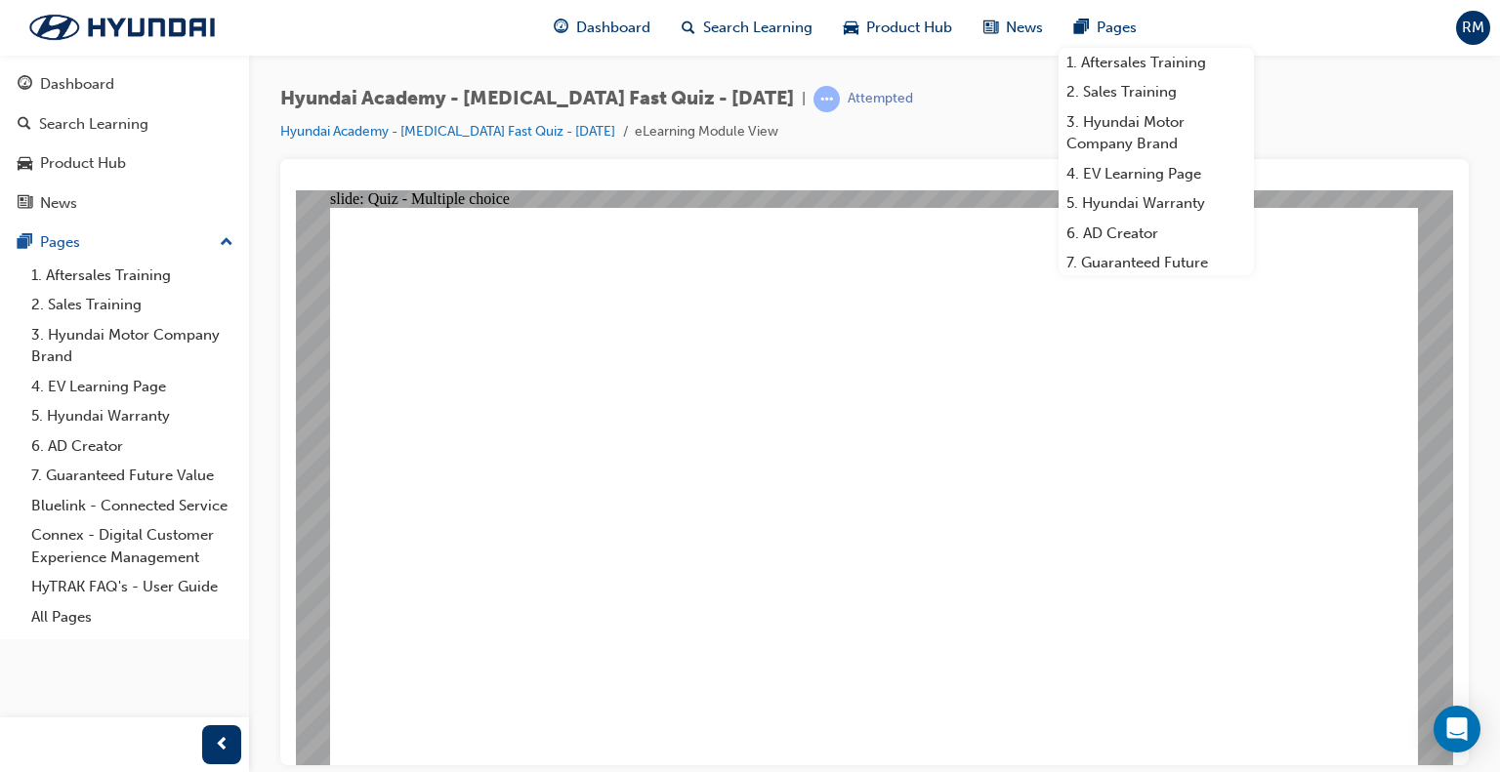
checkbox input "true"
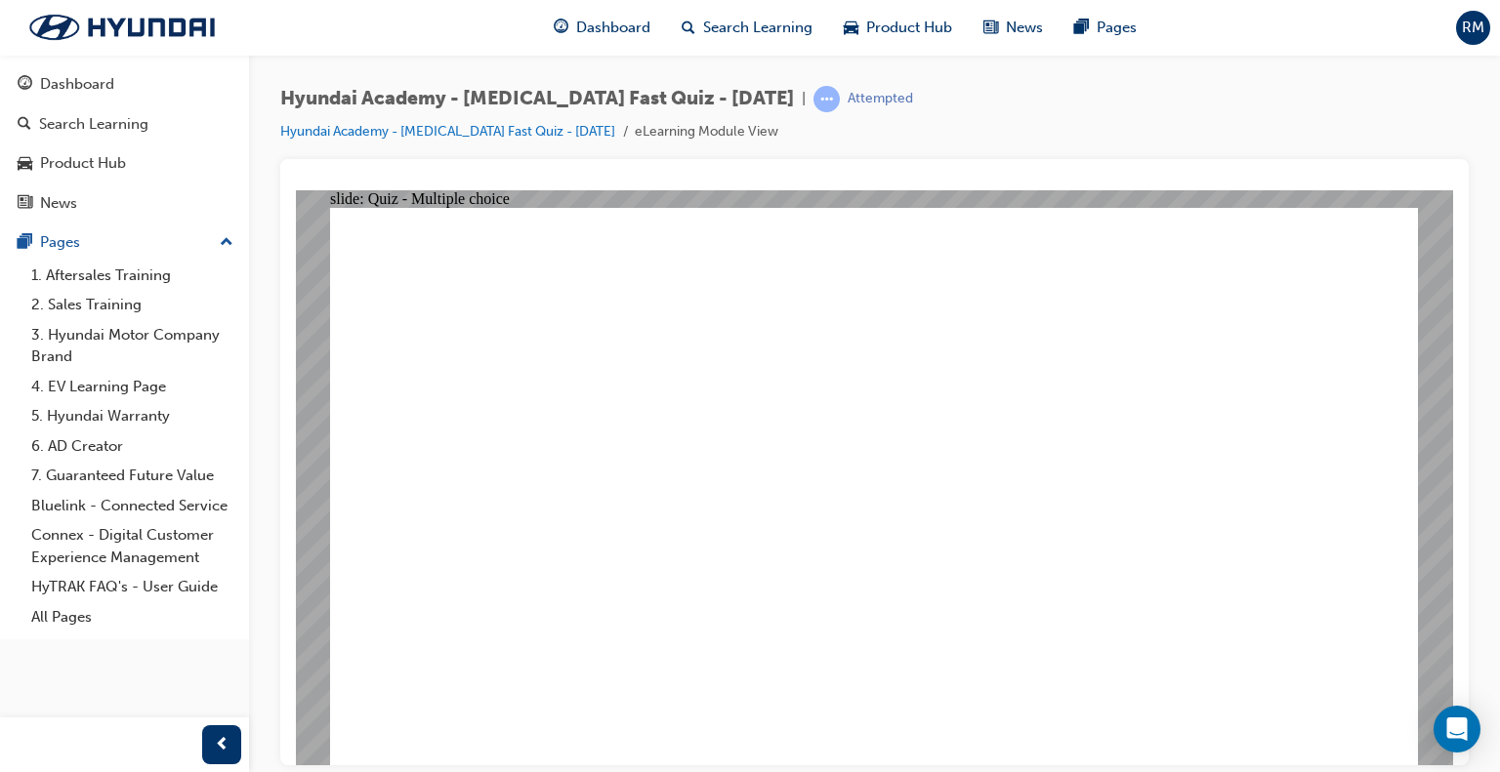
click at [1382, 97] on div "Hyundai Academy - [MEDICAL_DATA] Fast Quiz - [DATE] | Attempted Hyundai Academy…" at bounding box center [874, 122] width 1188 height 73
radio input "true"
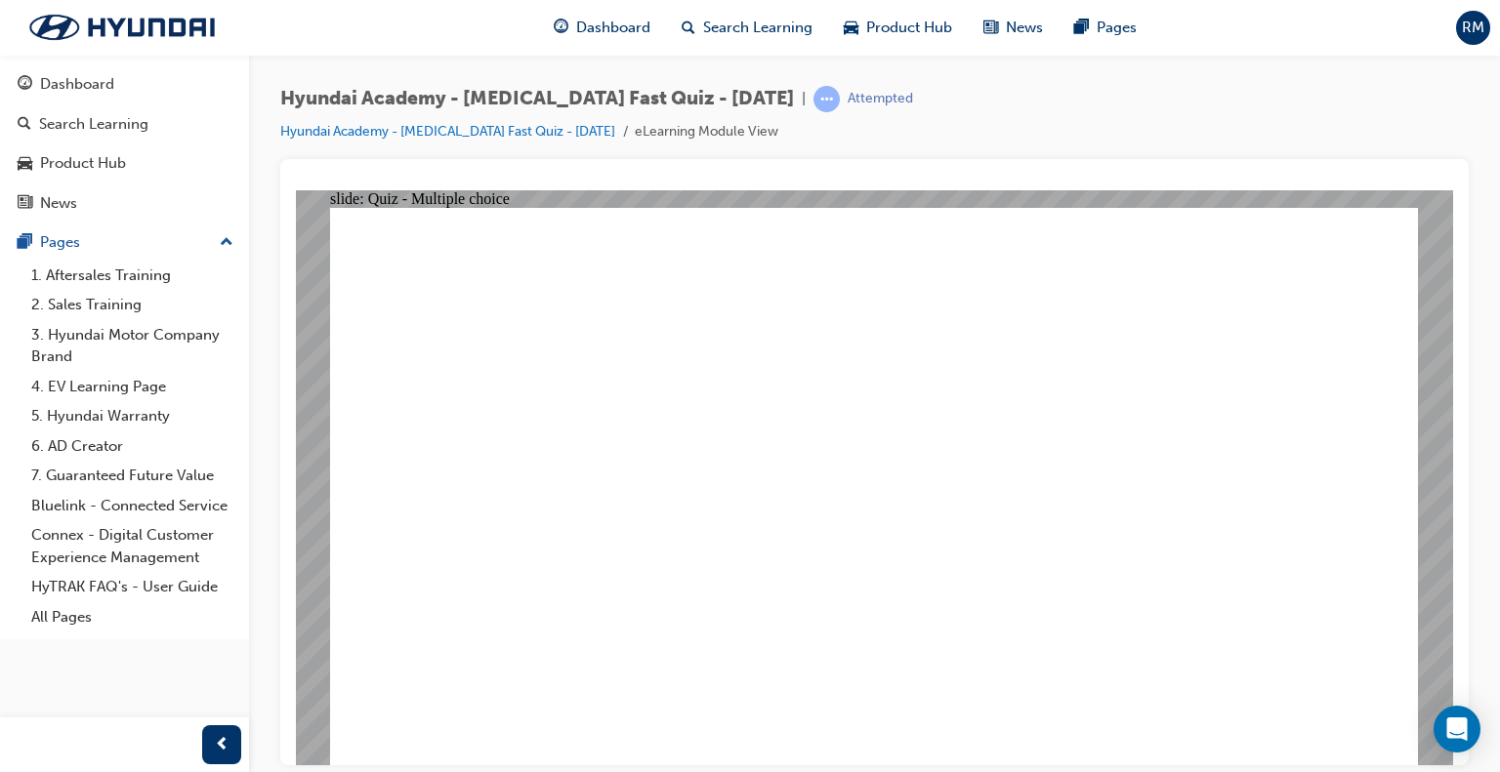
checkbox input "true"
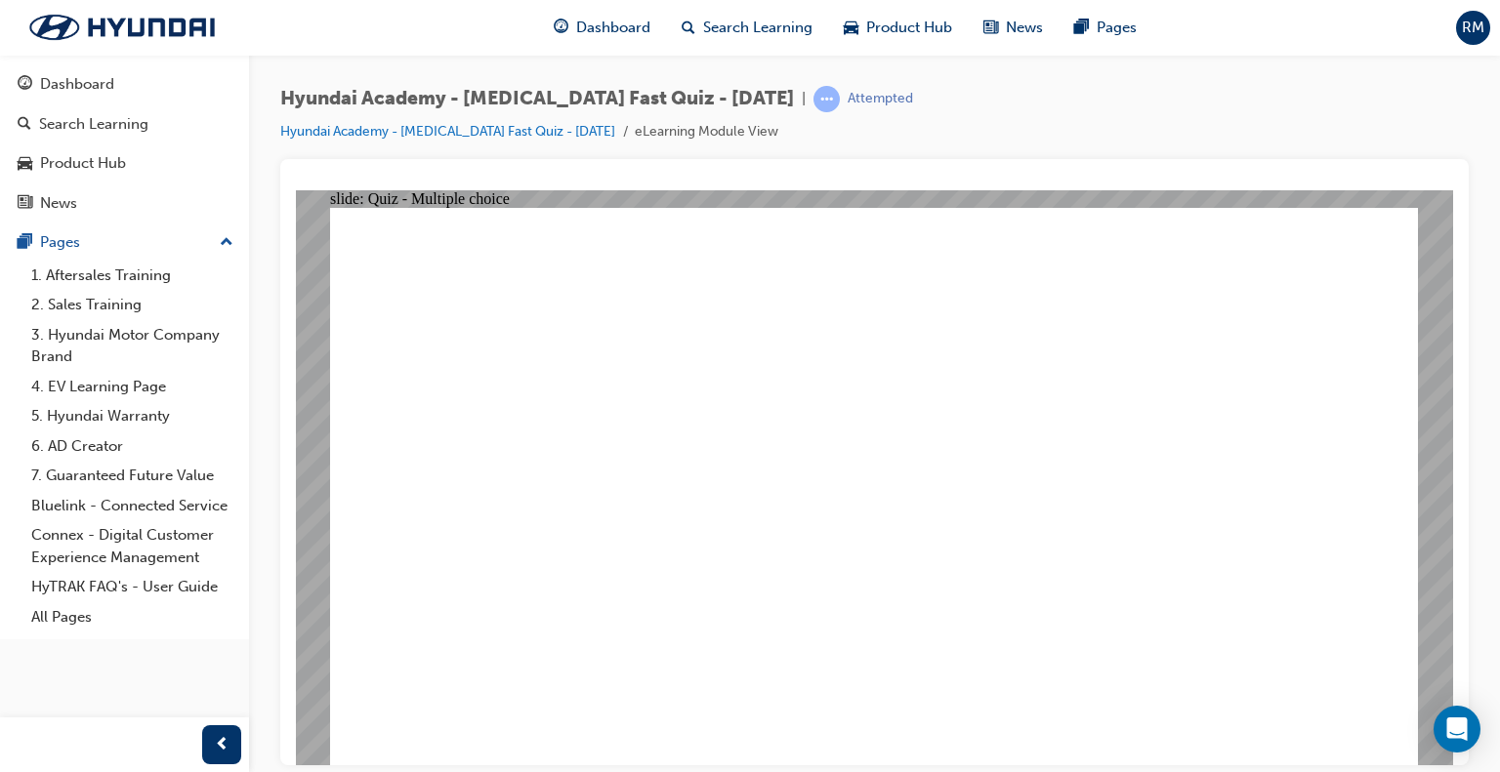
drag, startPoint x: 804, startPoint y: 698, endPoint x: 807, endPoint y: 645, distance: 52.9
checkbox input "true"
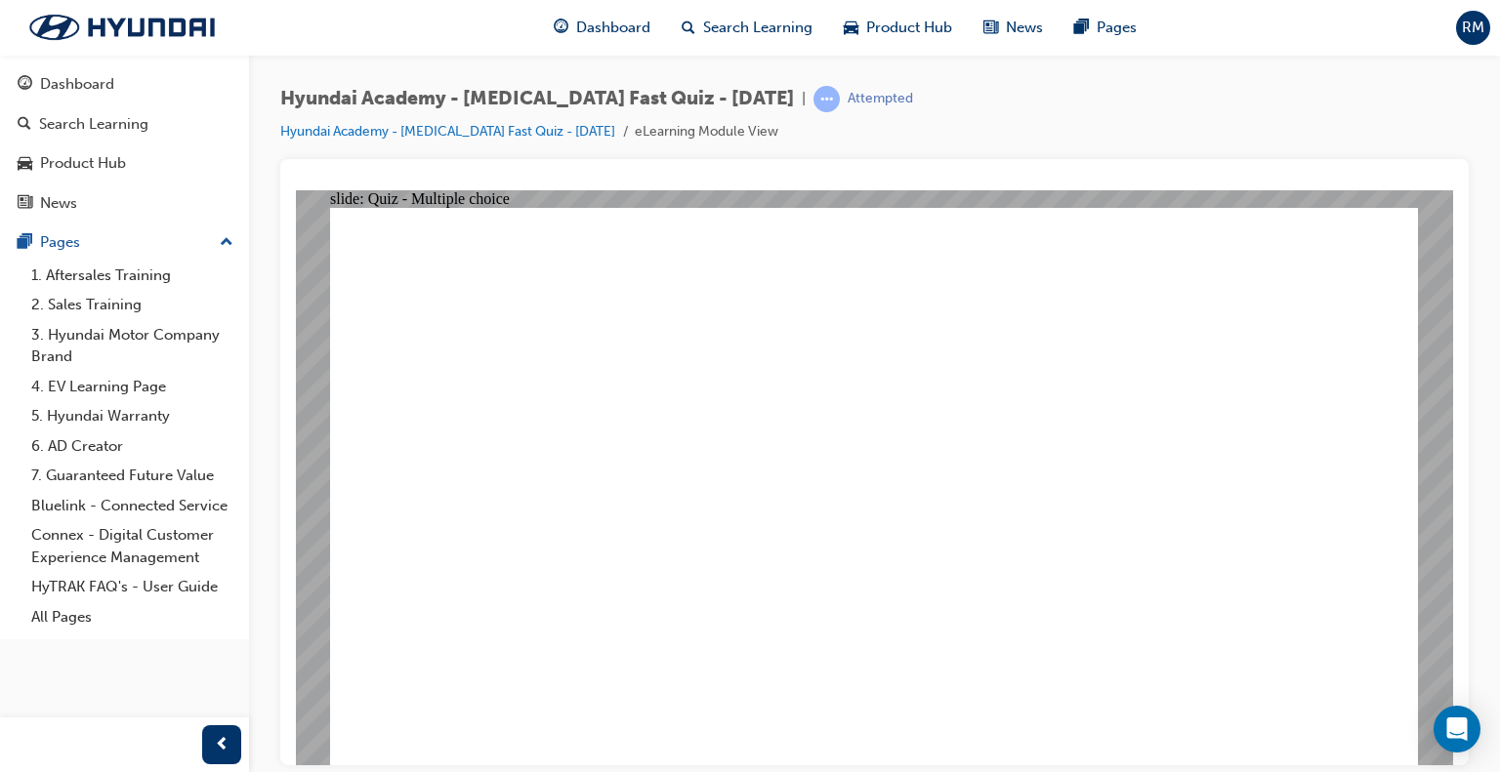
checkbox input "true"
drag, startPoint x: 816, startPoint y: 501, endPoint x: 824, endPoint y: 486, distance: 16.6
checkbox input "true"
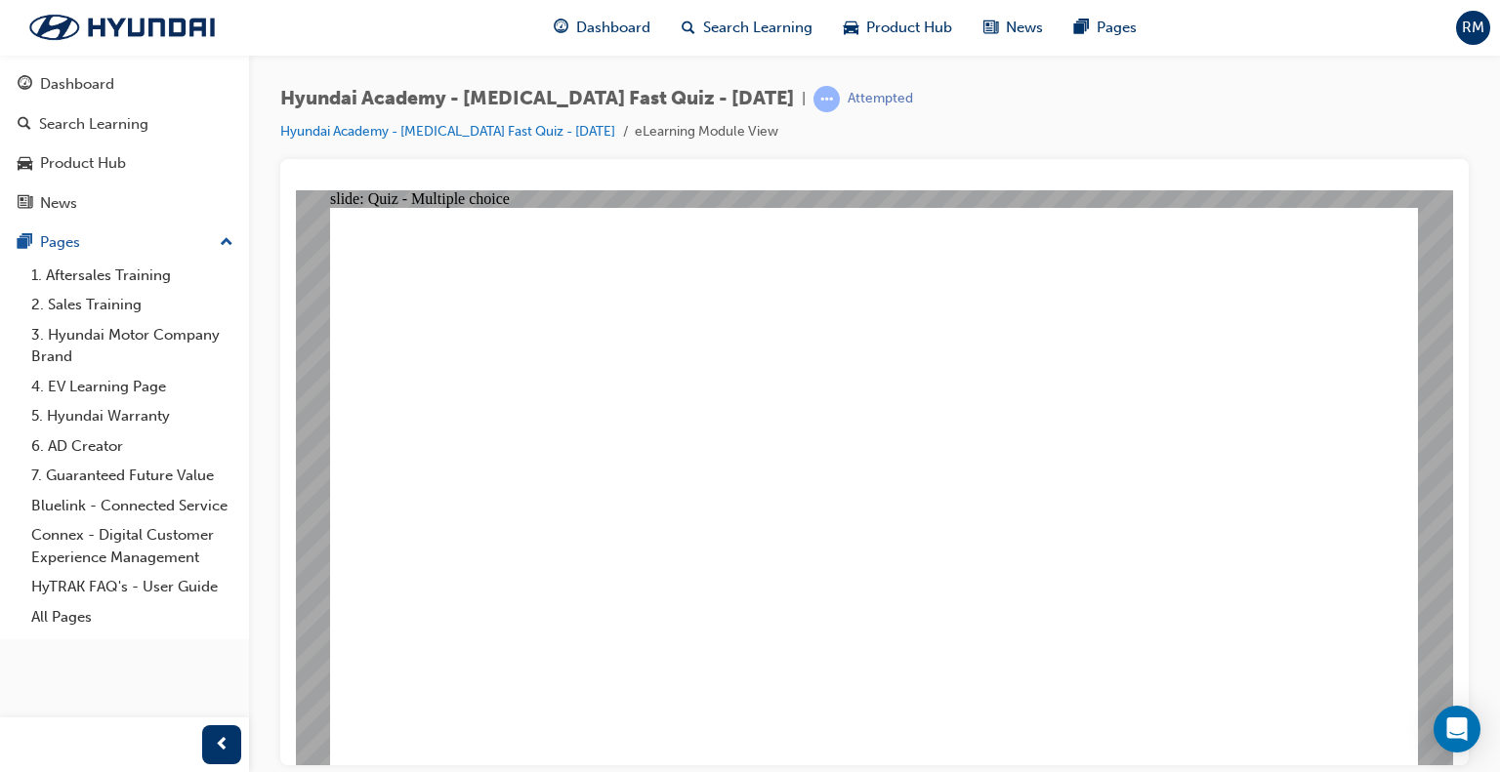
radio input "true"
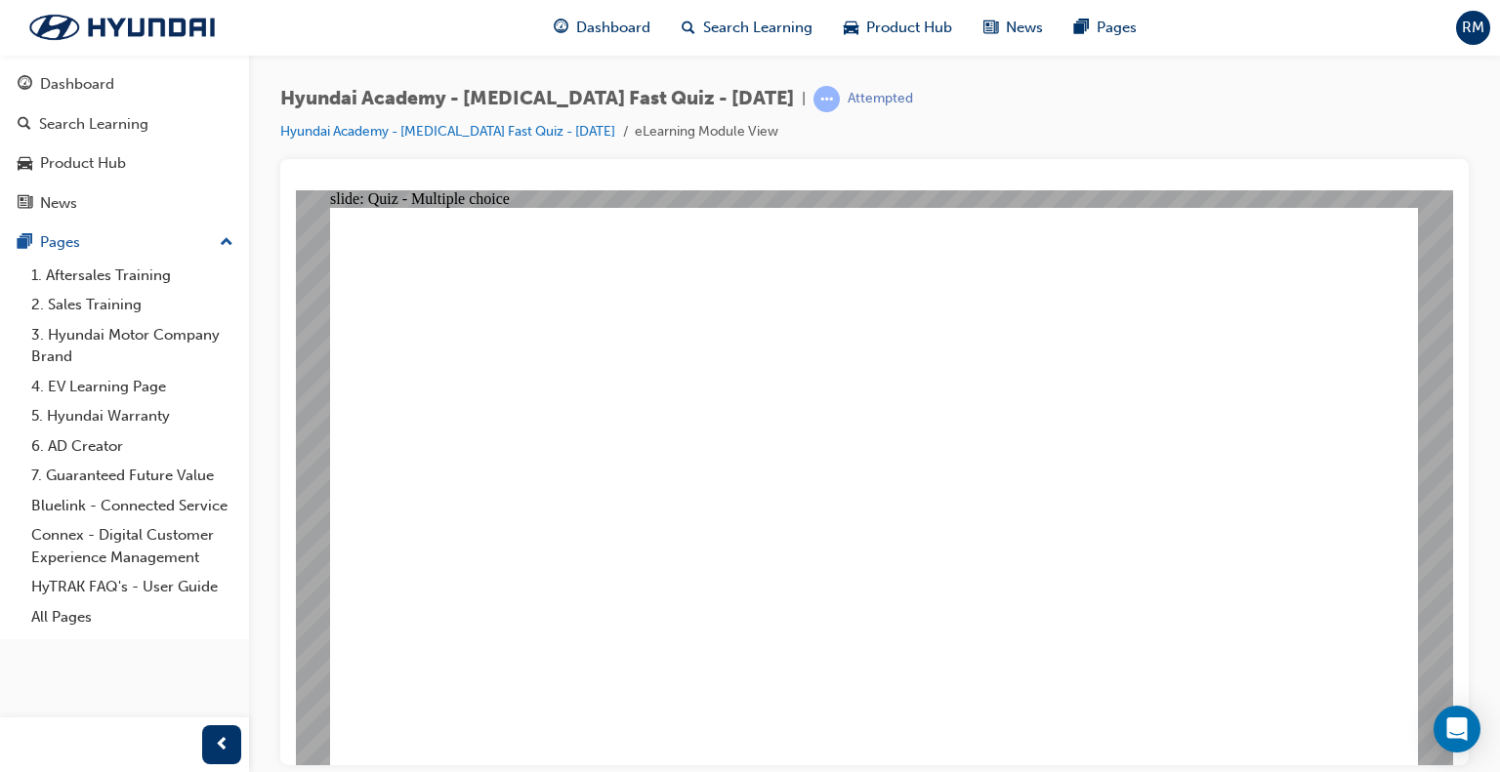
checkbox input "true"
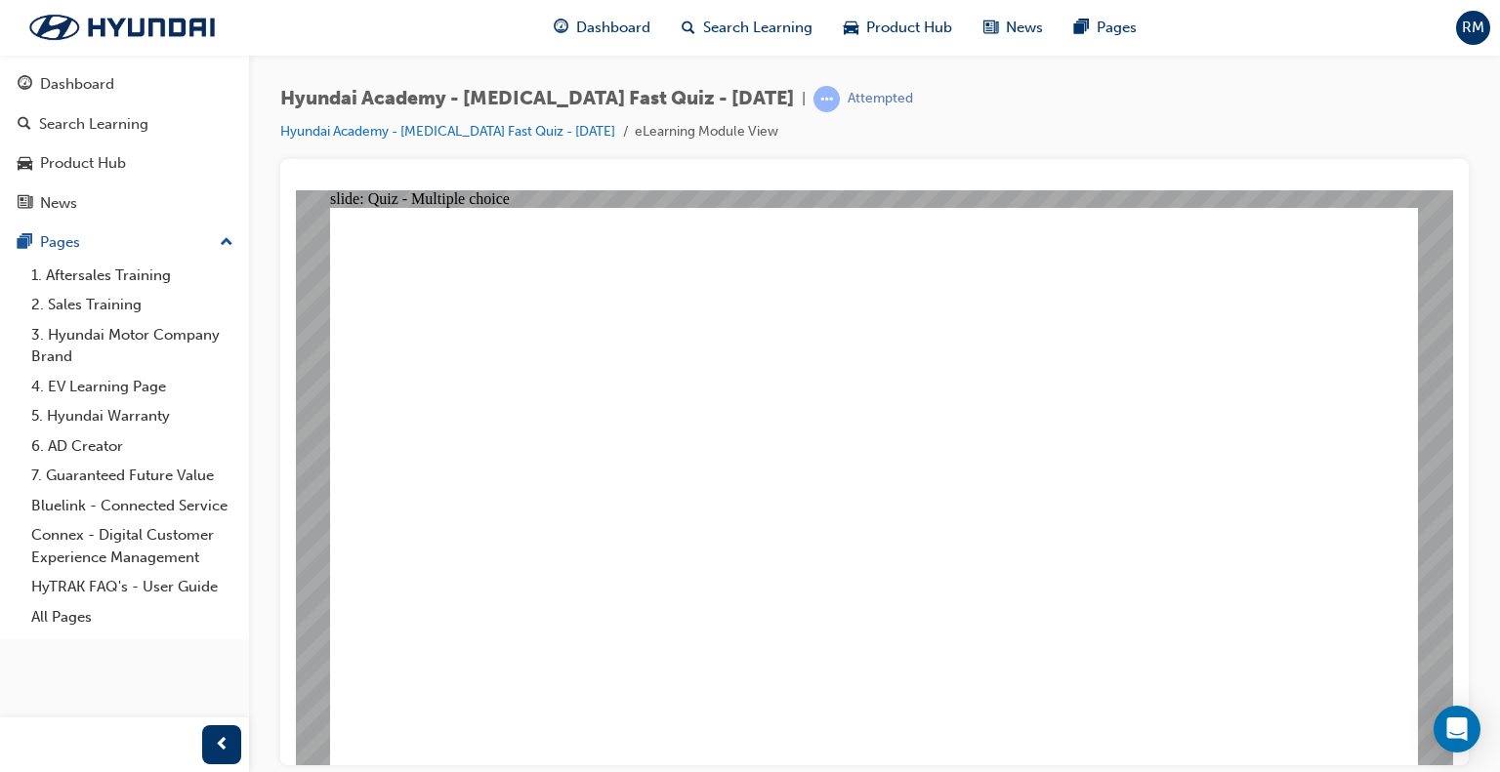
radio input "true"
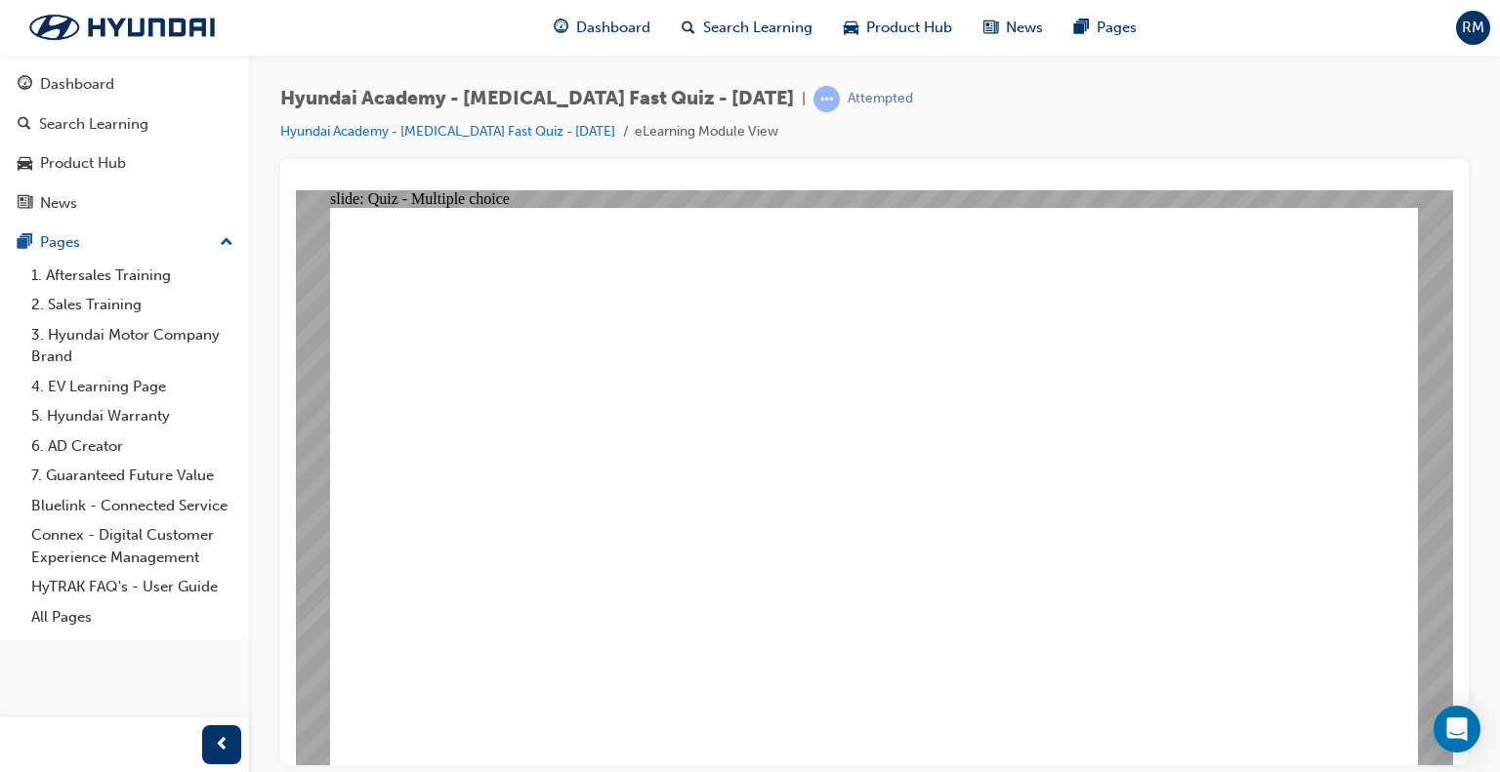
radio input "true"
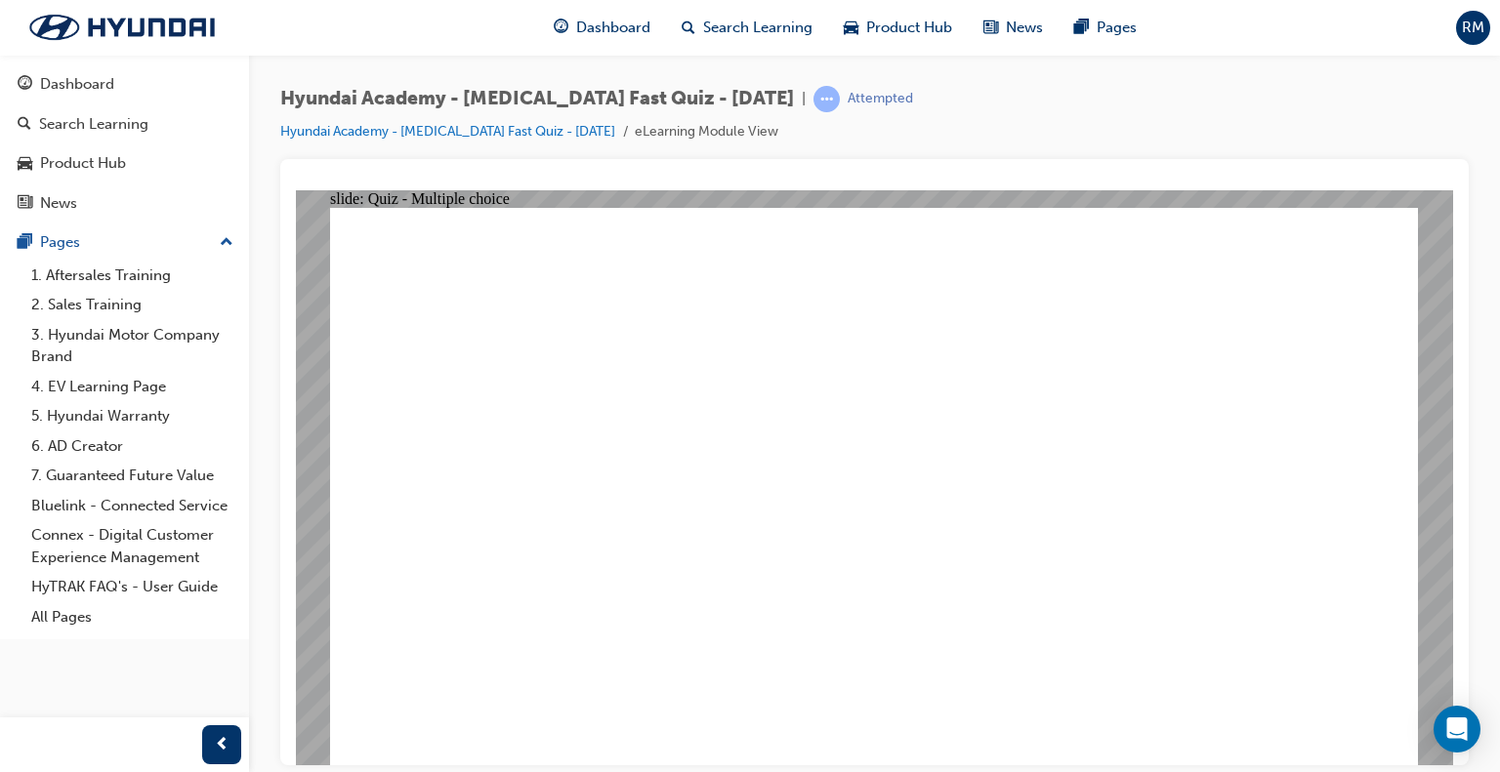
radio input "true"
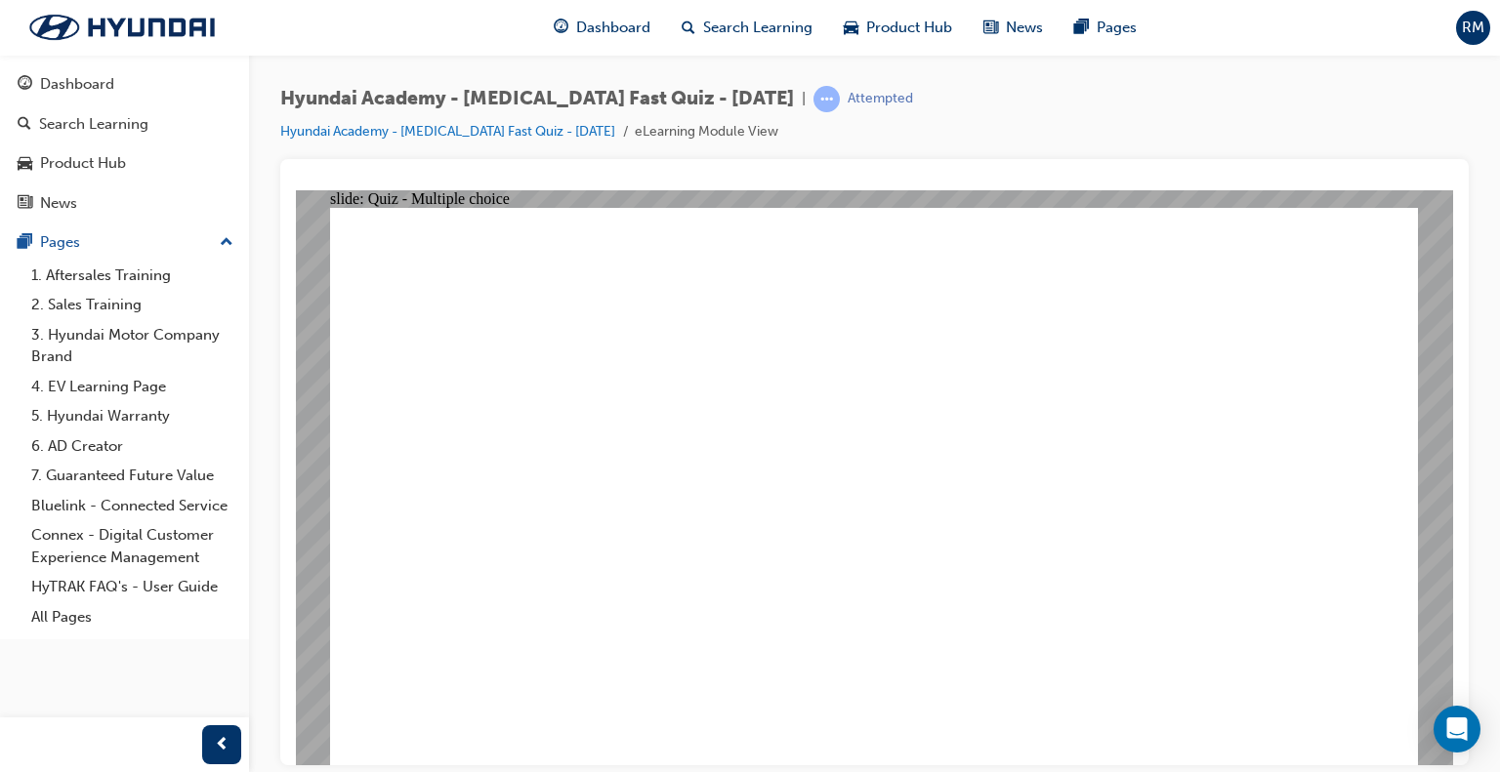
radio input "true"
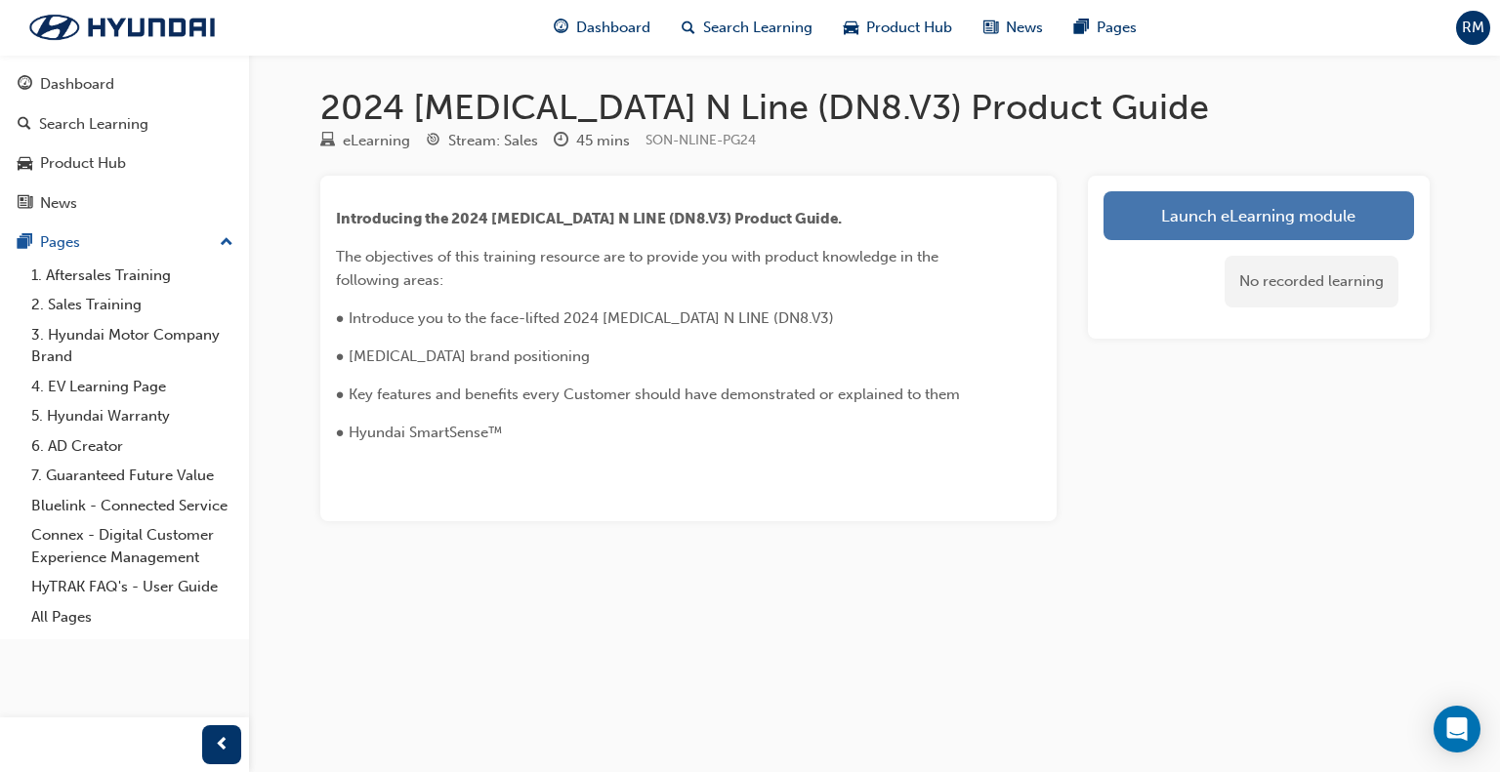
click at [1161, 204] on link "Launch eLearning module" at bounding box center [1258, 215] width 310 height 49
